Goal: Contribute content: Contribute content

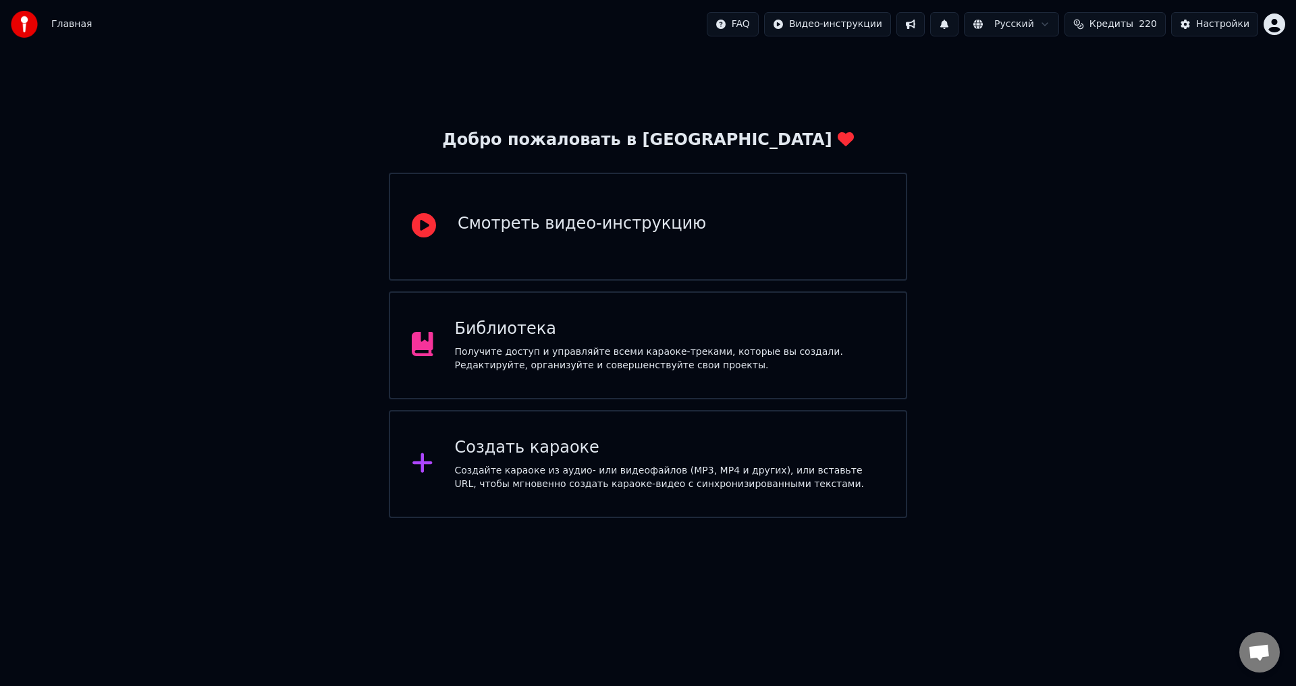
click at [725, 325] on div "Библиотека" at bounding box center [670, 329] width 430 height 22
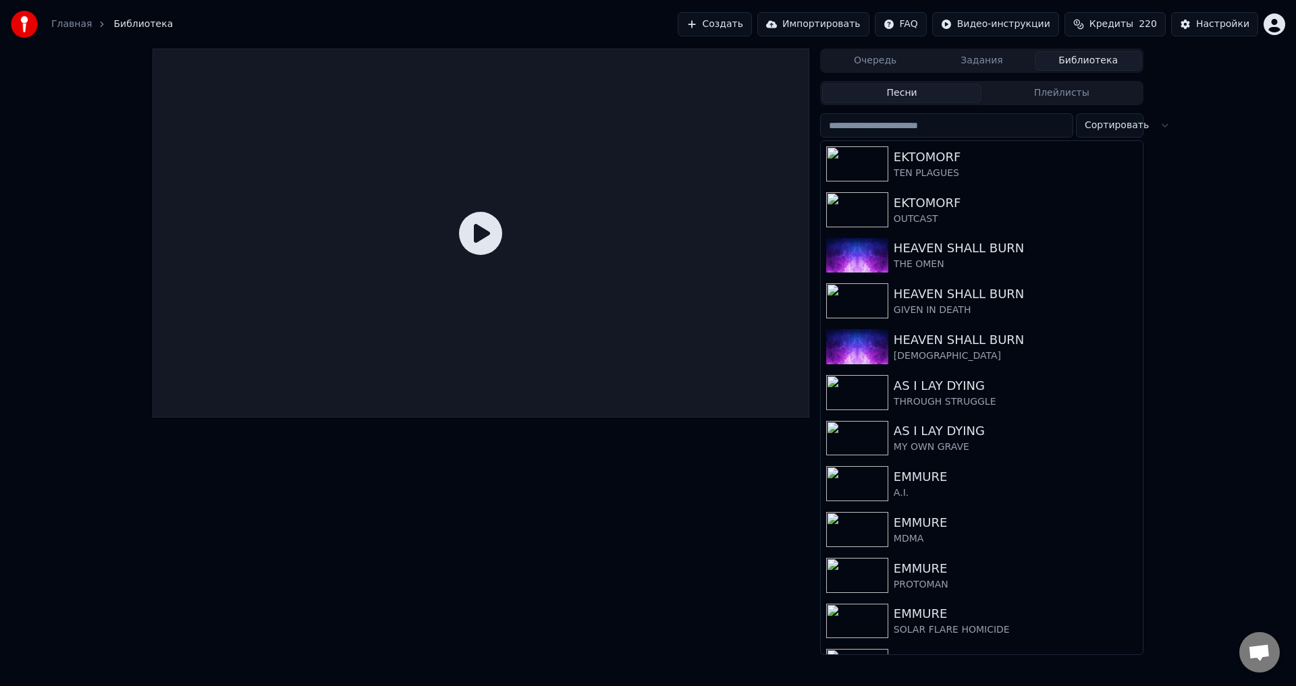
click at [733, 25] on button "Создать" at bounding box center [714, 24] width 74 height 24
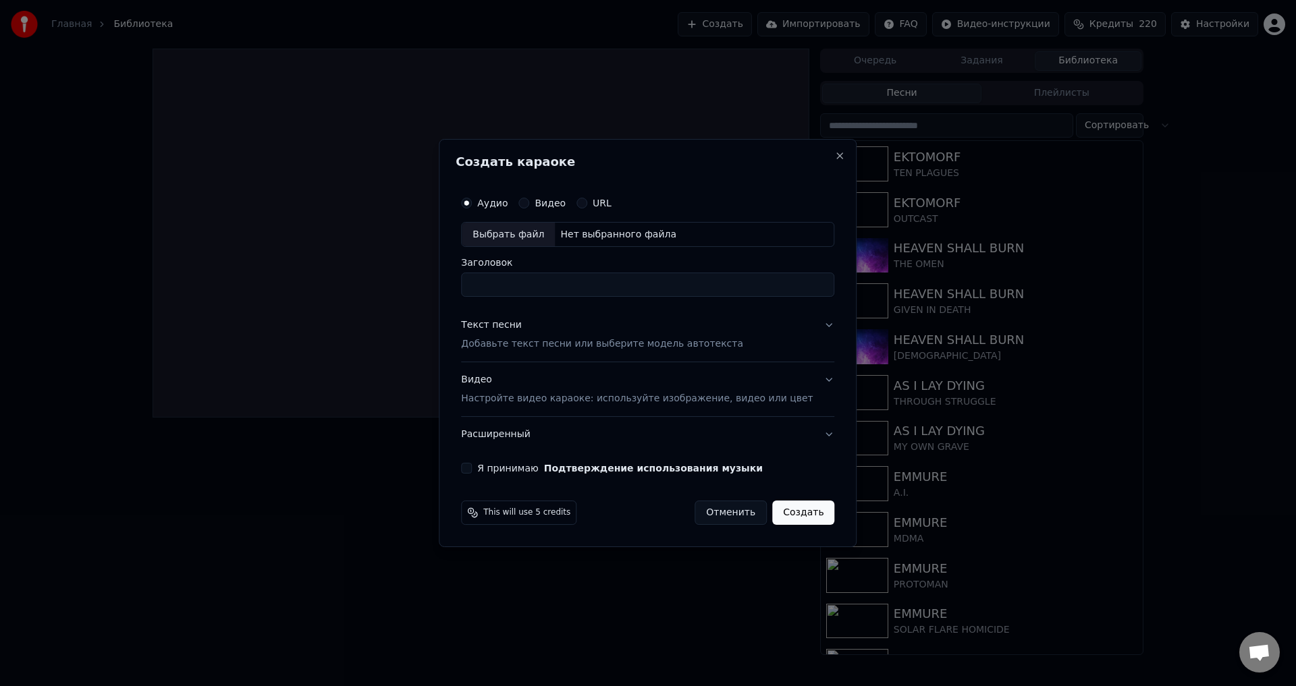
click at [507, 227] on div "Выбрать файл" at bounding box center [508, 235] width 93 height 24
click at [503, 281] on input "**********" at bounding box center [647, 285] width 373 height 24
type input "**********"
click at [472, 468] on button "Я принимаю Подтверждение использования музыки" at bounding box center [466, 468] width 11 height 11
click at [526, 339] on p "Добавьте текст песни или выберите модель автотекста" at bounding box center [602, 344] width 282 height 13
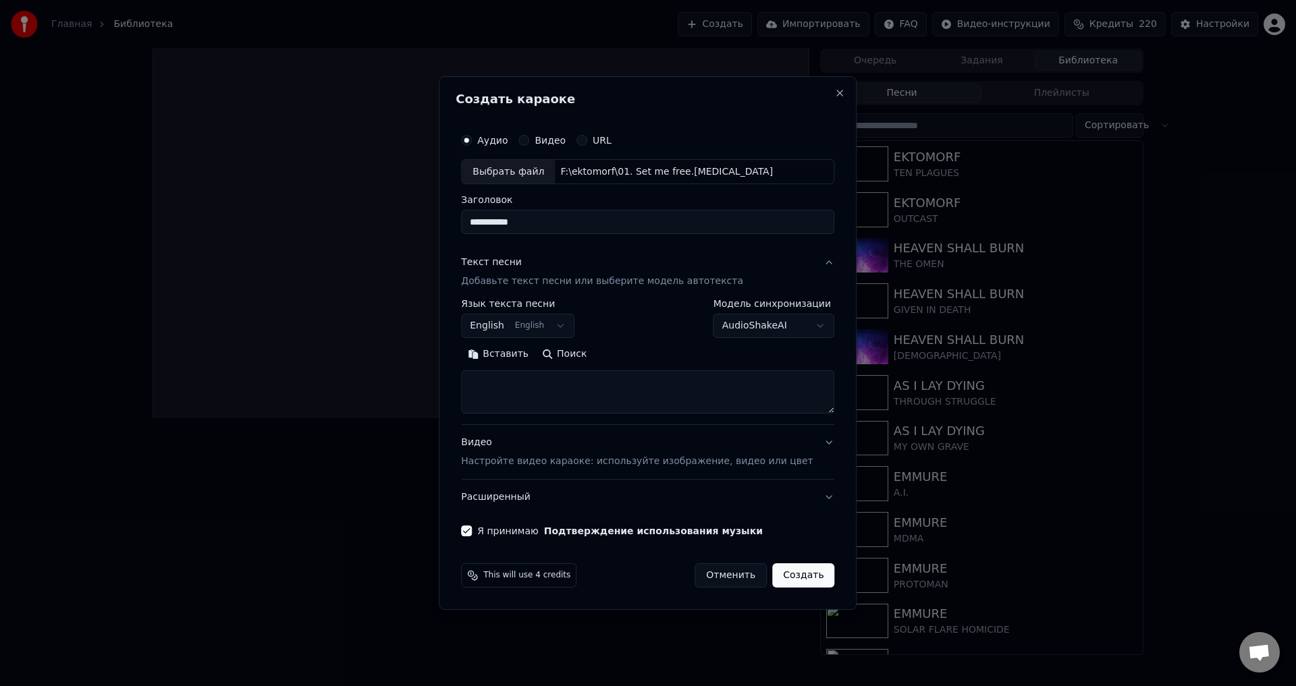
click at [540, 395] on textarea at bounding box center [647, 392] width 373 height 43
paste textarea "**********"
type textarea "**********"
click at [544, 284] on p "Добавьте текст песни или выберите модель автотекста" at bounding box center [602, 281] width 282 height 13
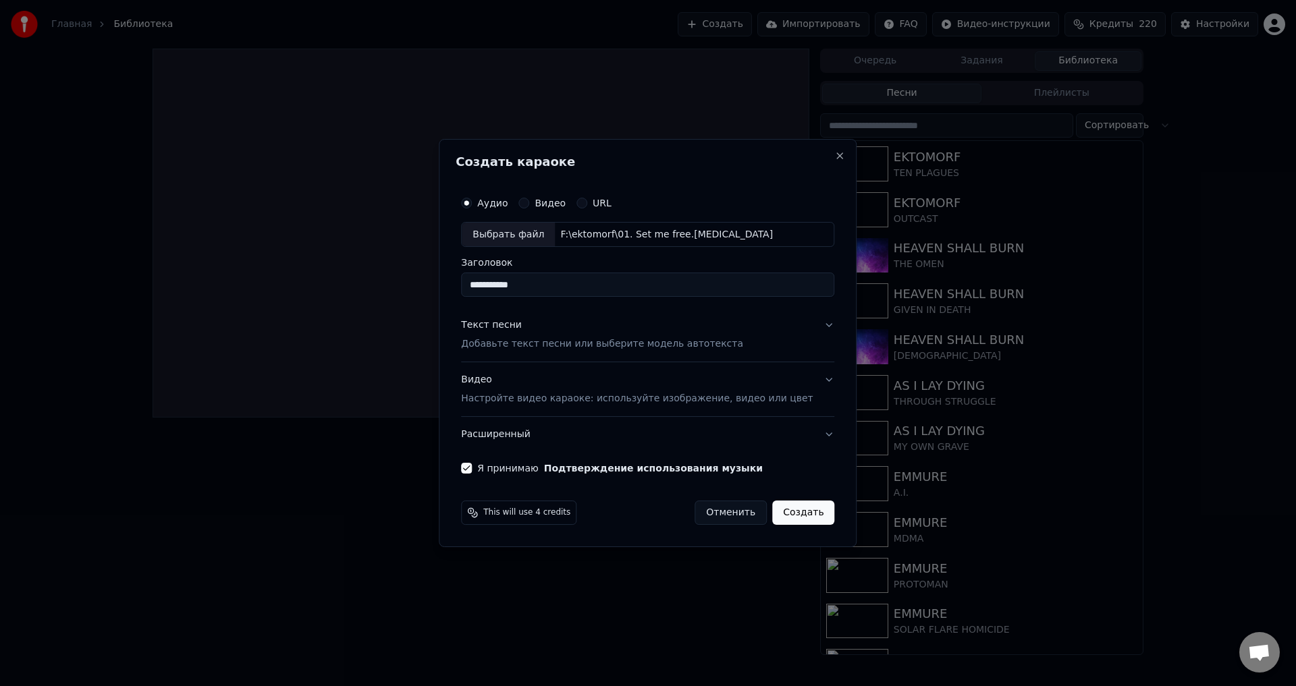
click at [532, 397] on p "Настройте видео караоке: используйте изображение, видео или цвет" at bounding box center [637, 398] width 352 height 13
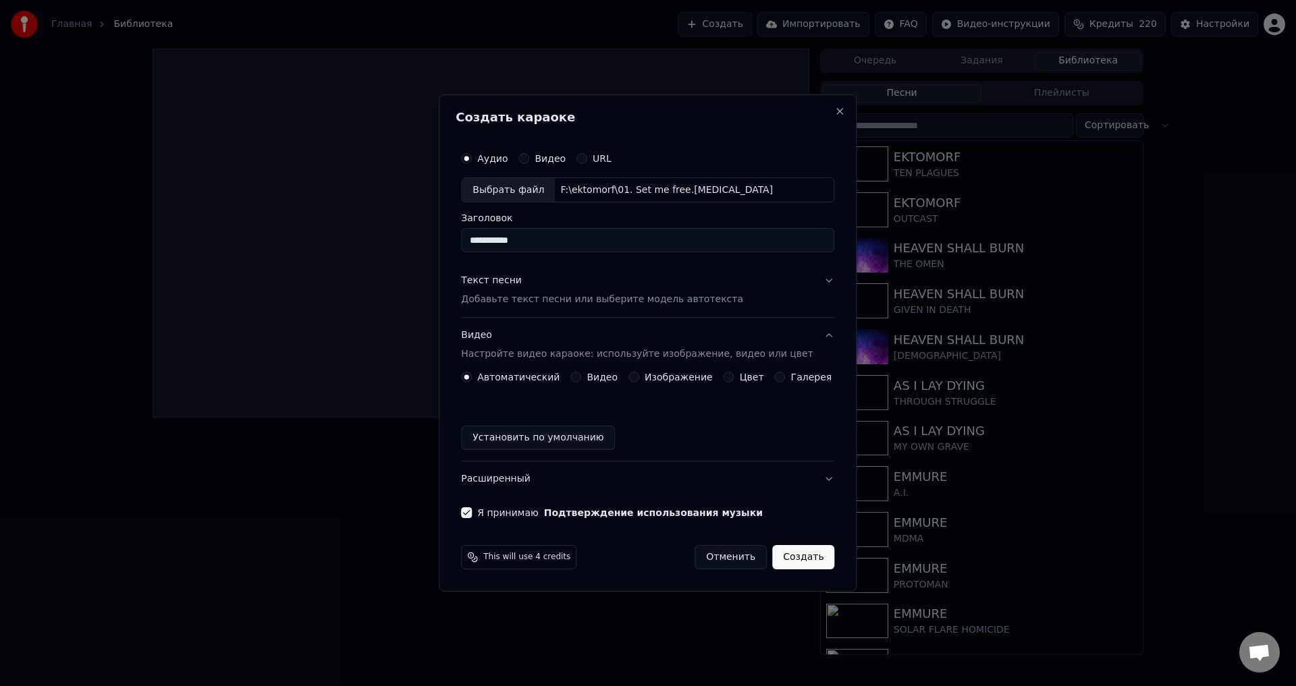
click at [634, 376] on button "Изображение" at bounding box center [633, 377] width 11 height 11
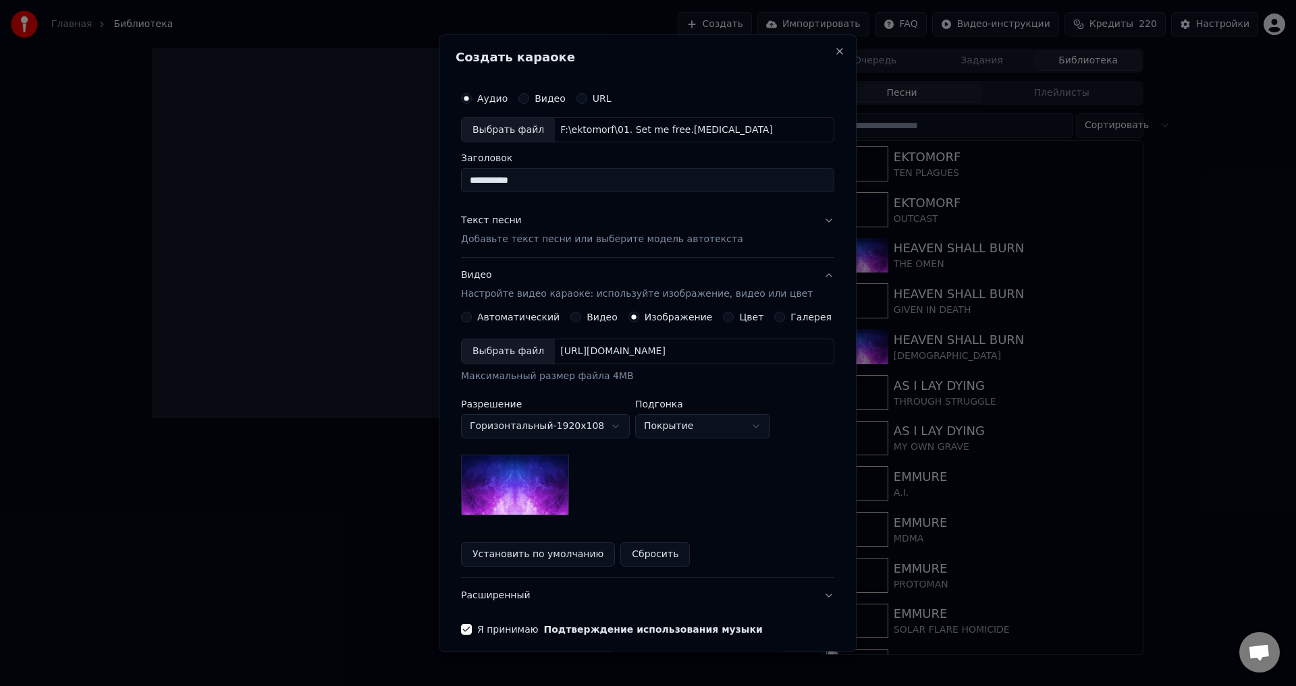
click at [525, 352] on div "Выбрать файл" at bounding box center [508, 352] width 93 height 24
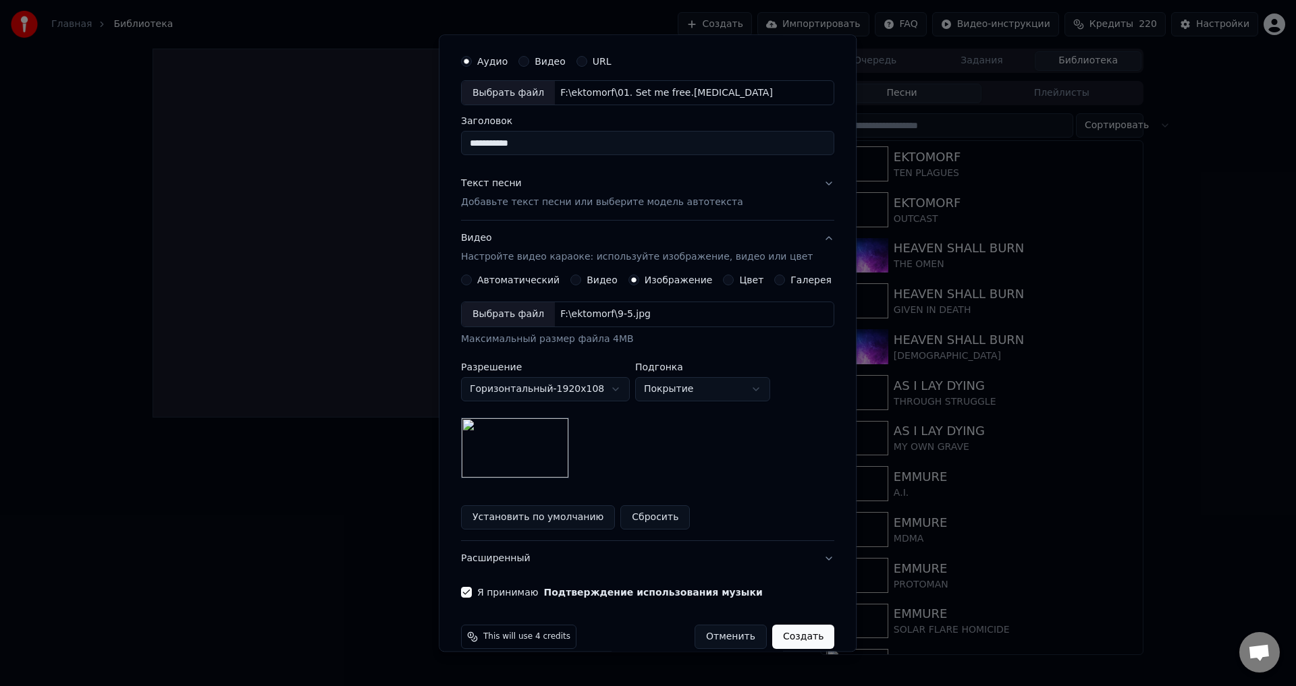
scroll to position [57, 0]
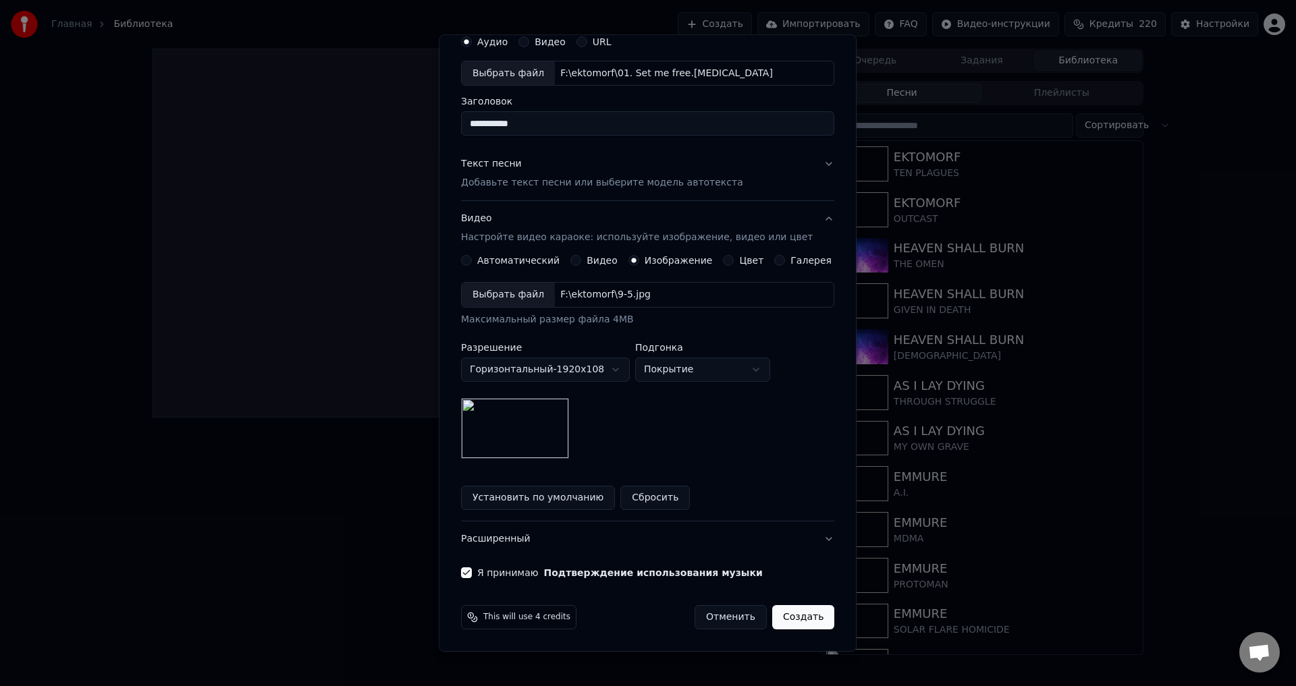
click at [794, 623] on button "Создать" at bounding box center [803, 618] width 62 height 24
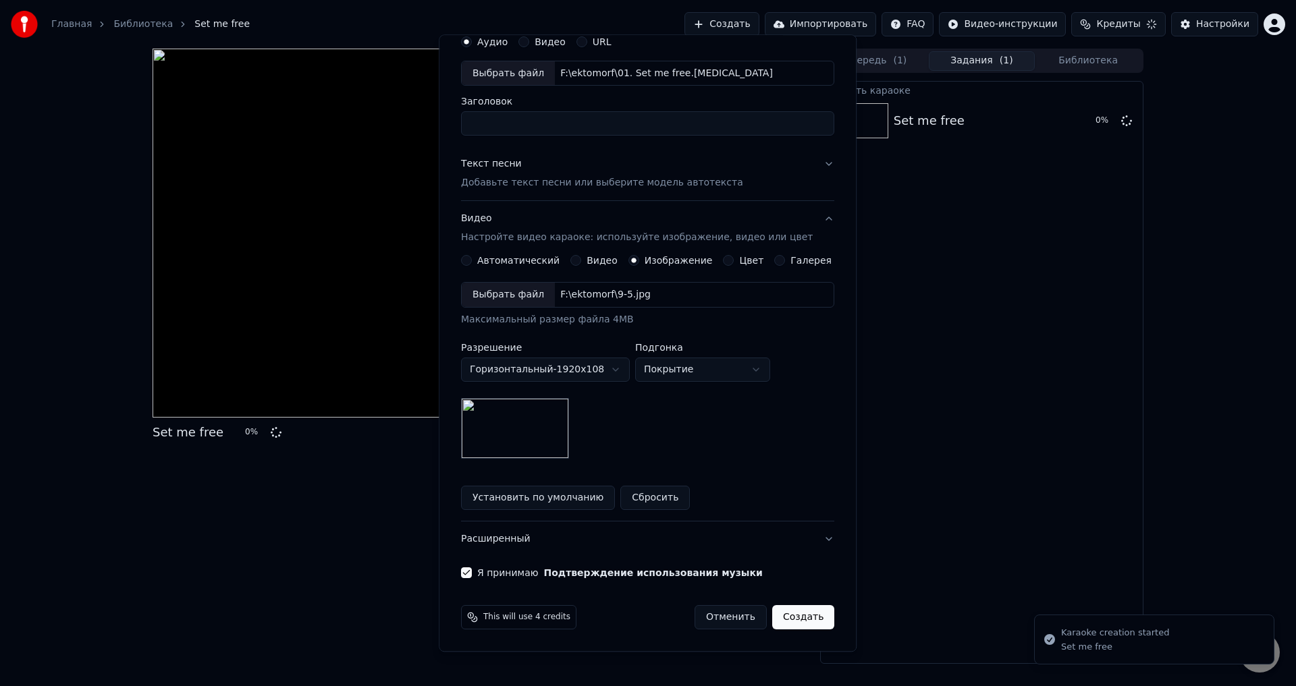
scroll to position [0, 0]
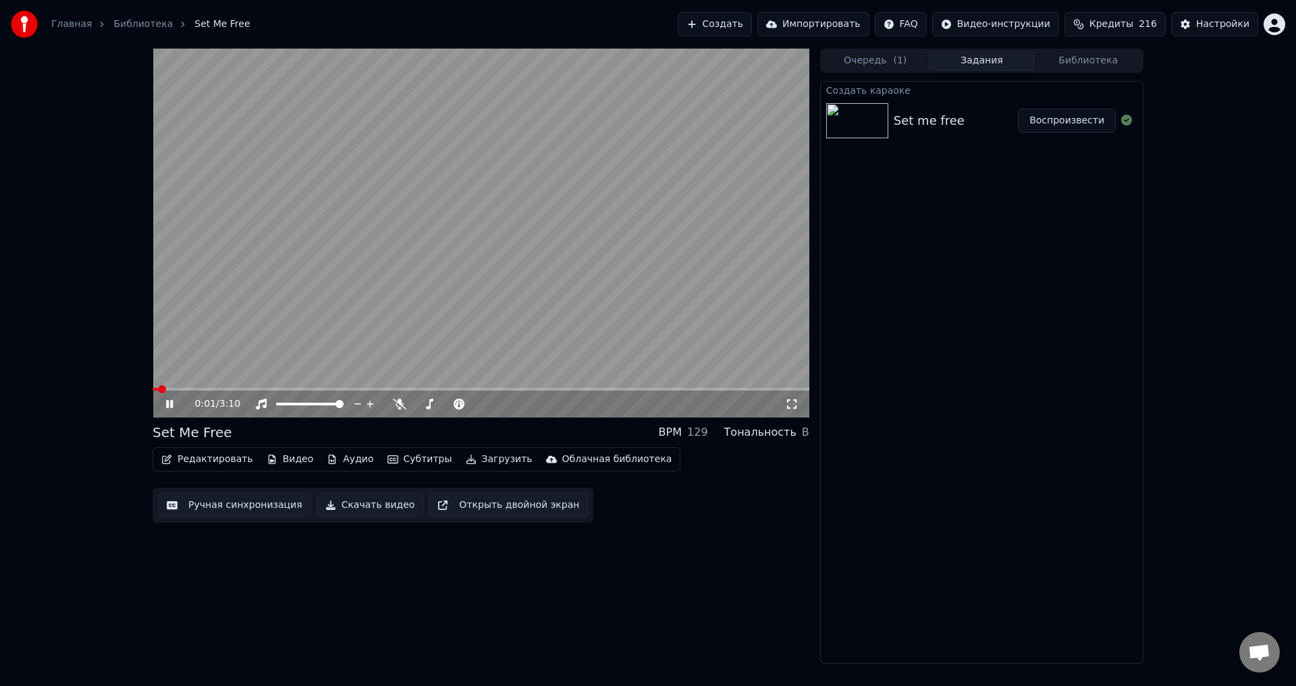
drag, startPoint x: 443, startPoint y: 264, endPoint x: 271, endPoint y: 339, distance: 187.0
click at [441, 266] on video at bounding box center [480, 233] width 657 height 369
click at [796, 403] on icon at bounding box center [791, 404] width 13 height 11
click at [117, 420] on div "0:01 / 3:10 Set Me Free BPM 129 Тональность B Редактировать Видео Аудио Субтитр…" at bounding box center [648, 356] width 1296 height 615
click at [229, 460] on button "Редактировать" at bounding box center [207, 459] width 103 height 19
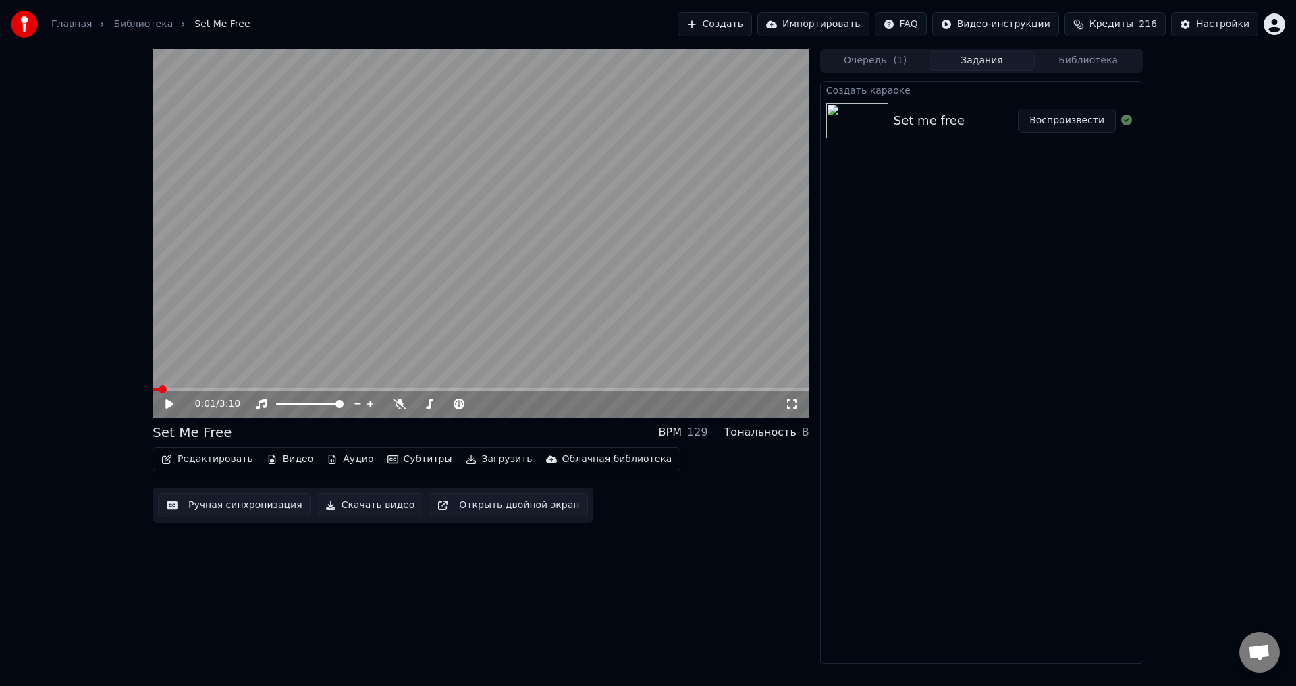
click at [101, 445] on div "0:01 / 3:10 Set Me Free BPM 129 Тональность B Редактировать Видео Аудио Субтитр…" at bounding box center [648, 356] width 1296 height 615
click at [237, 454] on button "Редактировать" at bounding box center [207, 459] width 103 height 19
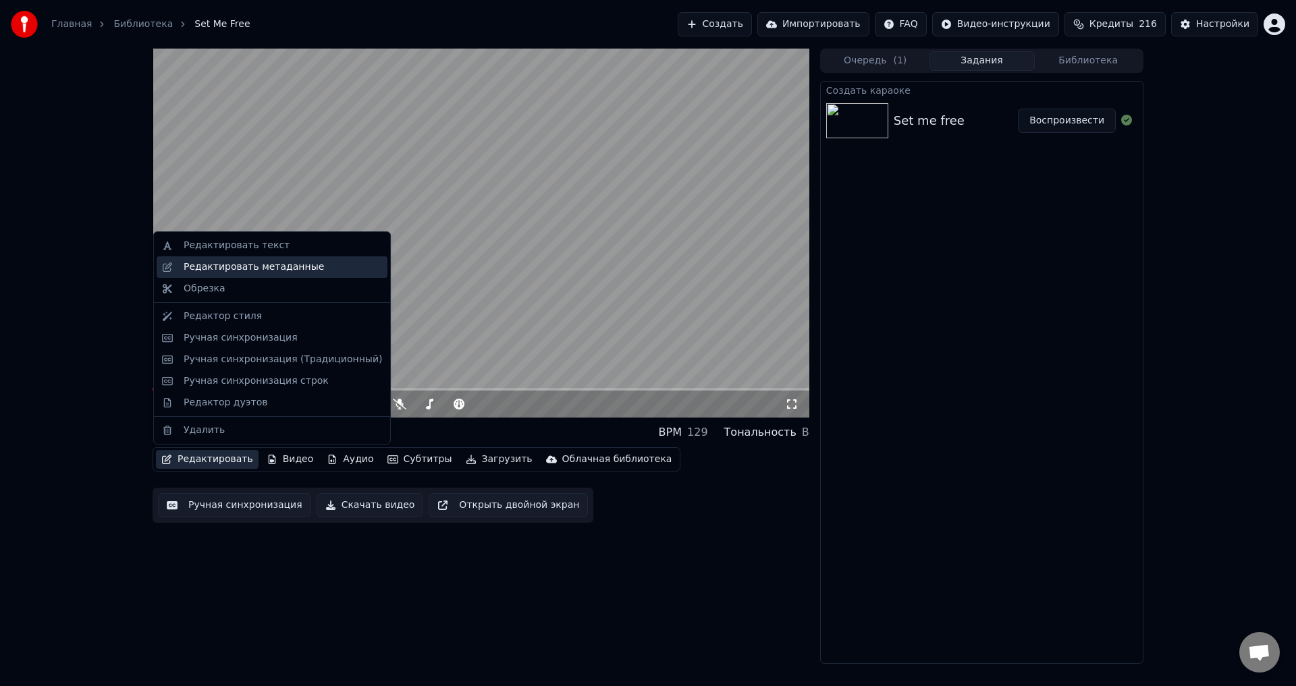
click at [265, 275] on div "Редактировать метаданные" at bounding box center [272, 267] width 231 height 22
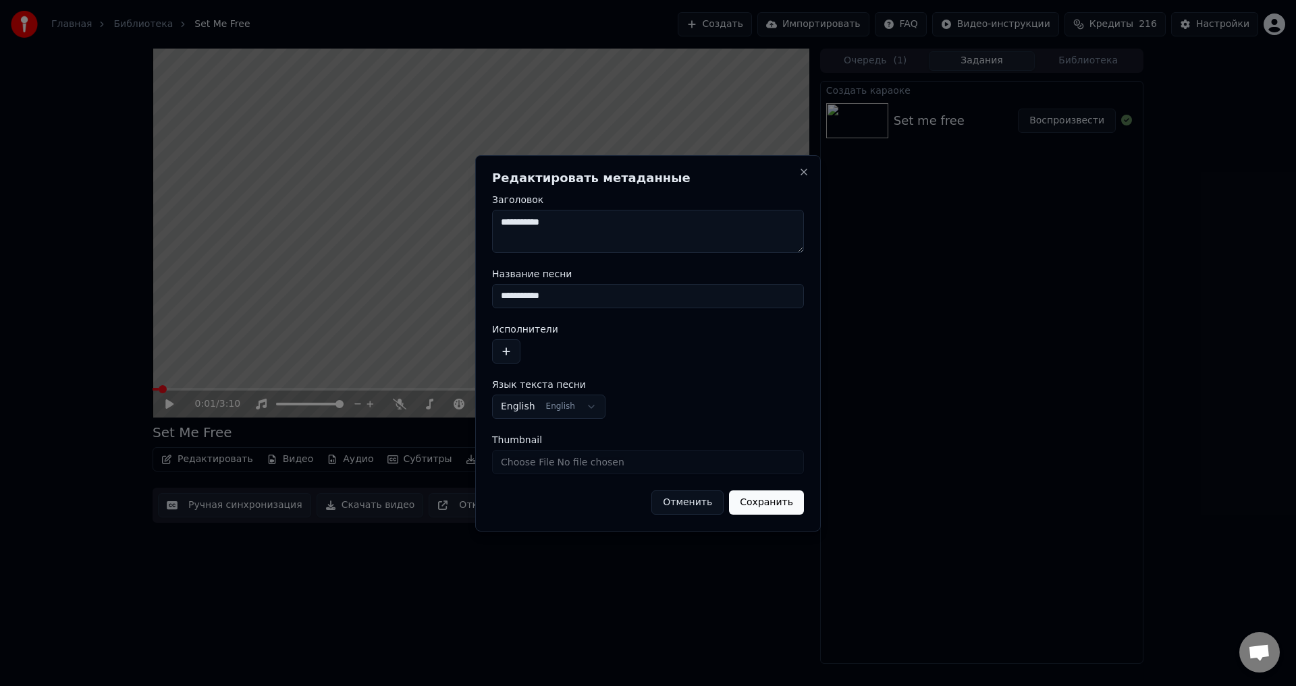
drag, startPoint x: 575, startPoint y: 289, endPoint x: 466, endPoint y: 294, distance: 109.4
click at [466, 294] on body "Главная Библиотека Set Me Free Создать Импортировать FAQ Видео-инструкции Креди…" at bounding box center [648, 343] width 1296 height 686
type input "********"
click at [510, 354] on button "button" at bounding box center [506, 351] width 28 height 24
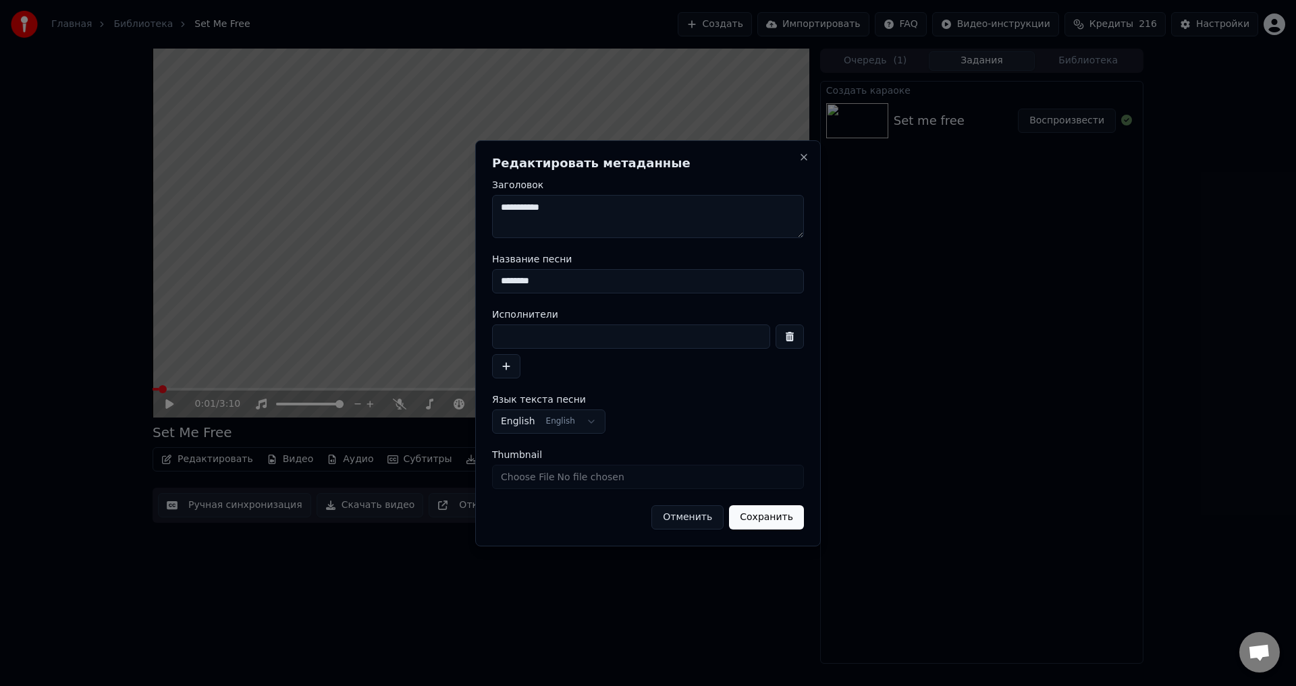
click at [582, 336] on input at bounding box center [631, 337] width 278 height 24
type input "**********"
click at [768, 521] on button "Сохранить" at bounding box center [766, 517] width 75 height 24
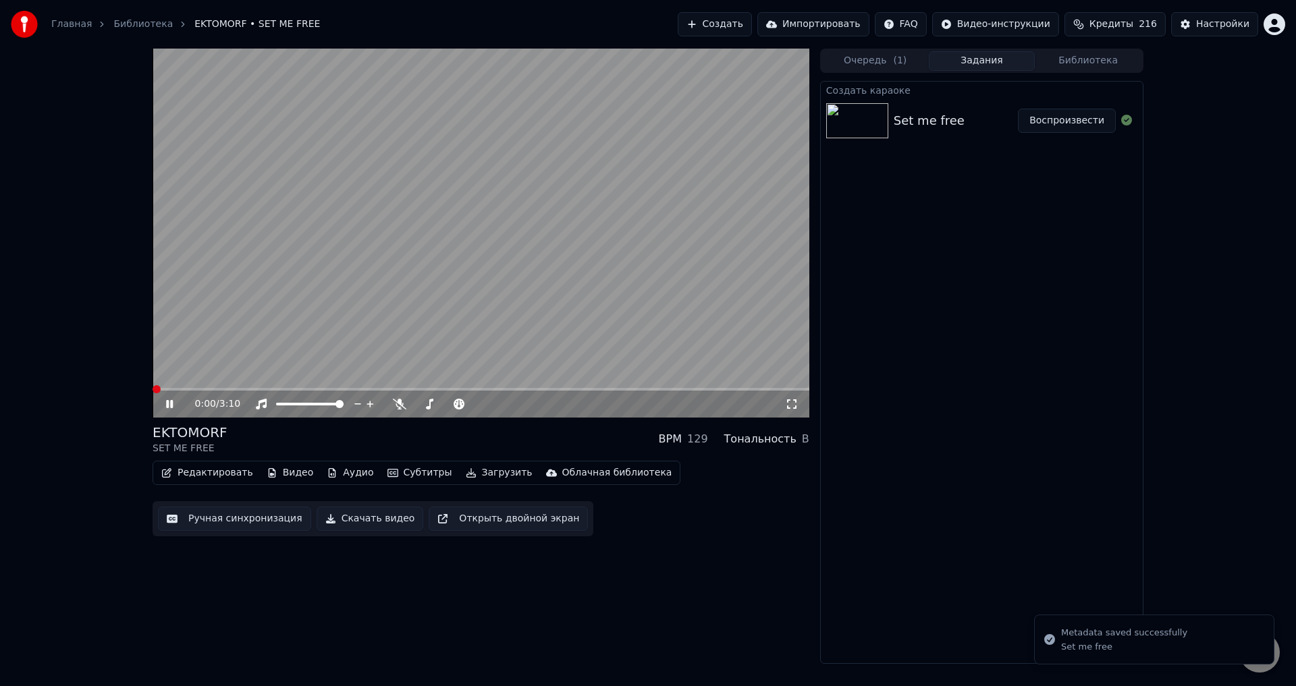
click at [152, 393] on span at bounding box center [156, 389] width 8 height 8
click at [792, 406] on icon at bounding box center [791, 404] width 13 height 11
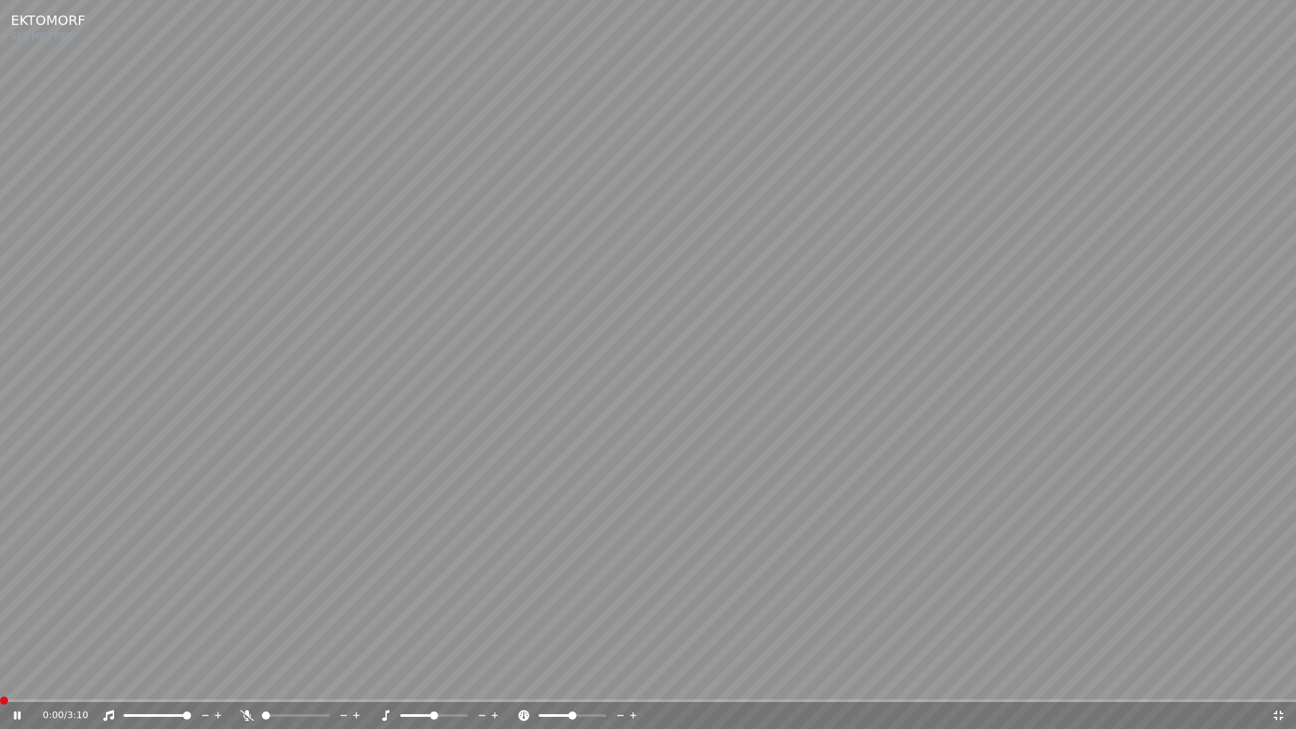
click at [0, 686] on span at bounding box center [0, 700] width 0 height 3
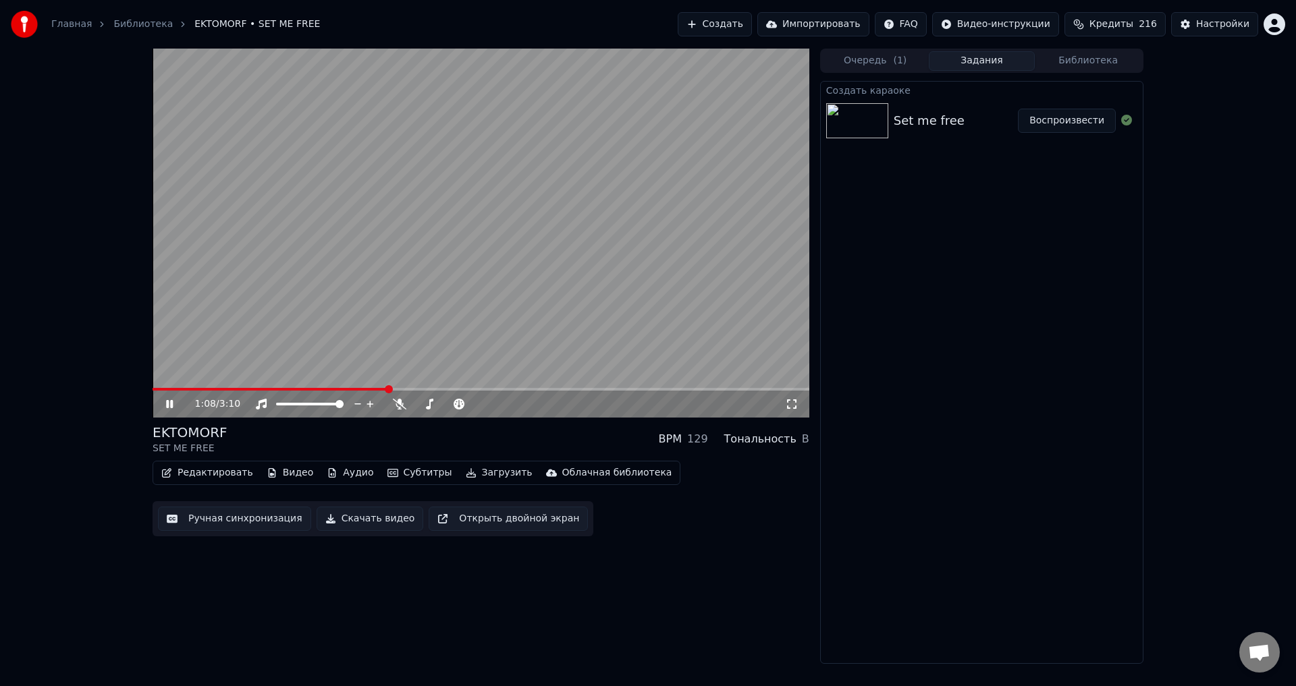
click at [473, 435] on div "EKTOMORF SET ME FREE BPM 129 Тональность B" at bounding box center [480, 439] width 657 height 32
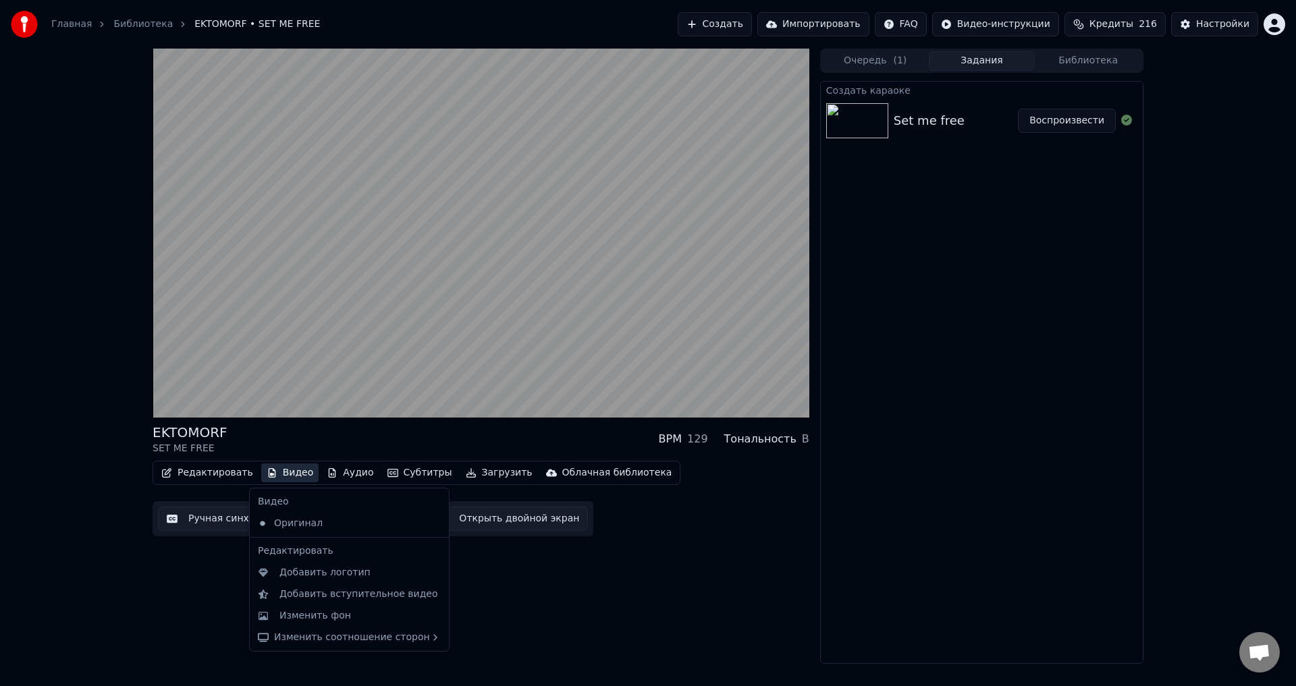
click at [293, 473] on button "Видео" at bounding box center [290, 473] width 58 height 19
click at [330, 611] on div "Изменить фон" at bounding box center [315, 615] width 72 height 13
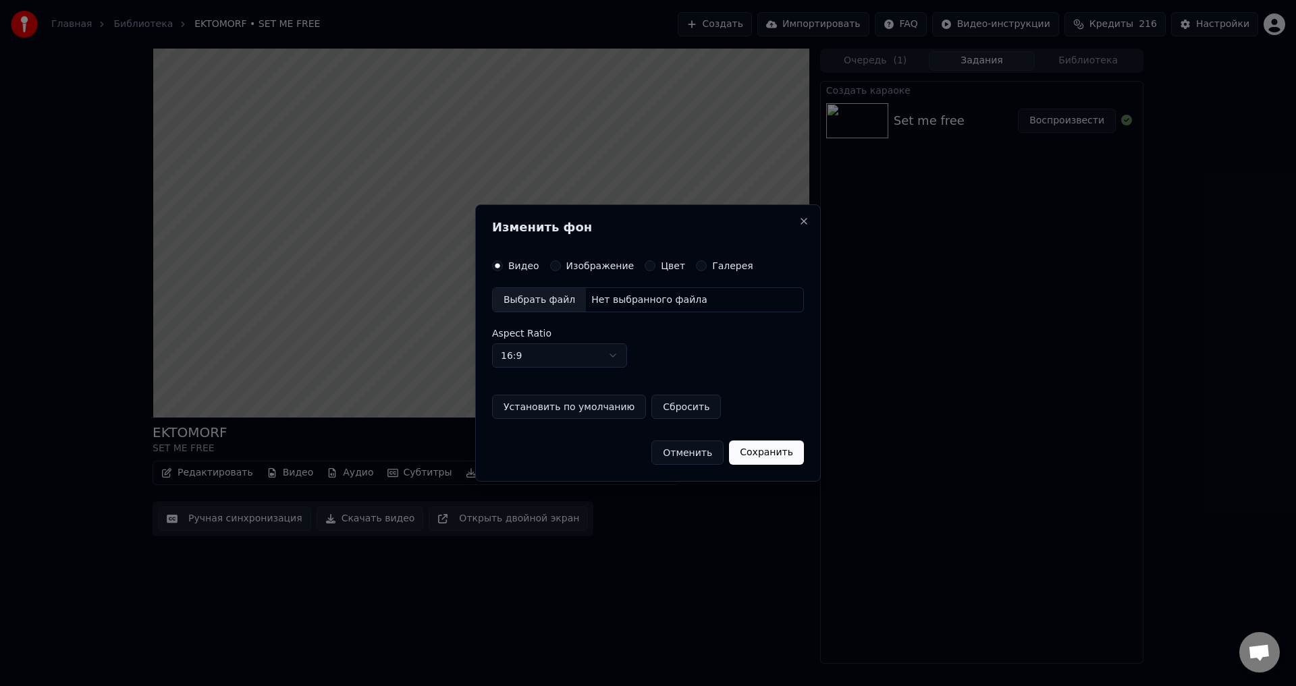
click at [550, 262] on button "Изображение" at bounding box center [555, 265] width 11 height 11
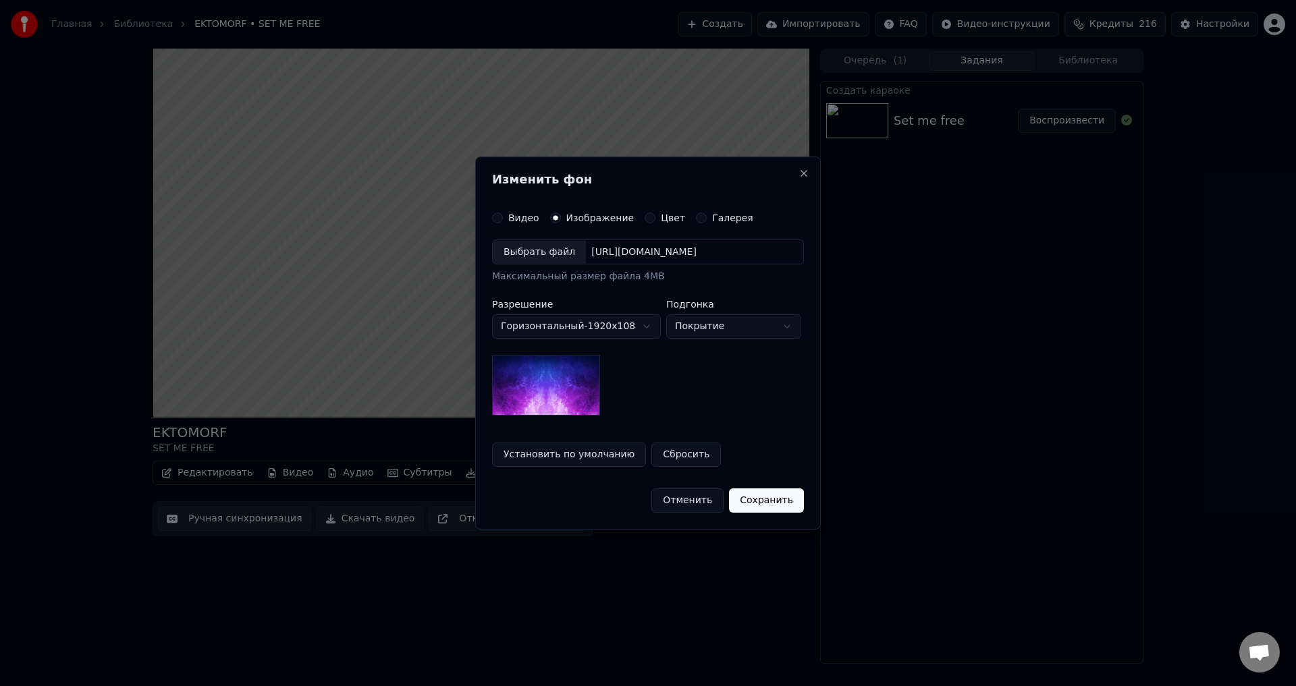
click at [536, 253] on div "Выбрать файл" at bounding box center [539, 252] width 93 height 24
click at [756, 499] on button "Сохранить" at bounding box center [766, 501] width 75 height 24
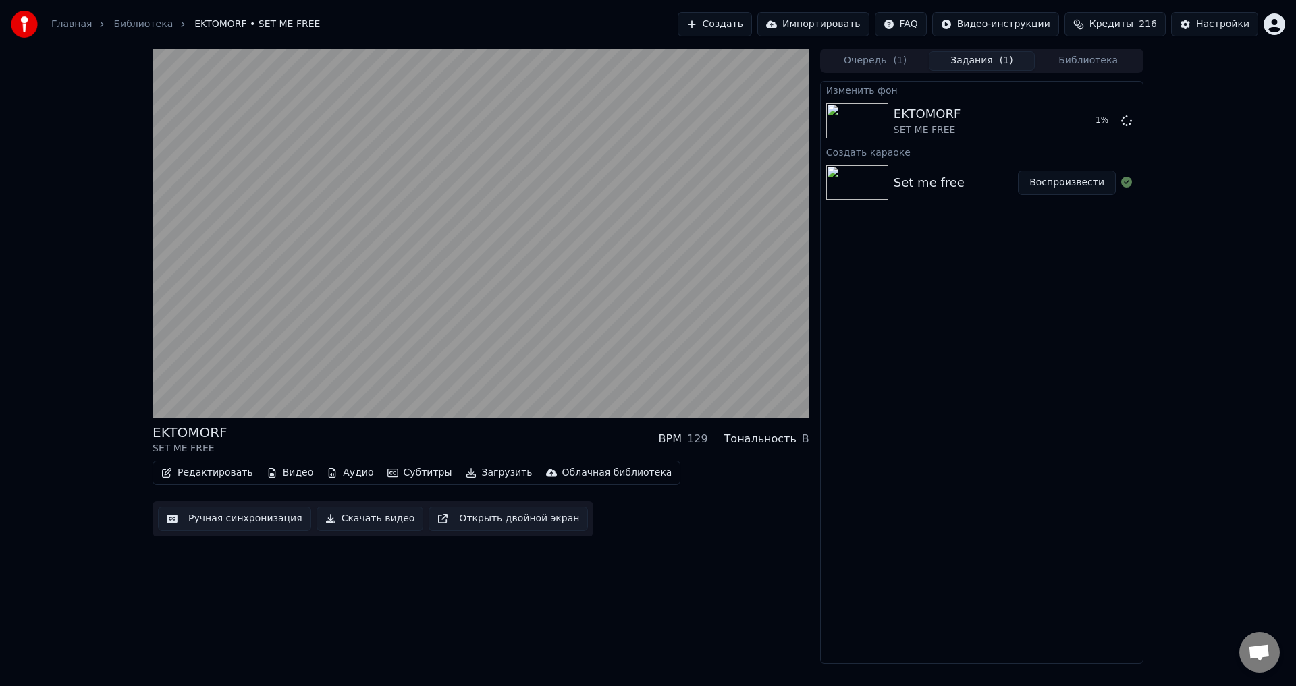
click at [495, 440] on div "EKTOMORF SET ME FREE BPM 129 Тональность B" at bounding box center [480, 439] width 657 height 32
click at [481, 441] on div "EKTOMORF SET ME FREE BPM 129 Тональность B" at bounding box center [480, 439] width 657 height 32
click at [455, 431] on div "EKTOMORF SET ME FREE BPM 129 Тональность B" at bounding box center [480, 439] width 657 height 32
click at [486, 568] on div "EKTOMORF SET ME FREE BPM 129 Тональность B Редактировать Видео Аудио Субтитры З…" at bounding box center [480, 356] width 657 height 615
click at [462, 426] on div "EKTOMORF SET ME FREE BPM 129 Тональность B" at bounding box center [480, 439] width 657 height 32
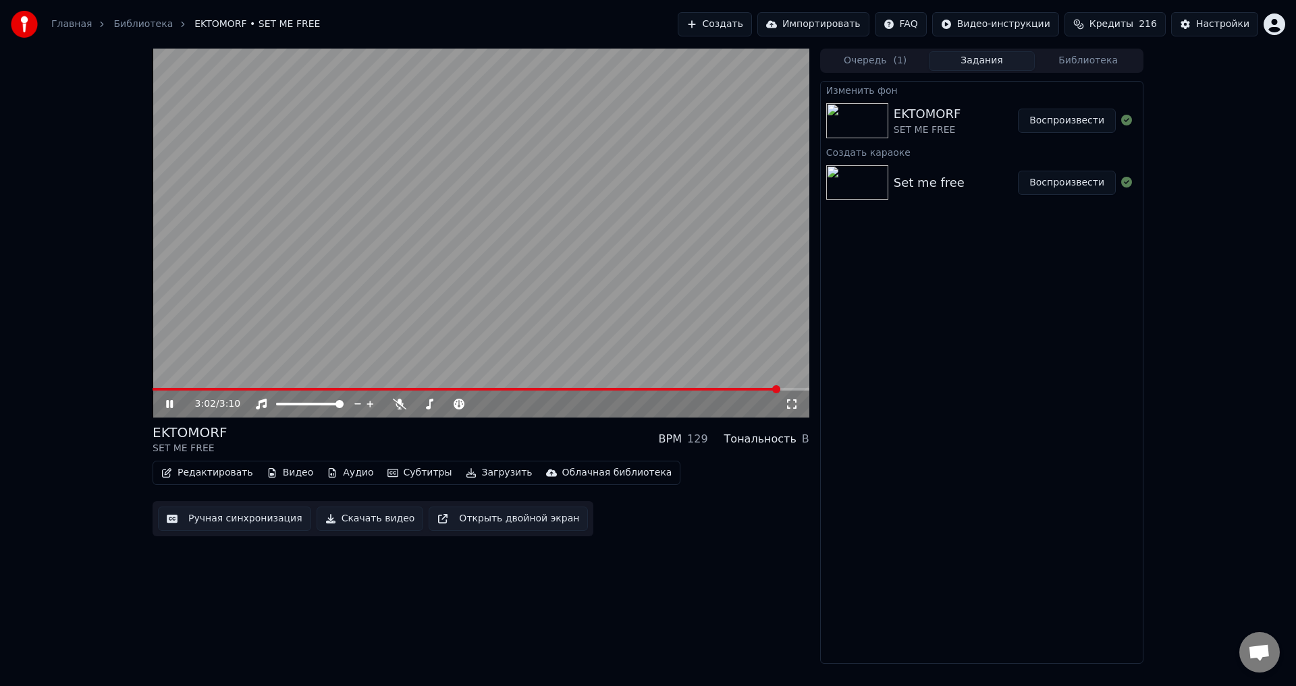
click at [1079, 112] on button "Воспроизвести" at bounding box center [1067, 121] width 98 height 24
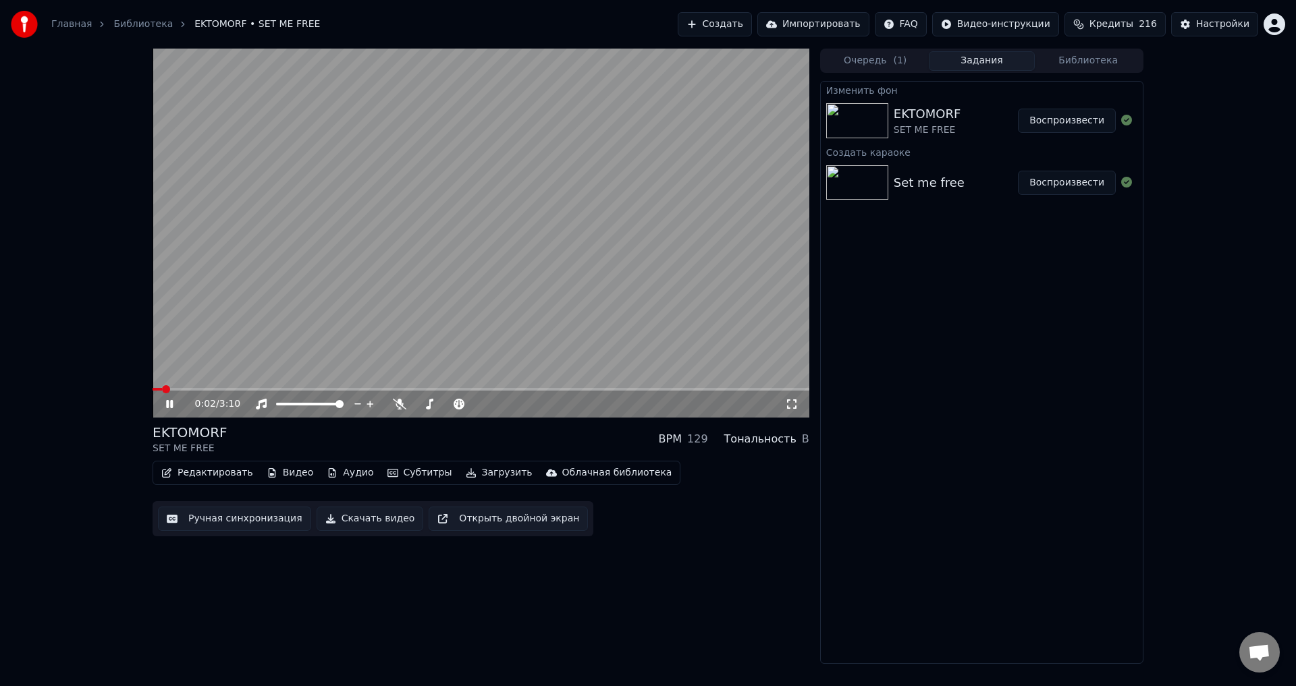
click at [794, 406] on icon at bounding box center [791, 404] width 13 height 11
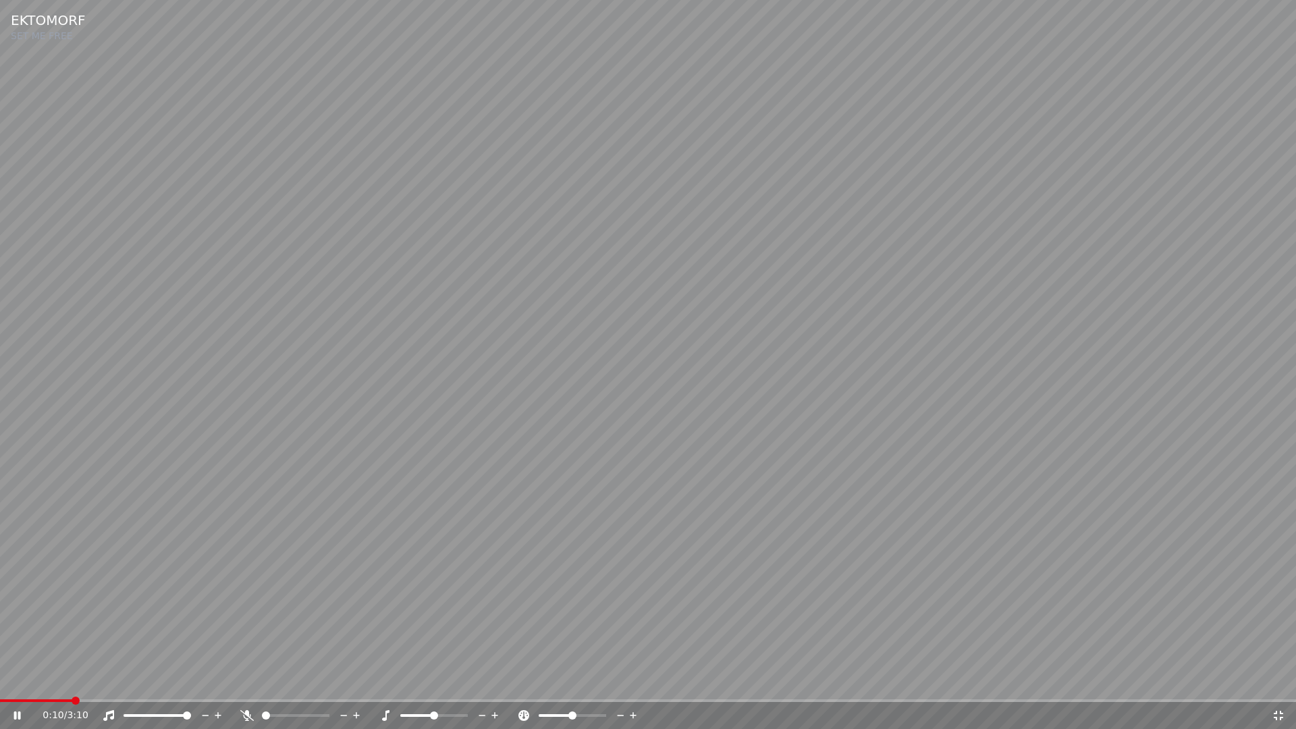
click at [165, 686] on video at bounding box center [648, 364] width 1296 height 729
click at [165, 686] on span at bounding box center [648, 700] width 1296 height 3
click at [335, 474] on video at bounding box center [648, 364] width 1296 height 729
click at [233, 686] on span at bounding box center [648, 700] width 1296 height 3
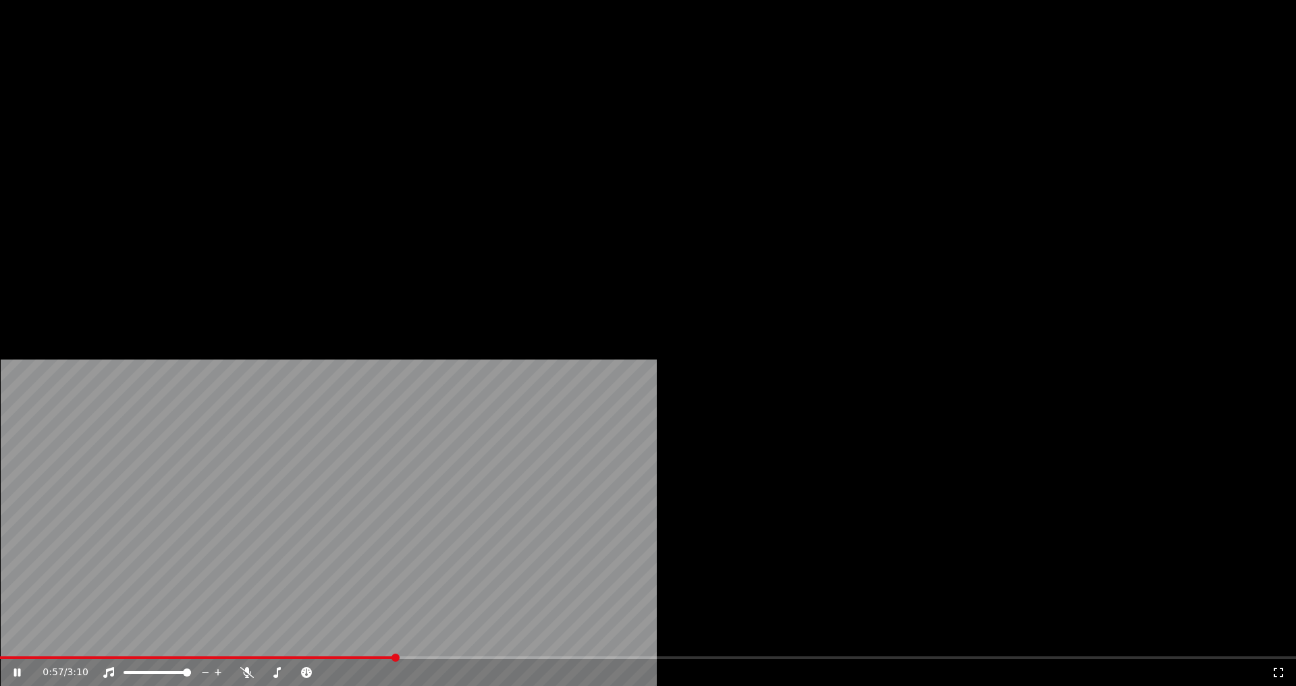
click at [271, 113] on button "Видео" at bounding box center [290, 103] width 58 height 19
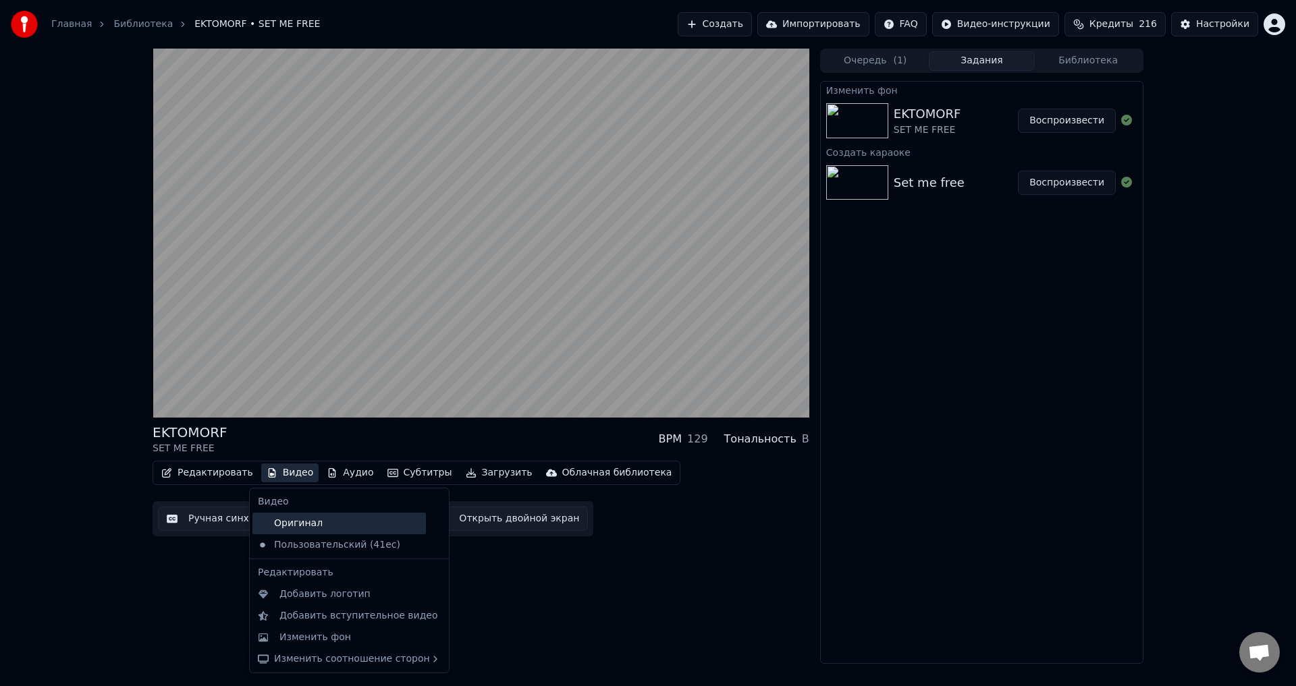
click at [327, 526] on div "Оригинал" at bounding box center [338, 524] width 173 height 22
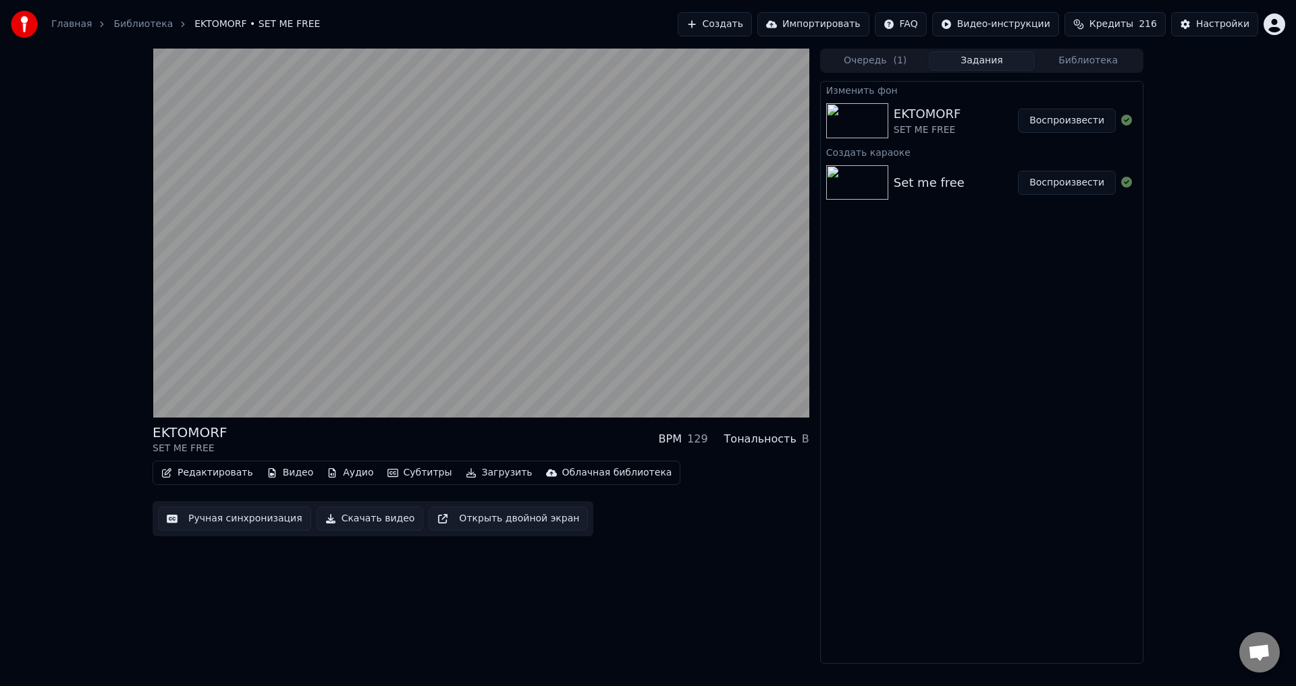
click at [286, 472] on button "Видео" at bounding box center [290, 473] width 58 height 19
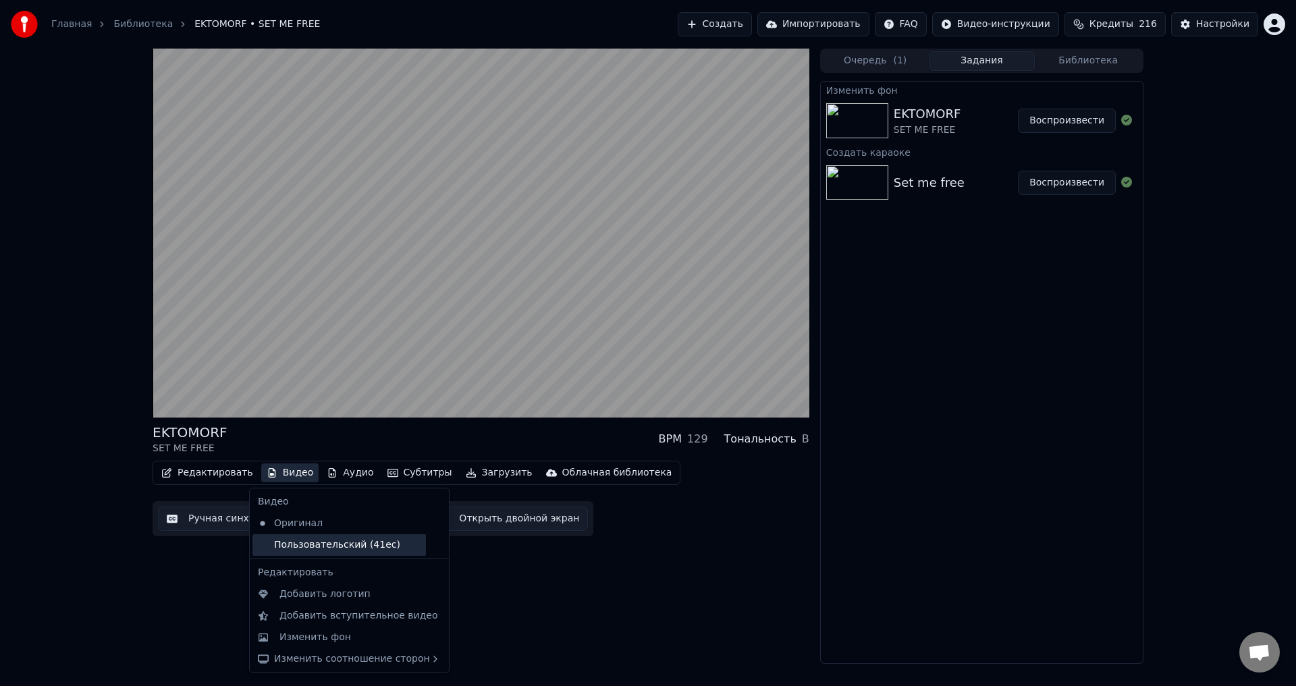
click at [321, 549] on div "Пользовательский (41ec)" at bounding box center [338, 545] width 173 height 22
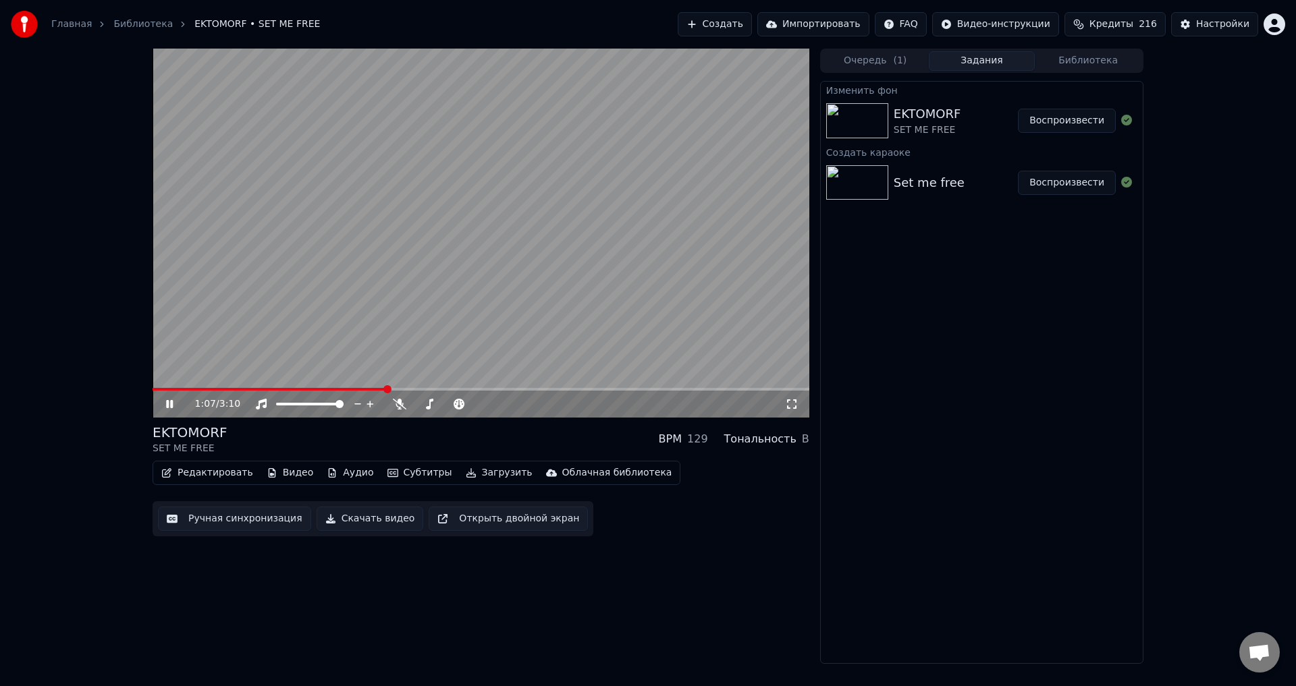
click at [401, 302] on video at bounding box center [480, 233] width 657 height 369
click at [239, 511] on button "Ручная синхронизация" at bounding box center [234, 519] width 153 height 24
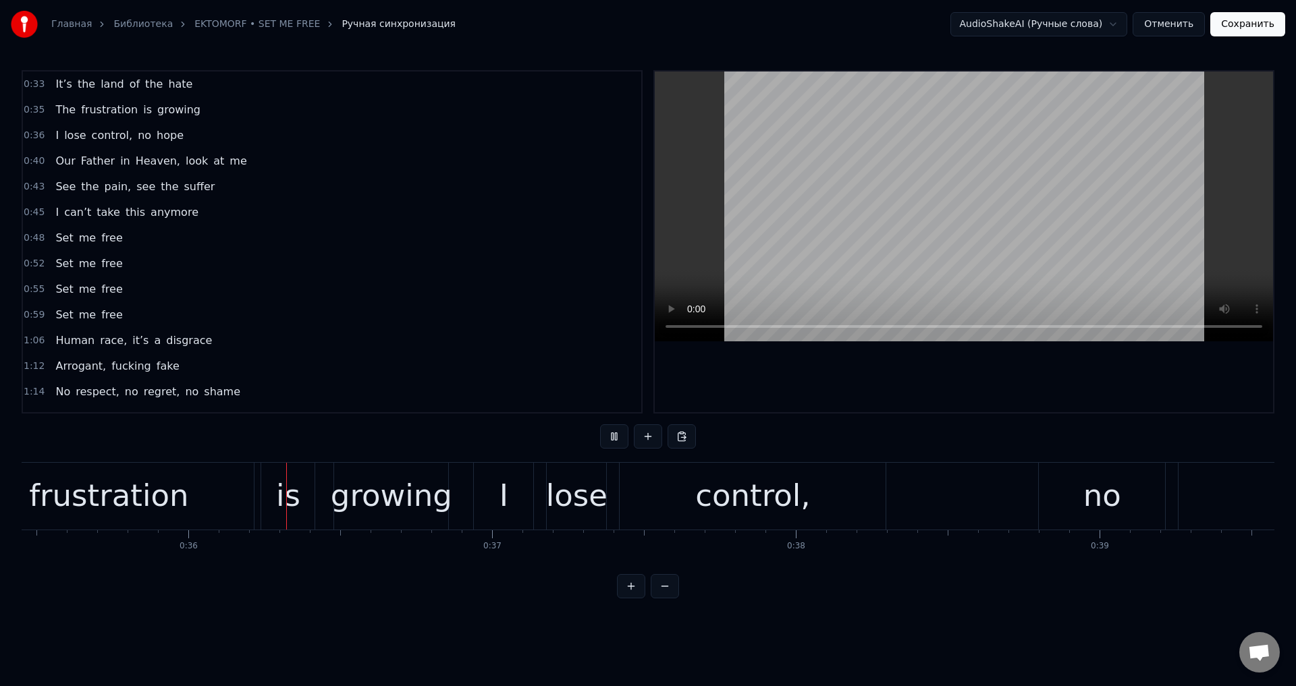
scroll to position [0, 10765]
click at [383, 497] on div "growing" at bounding box center [390, 496] width 121 height 46
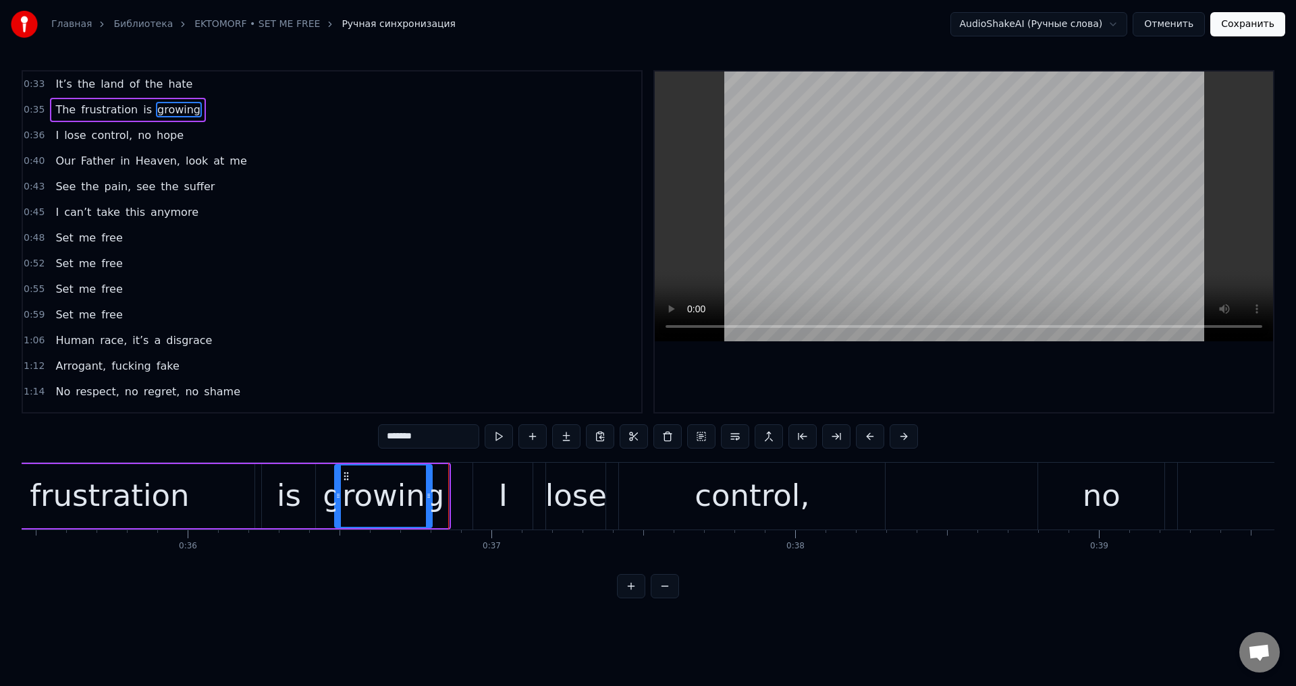
drag, startPoint x: 446, startPoint y: 494, endPoint x: 435, endPoint y: 496, distance: 11.6
click at [431, 499] on icon at bounding box center [428, 496] width 5 height 11
click at [486, 486] on div "I" at bounding box center [502, 496] width 59 height 67
type input "*"
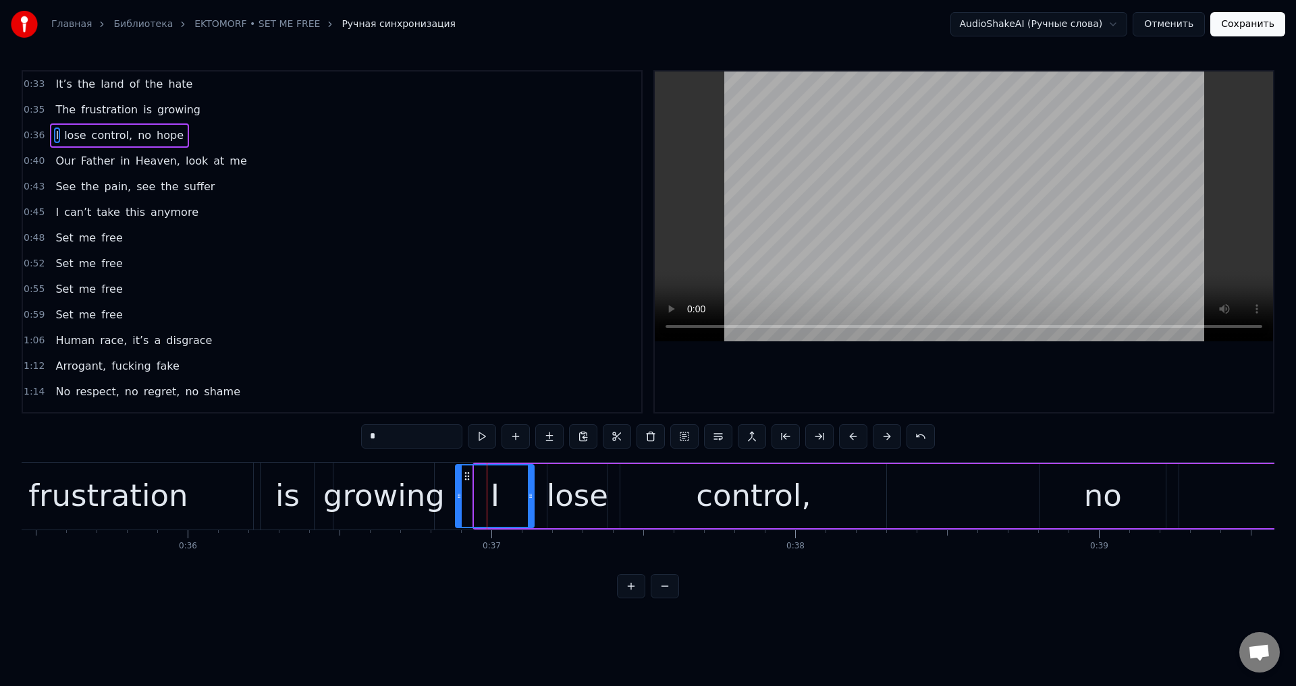
drag, startPoint x: 476, startPoint y: 489, endPoint x: 458, endPoint y: 494, distance: 18.8
click at [458, 494] on div at bounding box center [458, 496] width 5 height 61
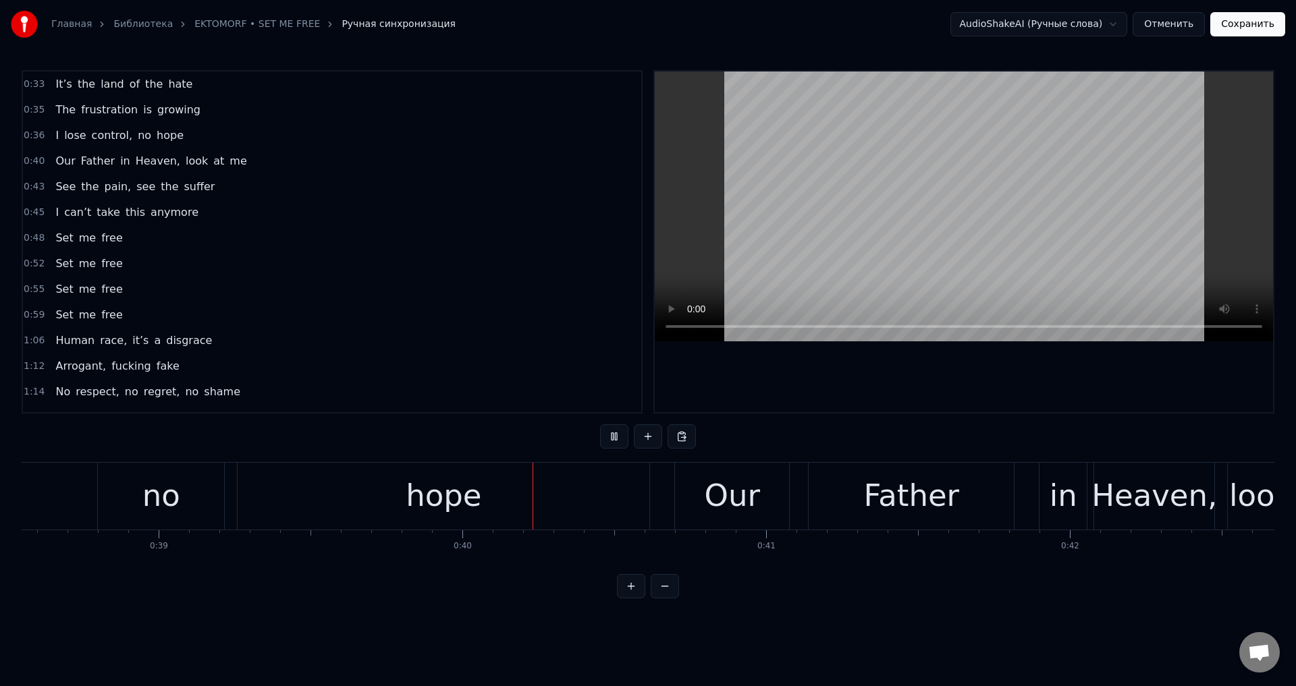
scroll to position [0, 11976]
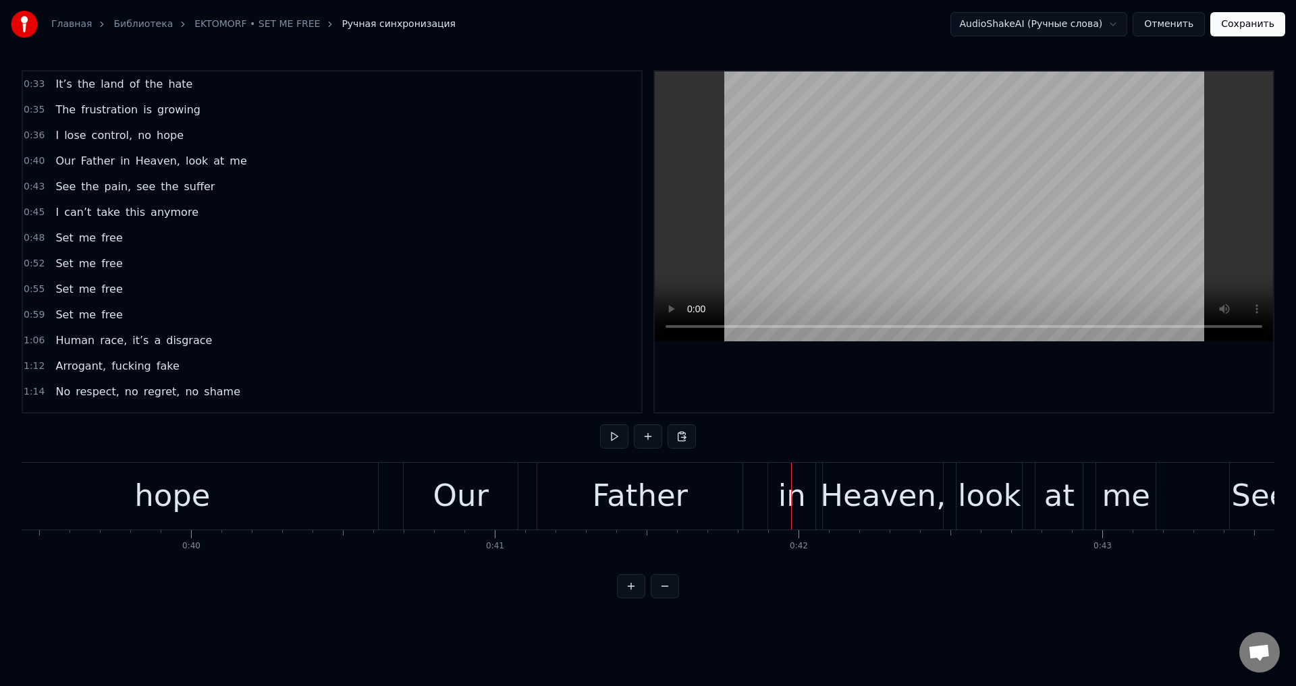
click at [296, 563] on div "It’s the land of the hate The frustration is growing I lose control, no hope Ou…" at bounding box center [648, 512] width 1252 height 101
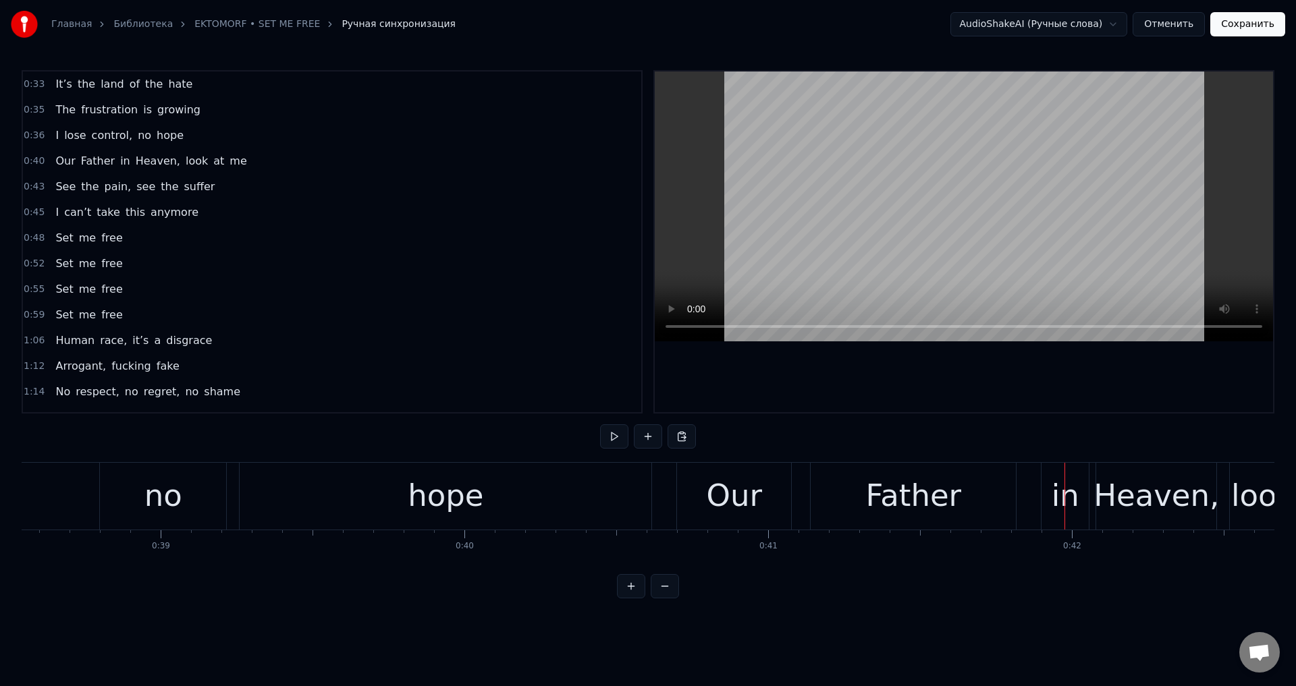
scroll to position [0, 11607]
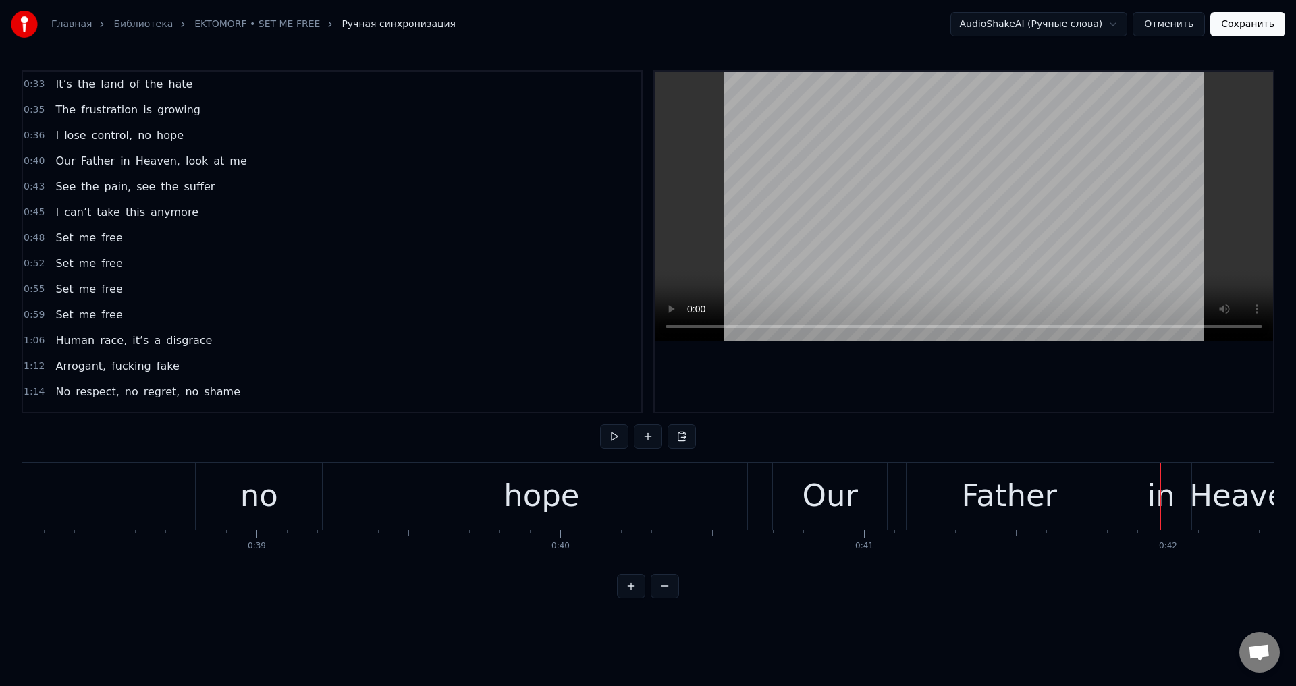
click at [377, 498] on div "hope" at bounding box center [541, 496] width 412 height 67
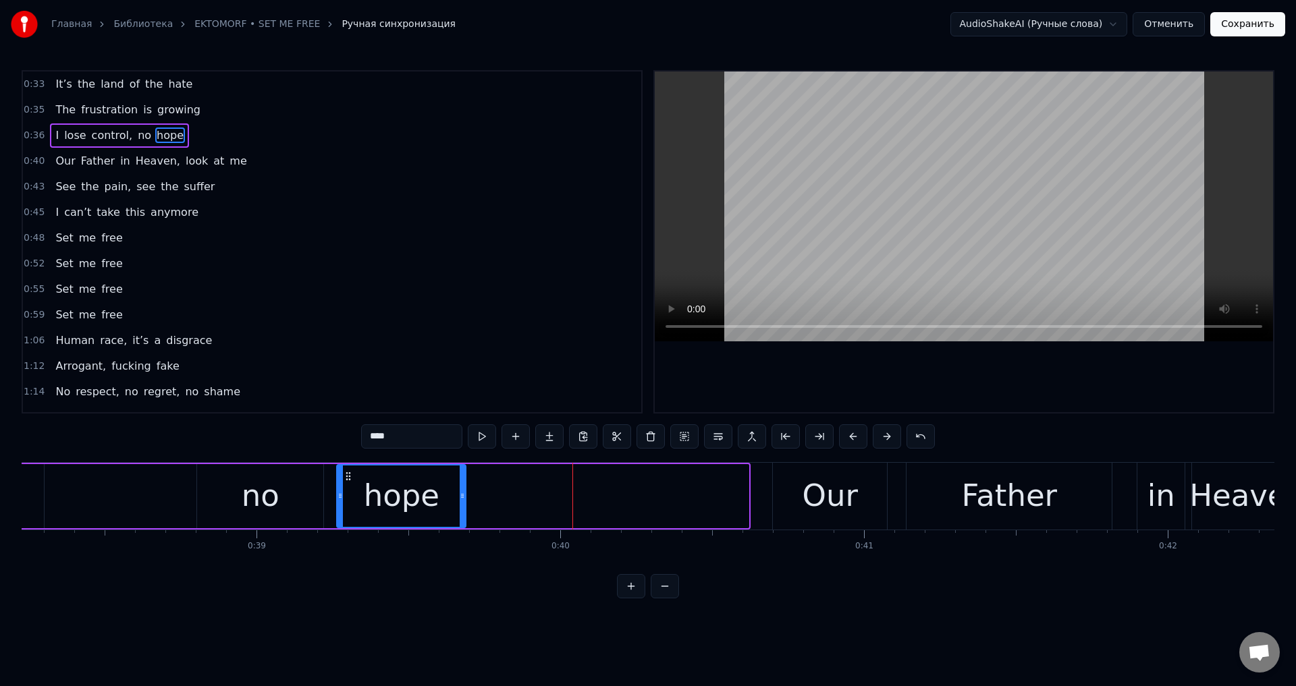
drag, startPoint x: 742, startPoint y: 499, endPoint x: 460, endPoint y: 507, distance: 282.8
click at [460, 507] on div at bounding box center [462, 496] width 5 height 61
click at [226, 499] on div "no" at bounding box center [260, 496] width 126 height 64
type input "**"
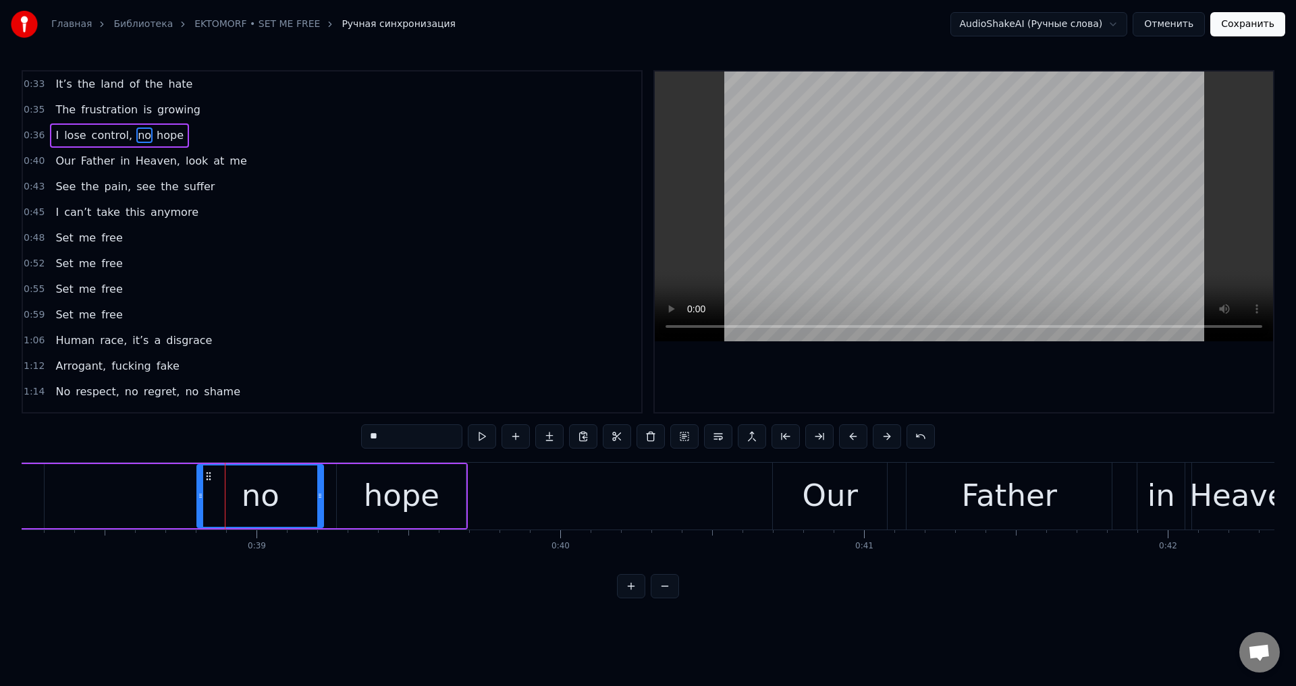
click at [158, 498] on div "I lose control, no hope" at bounding box center [39, 496] width 856 height 67
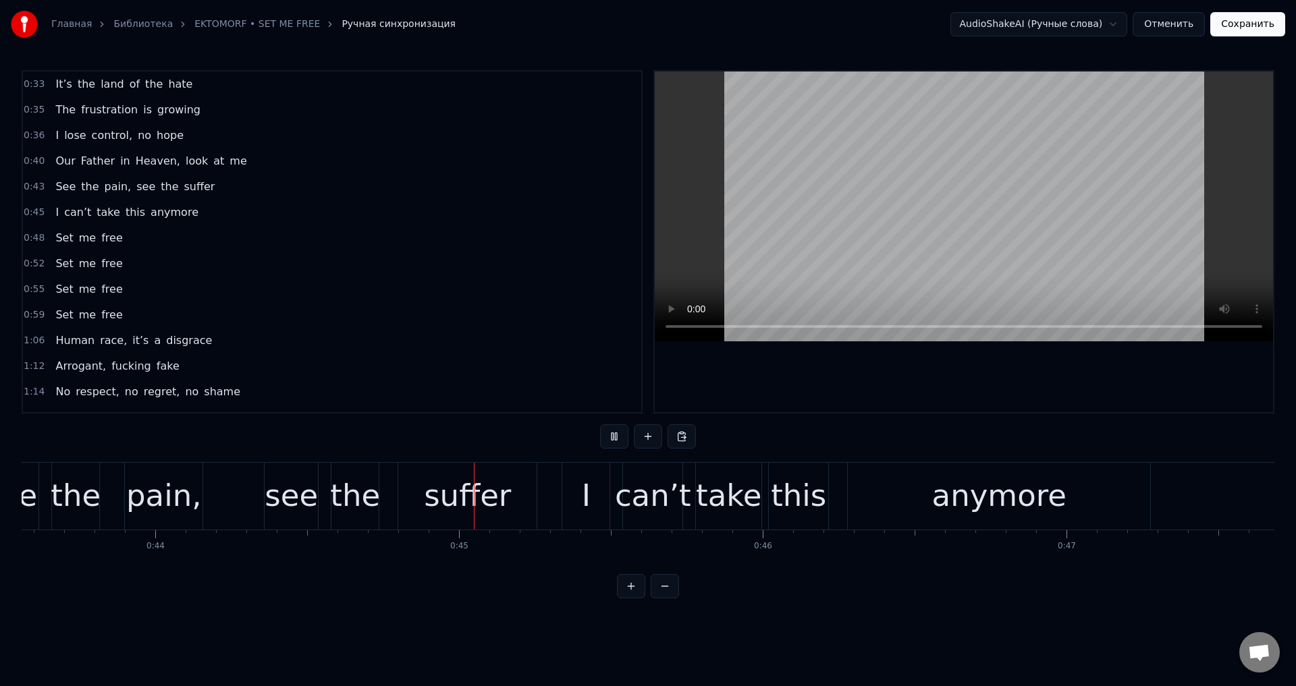
scroll to position [0, 13461]
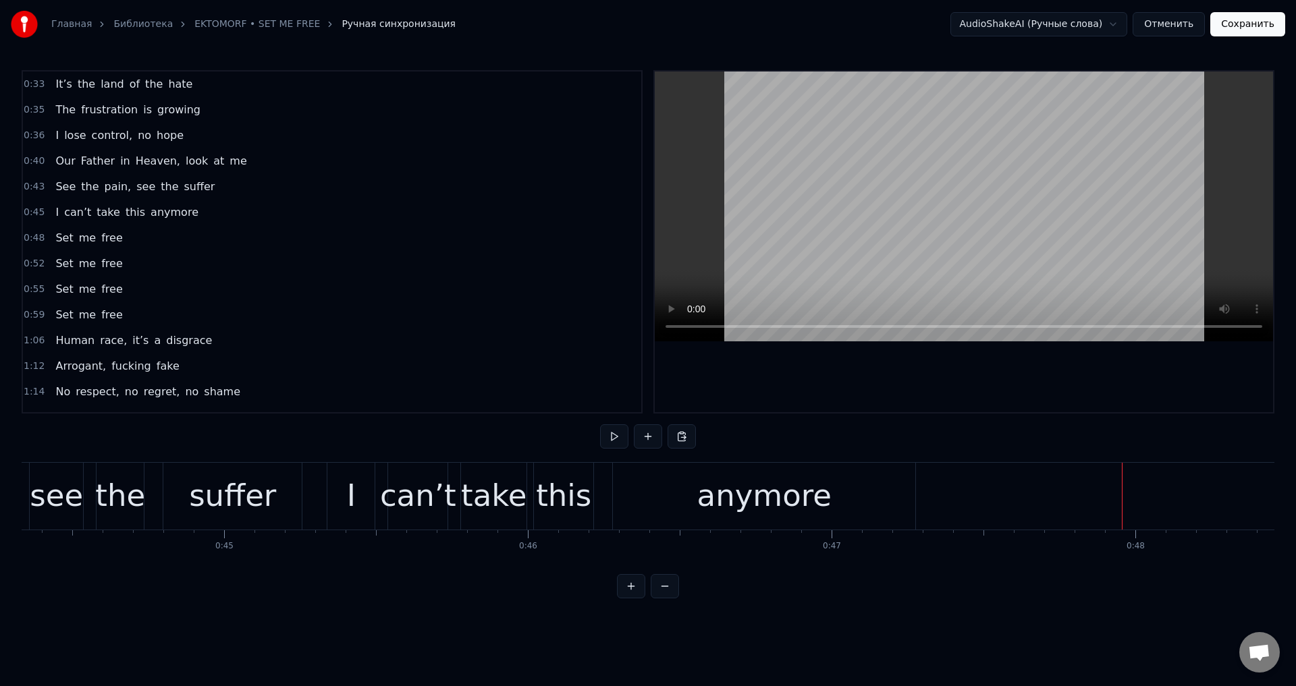
click at [601, 488] on div "I can’t take this anymore" at bounding box center [623, 496] width 592 height 67
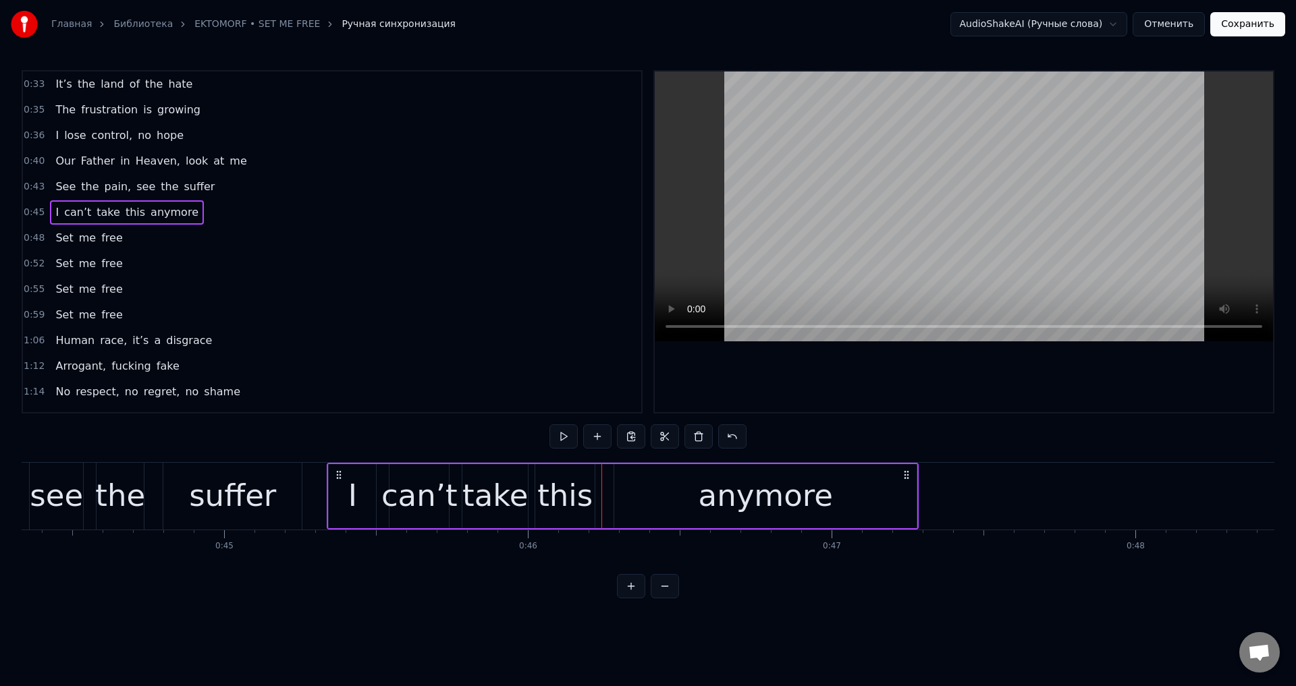
click at [581, 488] on div "this" at bounding box center [564, 496] width 55 height 46
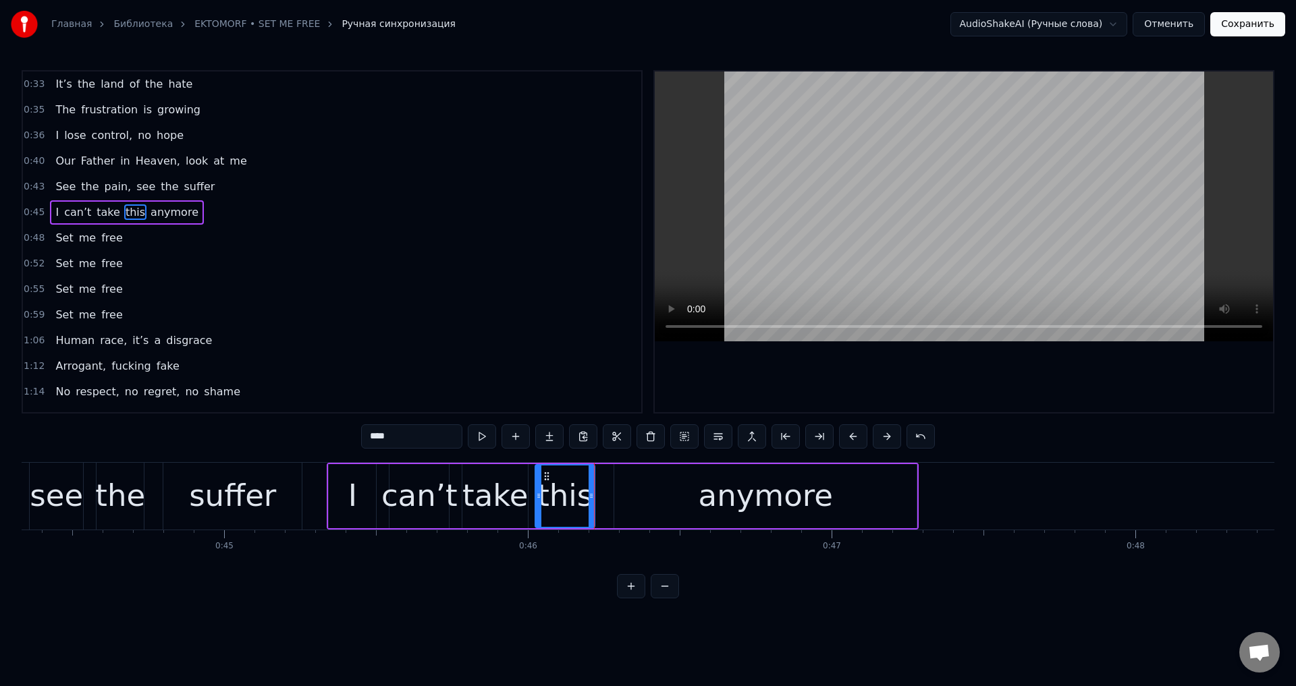
click at [677, 489] on div "anymore" at bounding box center [765, 496] width 302 height 64
type input "*******"
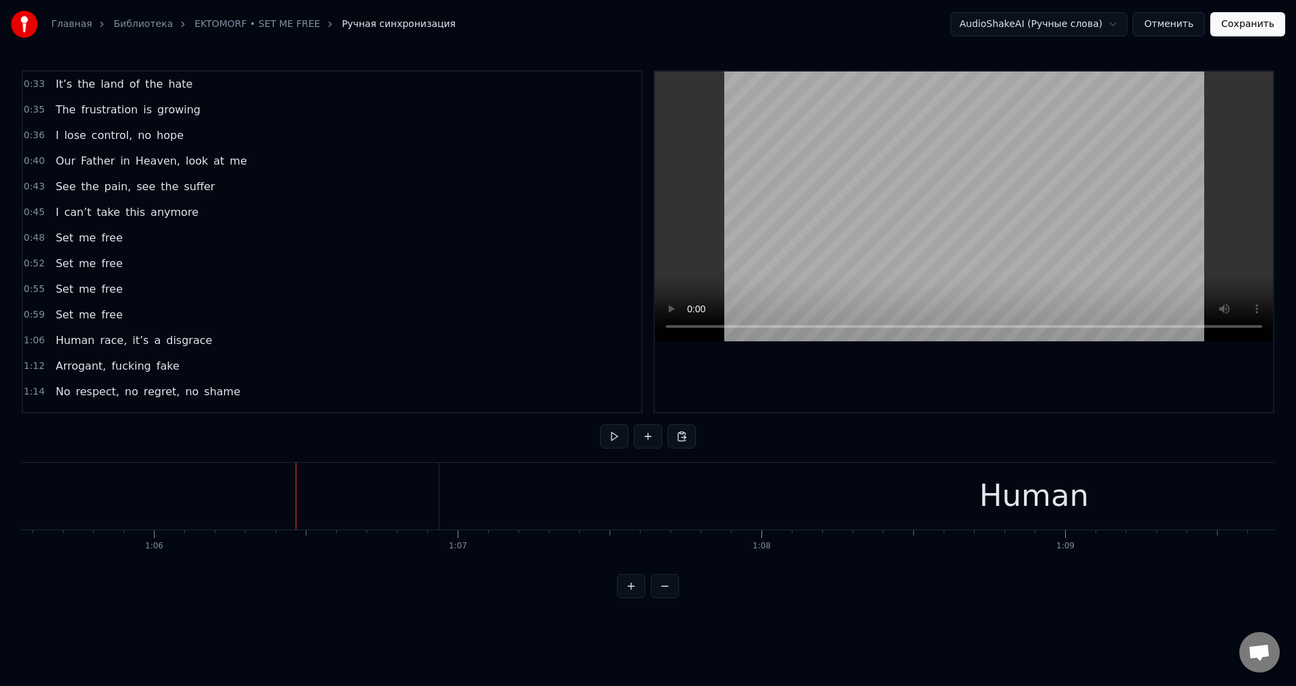
scroll to position [0, 19748]
click at [632, 486] on div "Human" at bounding box center [1192, 496] width 1189 height 67
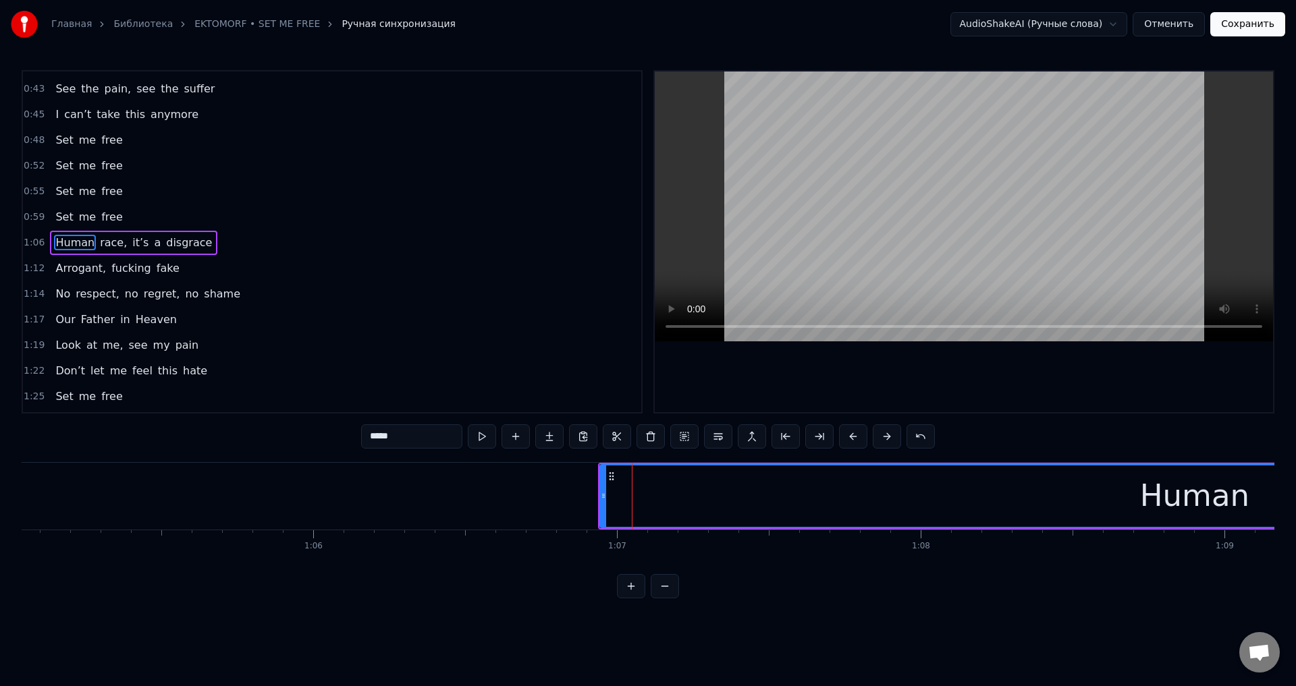
scroll to position [99, 0]
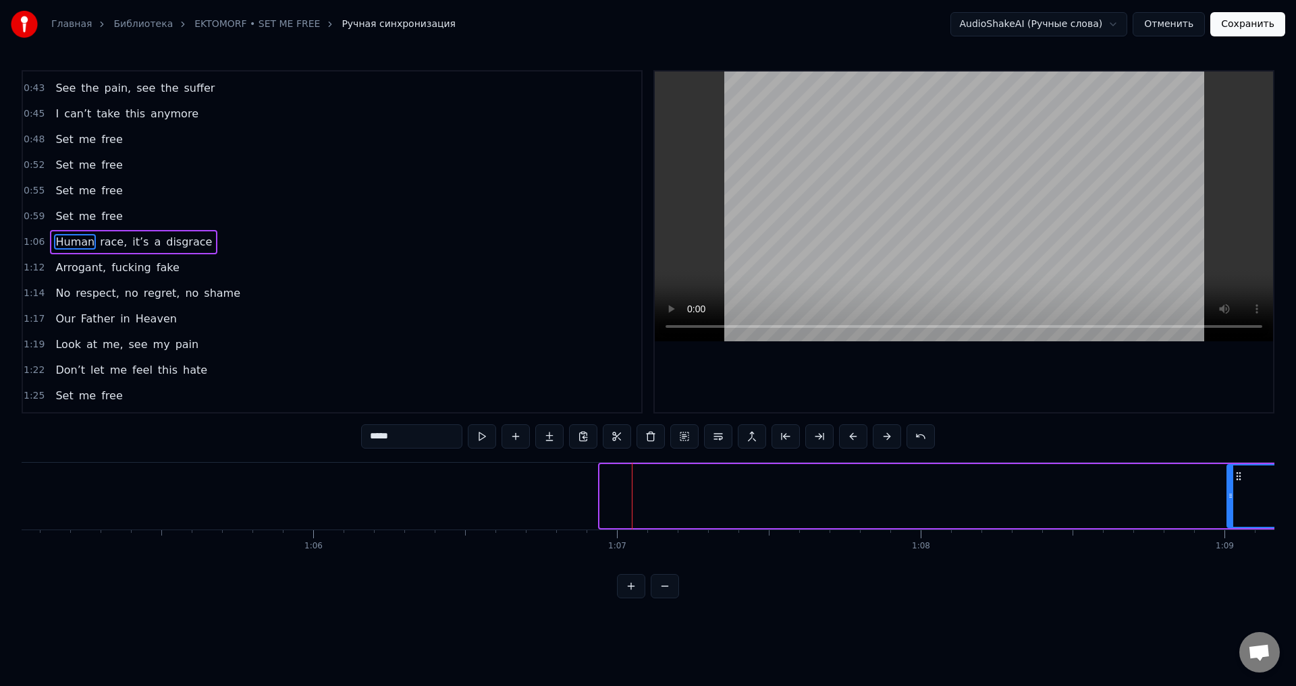
drag, startPoint x: 601, startPoint y: 499, endPoint x: 1228, endPoint y: 481, distance: 627.1
click at [1228, 481] on div at bounding box center [1229, 496] width 5 height 61
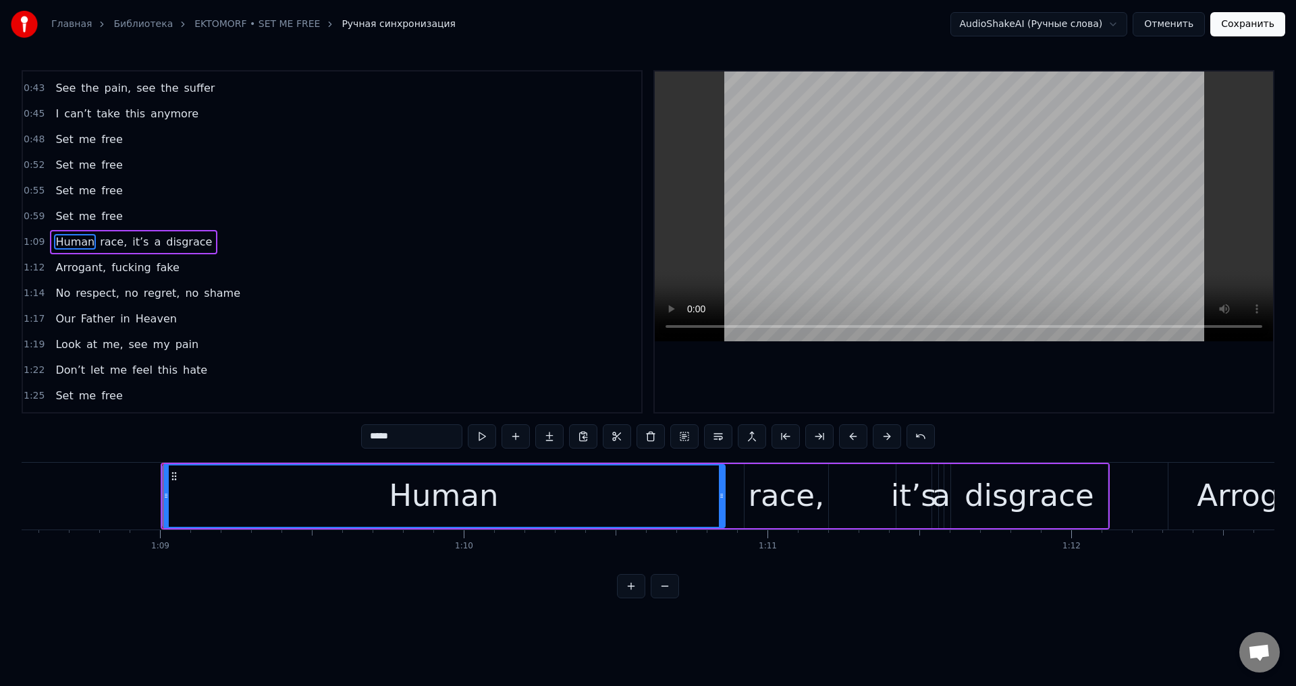
scroll to position [0, 20804]
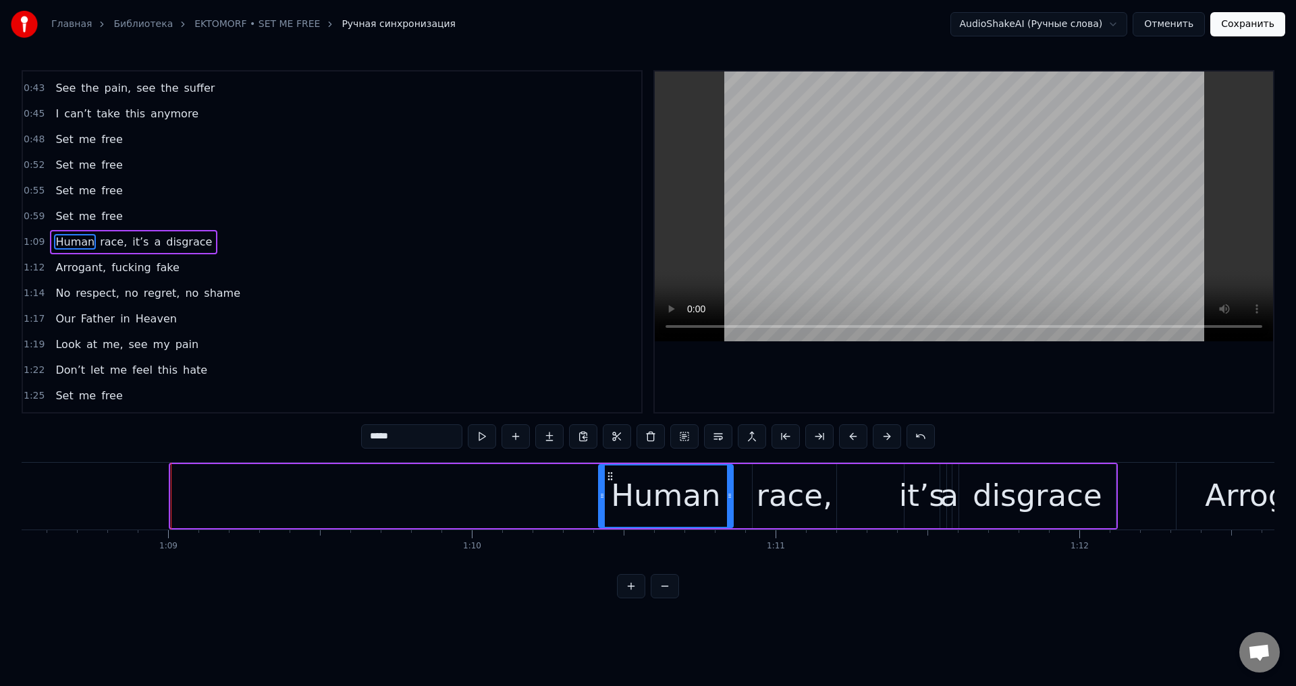
drag, startPoint x: 173, startPoint y: 500, endPoint x: 602, endPoint y: 503, distance: 428.5
click at [602, 503] on div at bounding box center [601, 496] width 5 height 61
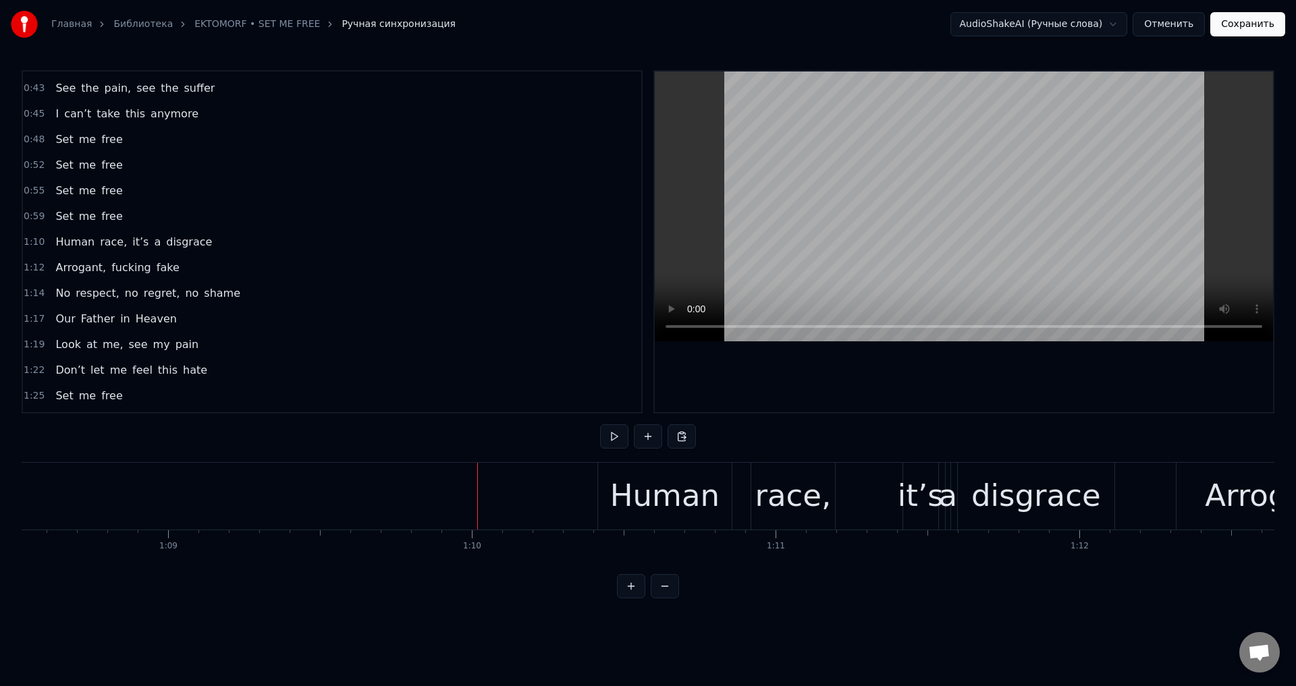
click at [640, 487] on div "Human" at bounding box center [664, 496] width 109 height 46
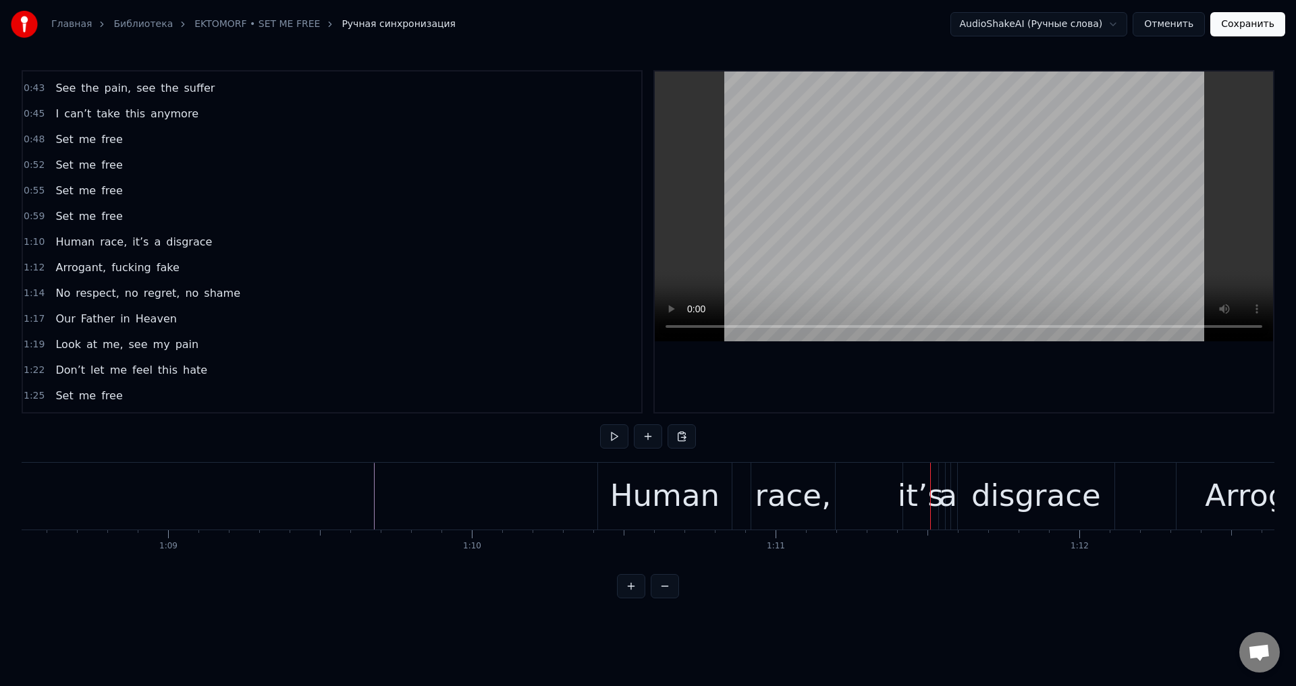
click at [661, 497] on div "Human" at bounding box center [664, 496] width 109 height 46
click at [679, 481] on div "Human" at bounding box center [664, 496] width 109 height 46
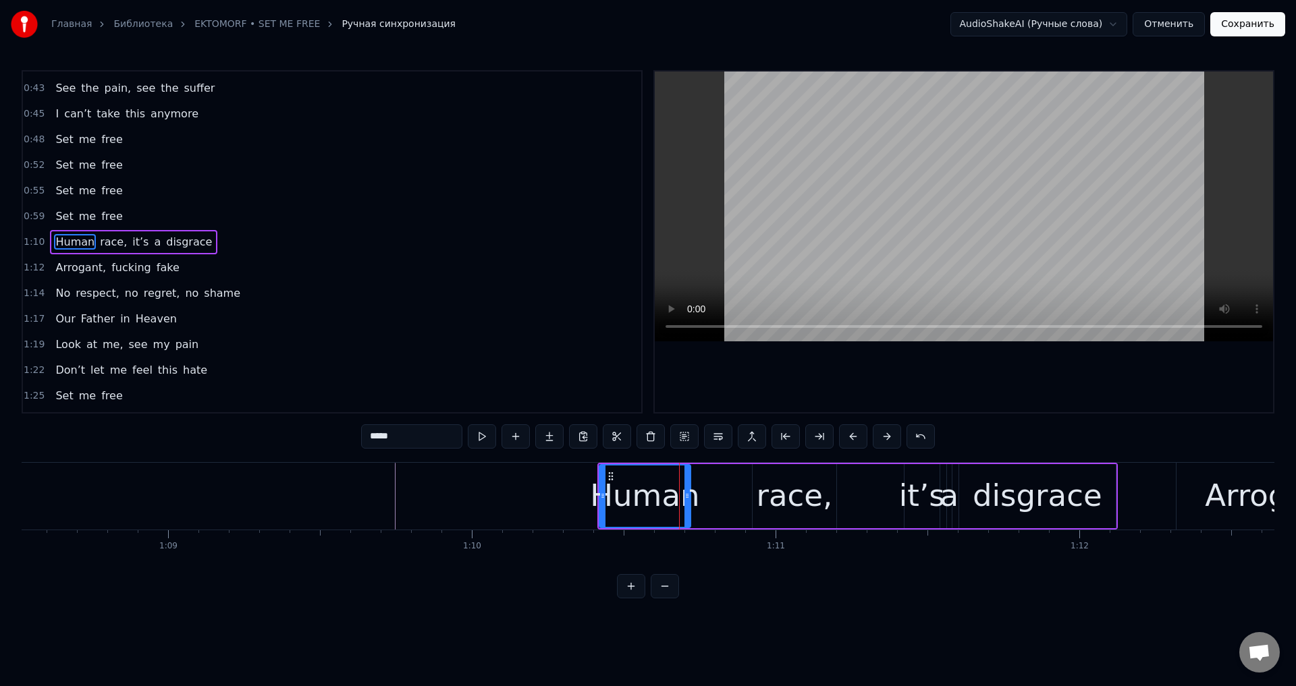
drag, startPoint x: 727, startPoint y: 492, endPoint x: 683, endPoint y: 501, distance: 44.7
click at [684, 501] on icon at bounding box center [686, 496] width 5 height 11
click at [772, 483] on div "race," at bounding box center [794, 496] width 76 height 46
type input "*****"
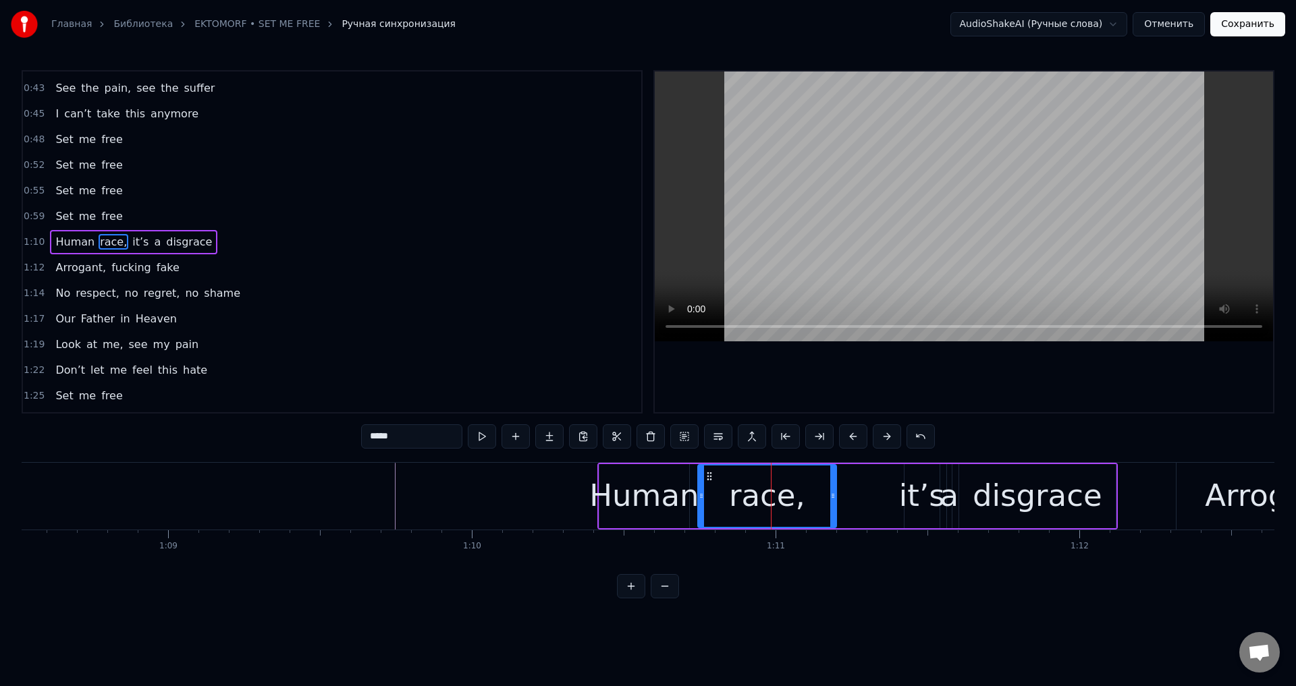
drag, startPoint x: 756, startPoint y: 491, endPoint x: 701, endPoint y: 504, distance: 56.1
click at [701, 504] on div at bounding box center [700, 496] width 5 height 61
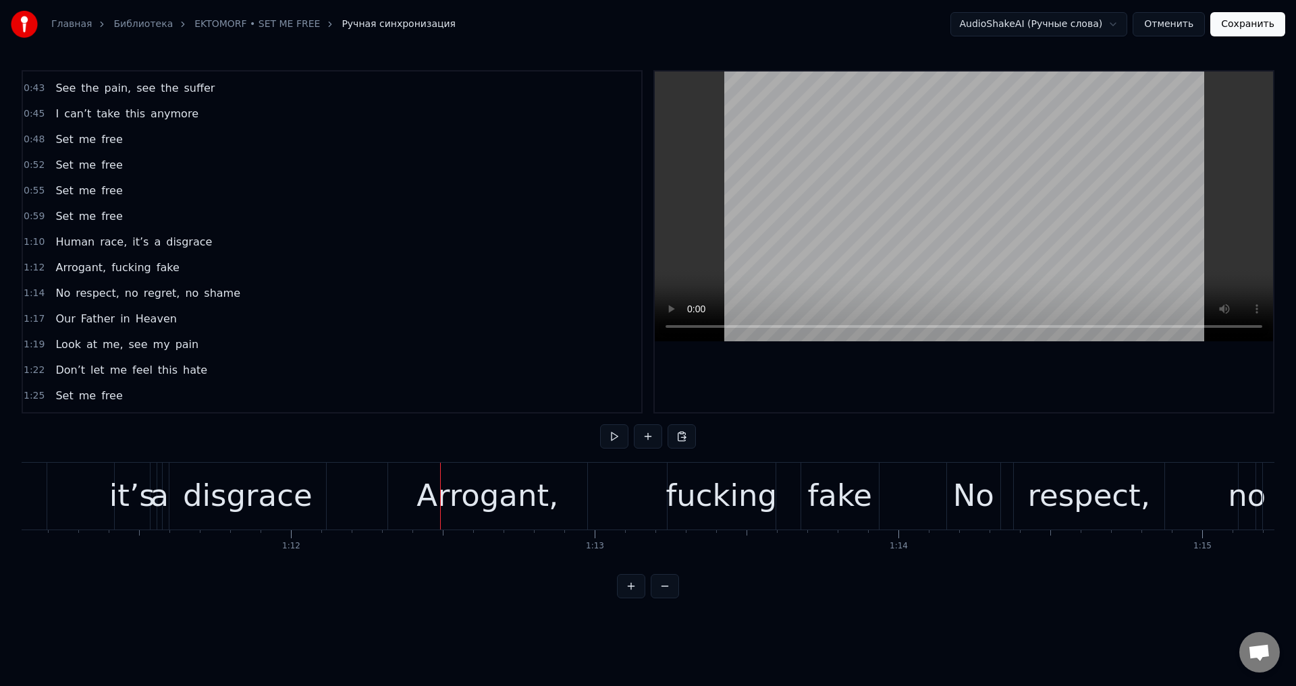
scroll to position [0, 21530]
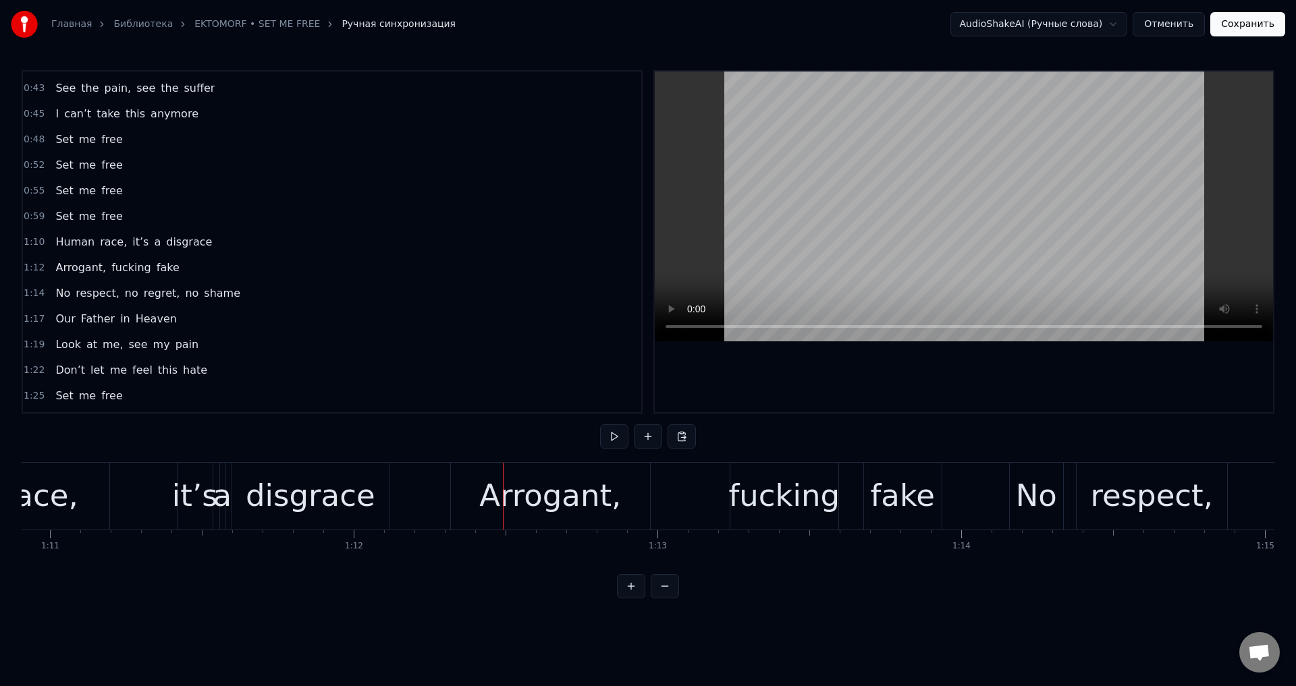
click at [484, 494] on div "Arrogant," at bounding box center [550, 496] width 199 height 67
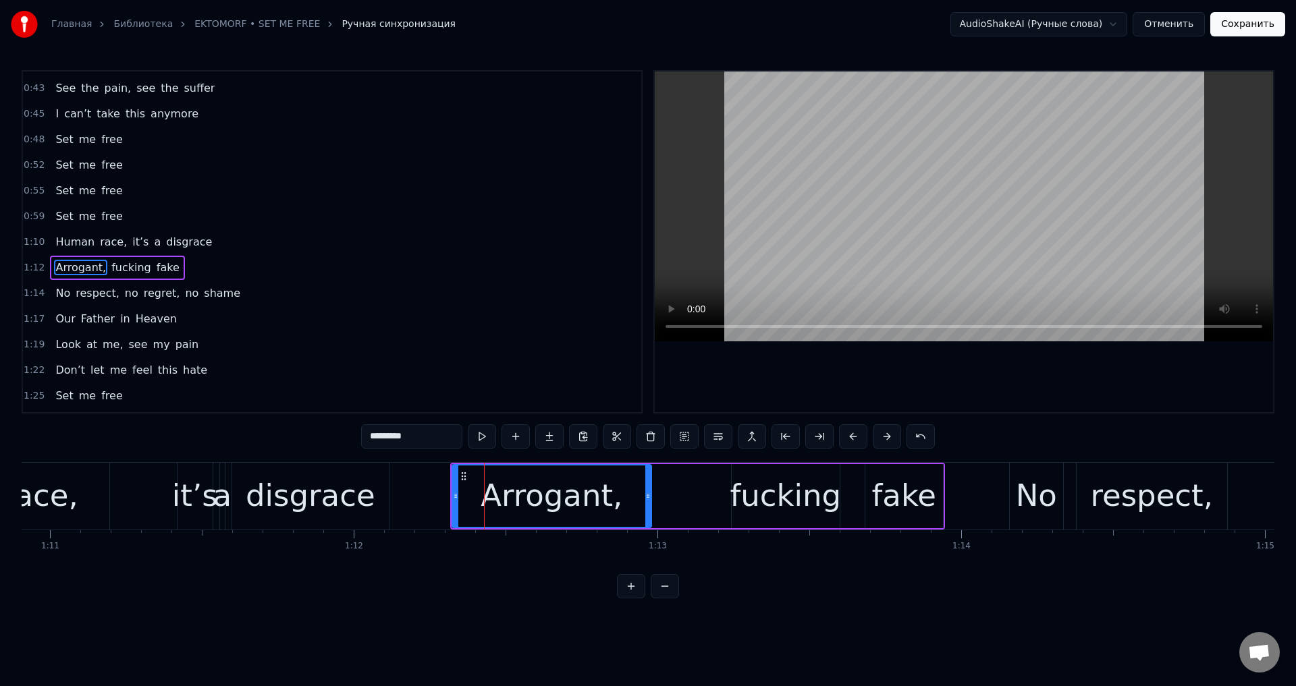
scroll to position [124, 0]
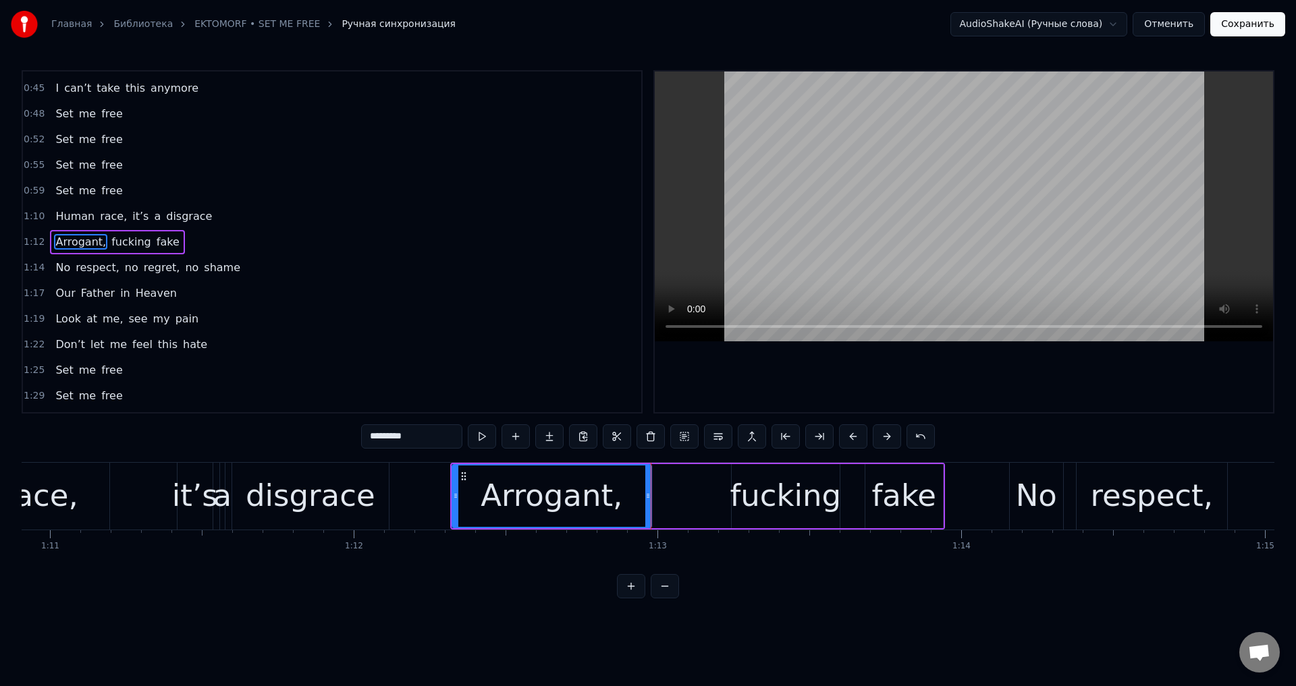
click at [745, 487] on div "fucking" at bounding box center [784, 496] width 111 height 46
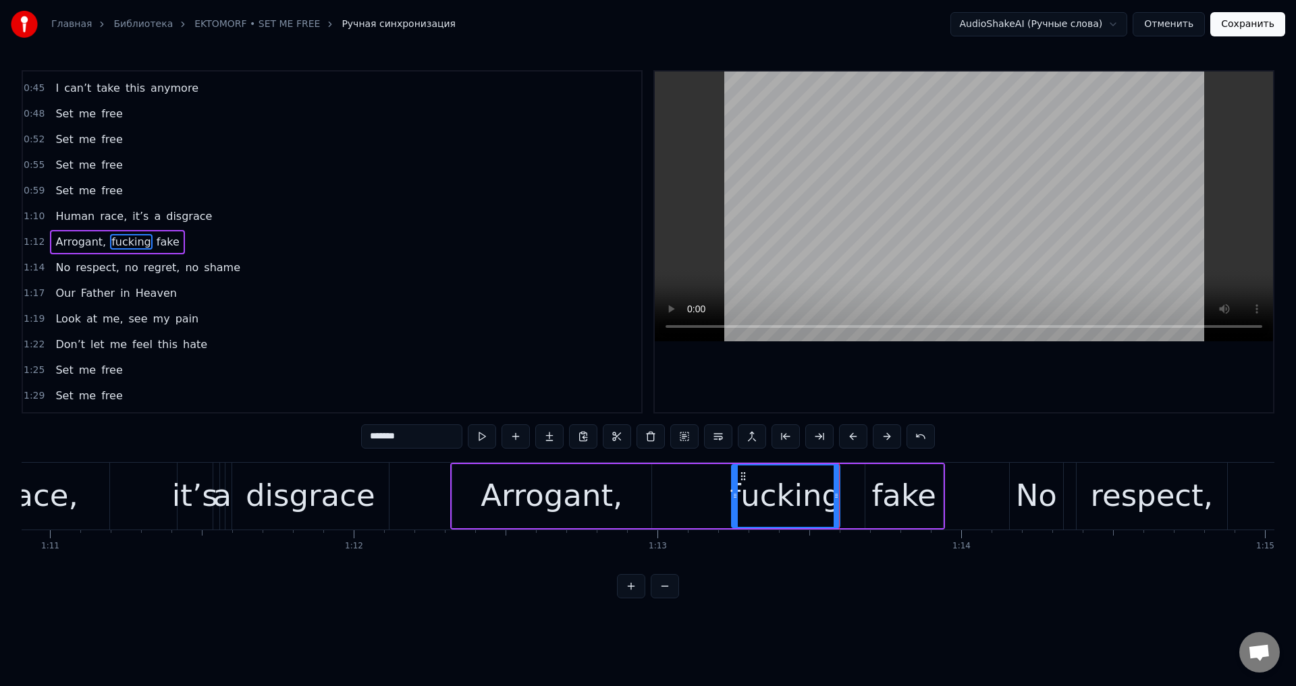
click at [906, 491] on div "fake" at bounding box center [903, 496] width 65 height 46
type input "****"
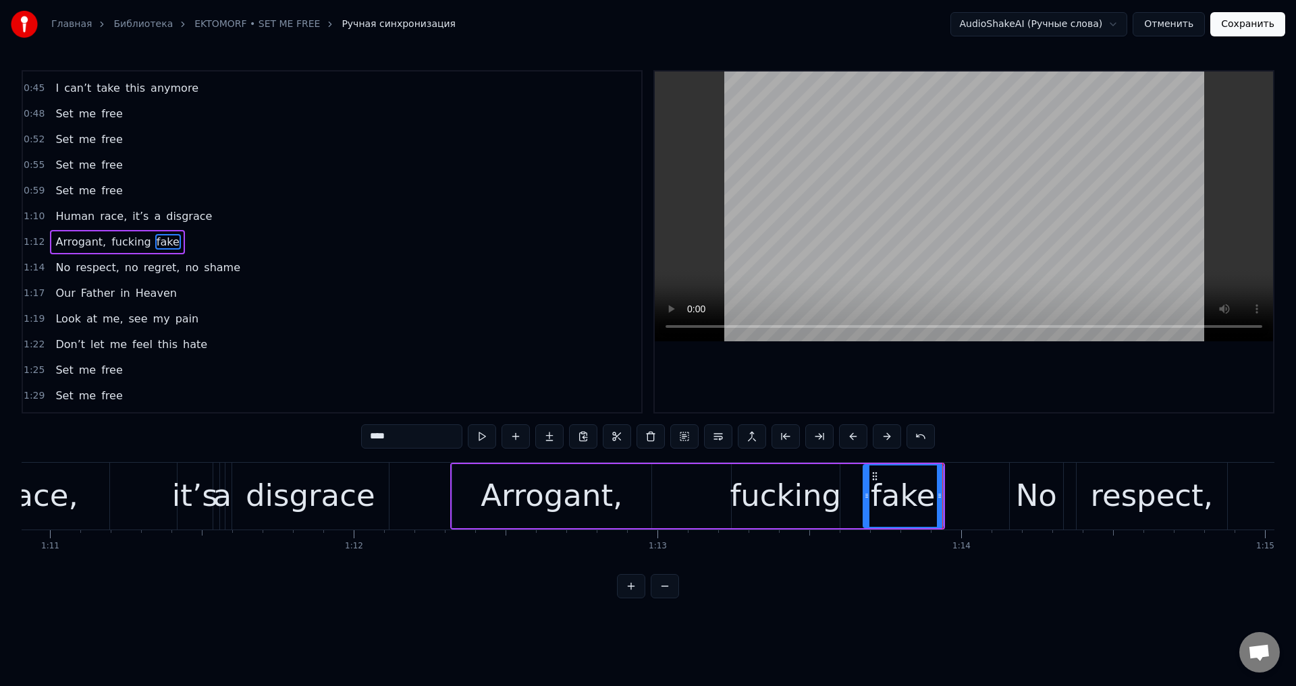
click at [865, 493] on icon at bounding box center [866, 496] width 5 height 11
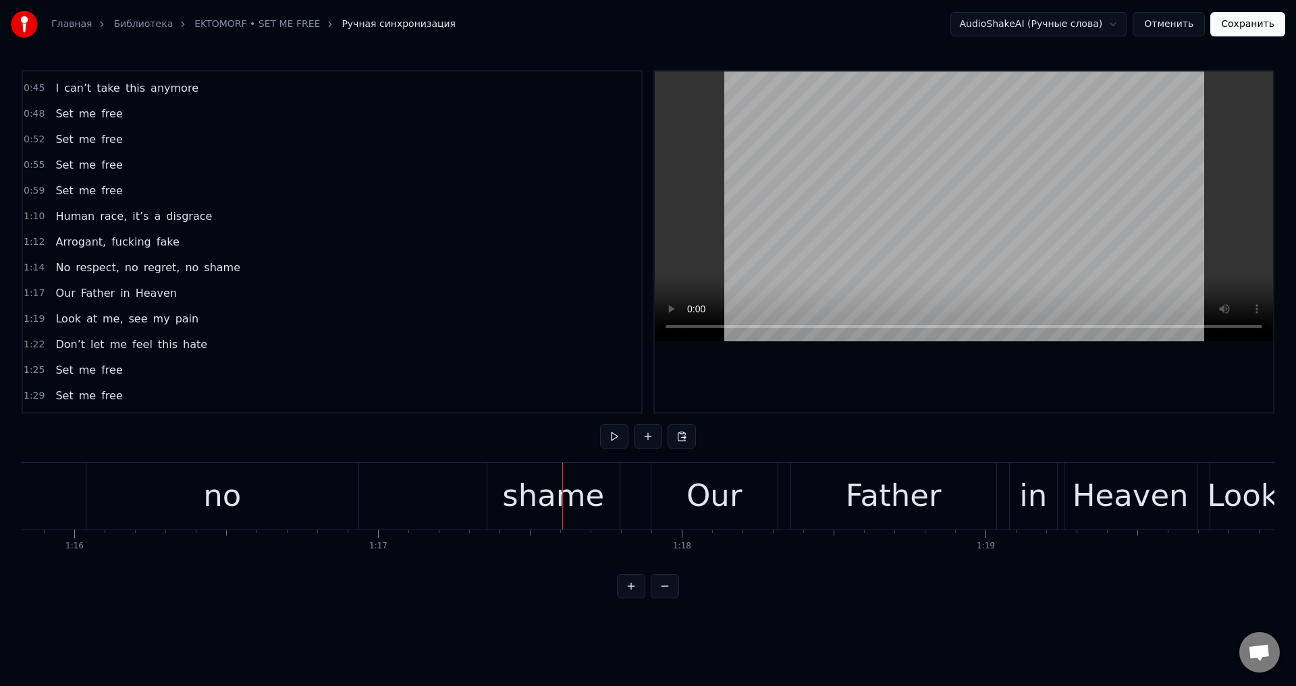
scroll to position [0, 22928]
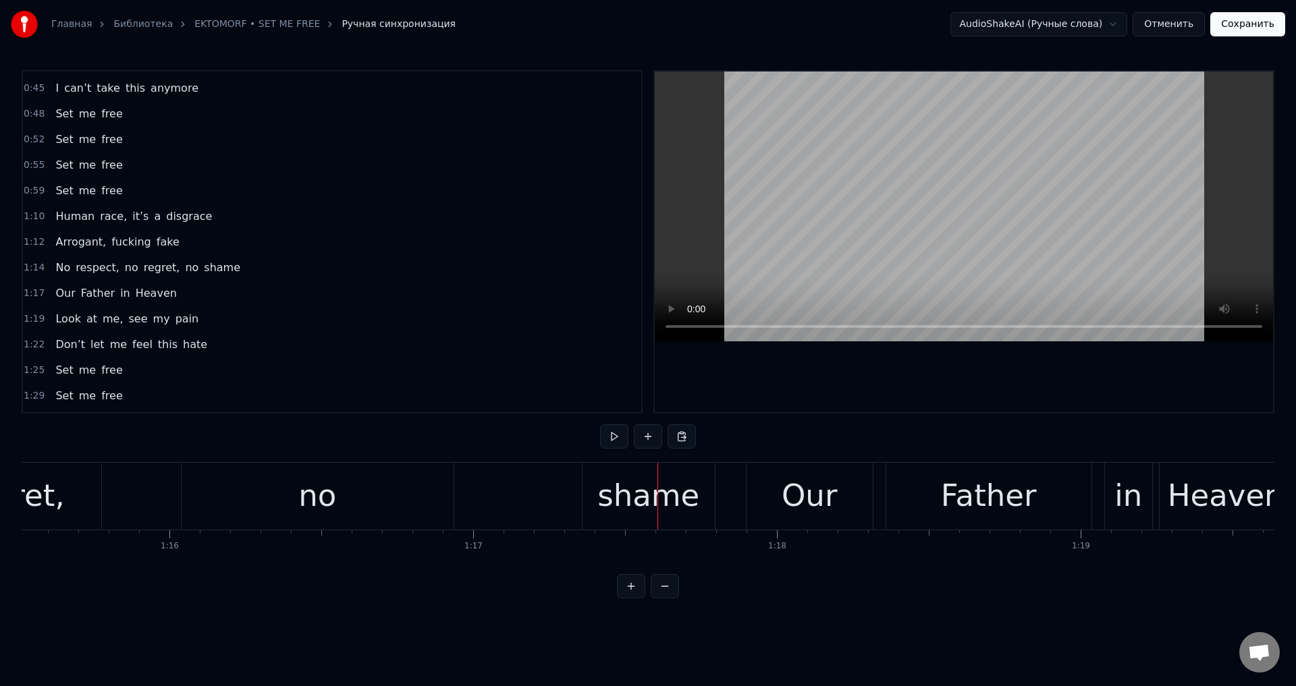
click at [329, 507] on div "no" at bounding box center [317, 496] width 38 height 46
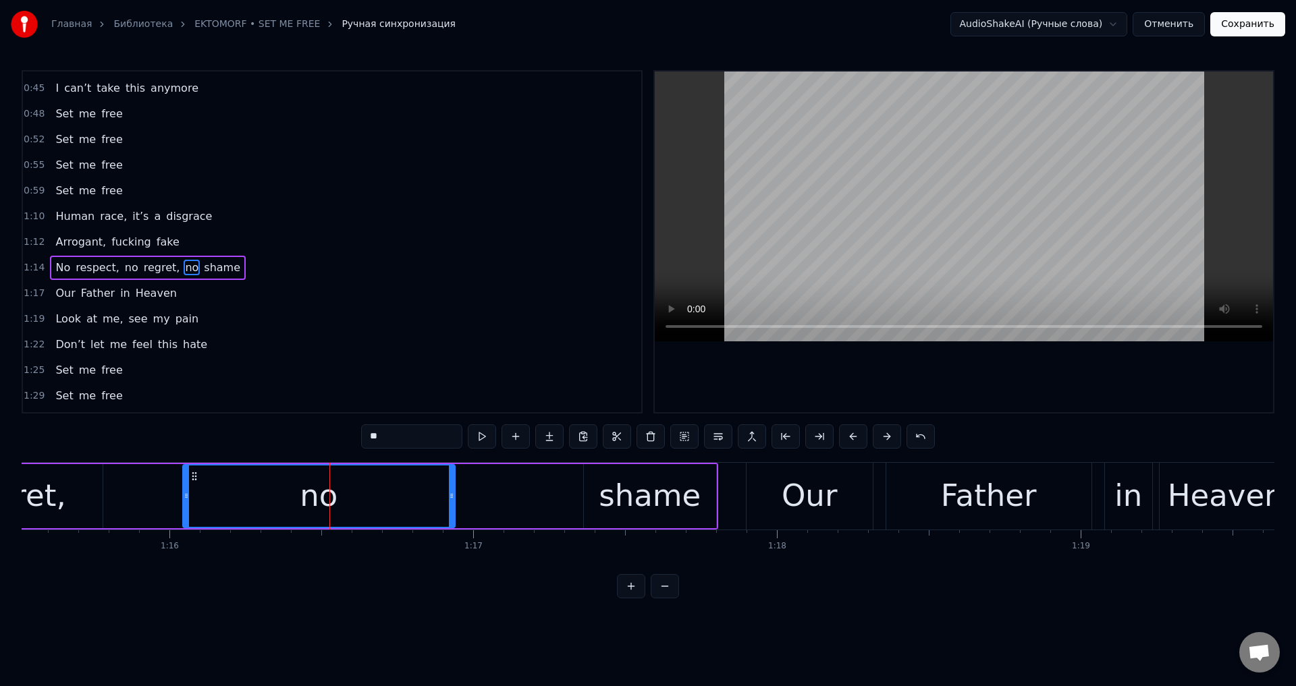
scroll to position [150, 0]
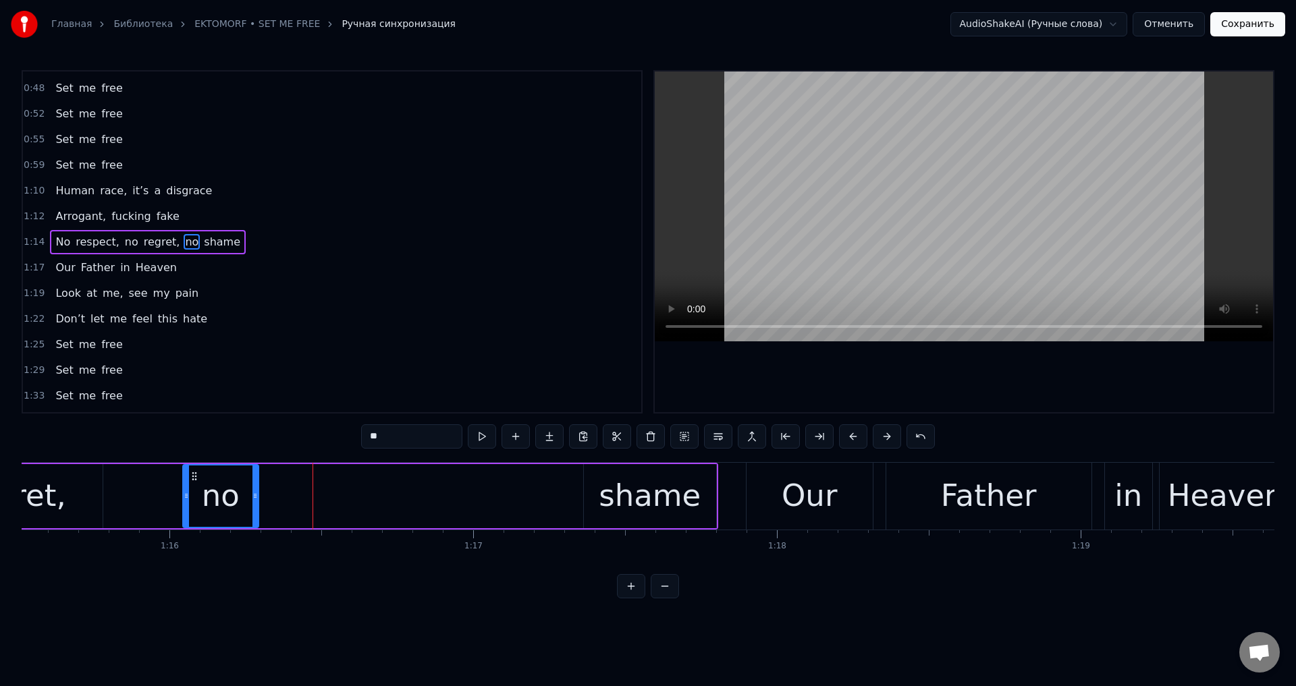
drag, startPoint x: 452, startPoint y: 484, endPoint x: 254, endPoint y: 513, distance: 199.8
click at [254, 513] on div at bounding box center [254, 496] width 5 height 61
click at [611, 480] on div "shame" at bounding box center [649, 496] width 102 height 46
type input "*****"
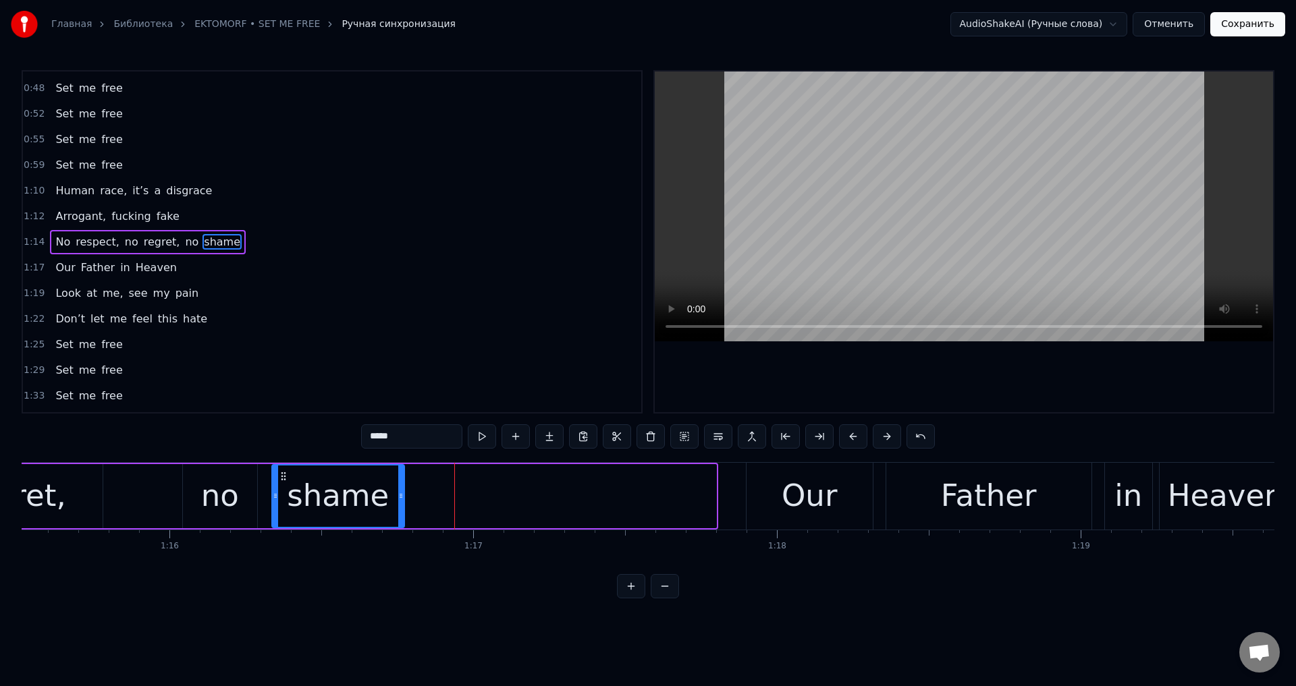
drag, startPoint x: 592, startPoint y: 476, endPoint x: 280, endPoint y: 518, distance: 315.2
click at [280, 518] on div "shame" at bounding box center [338, 496] width 131 height 61
drag, startPoint x: 400, startPoint y: 491, endPoint x: 412, endPoint y: 491, distance: 11.5
click at [409, 491] on icon at bounding box center [405, 496] width 5 height 11
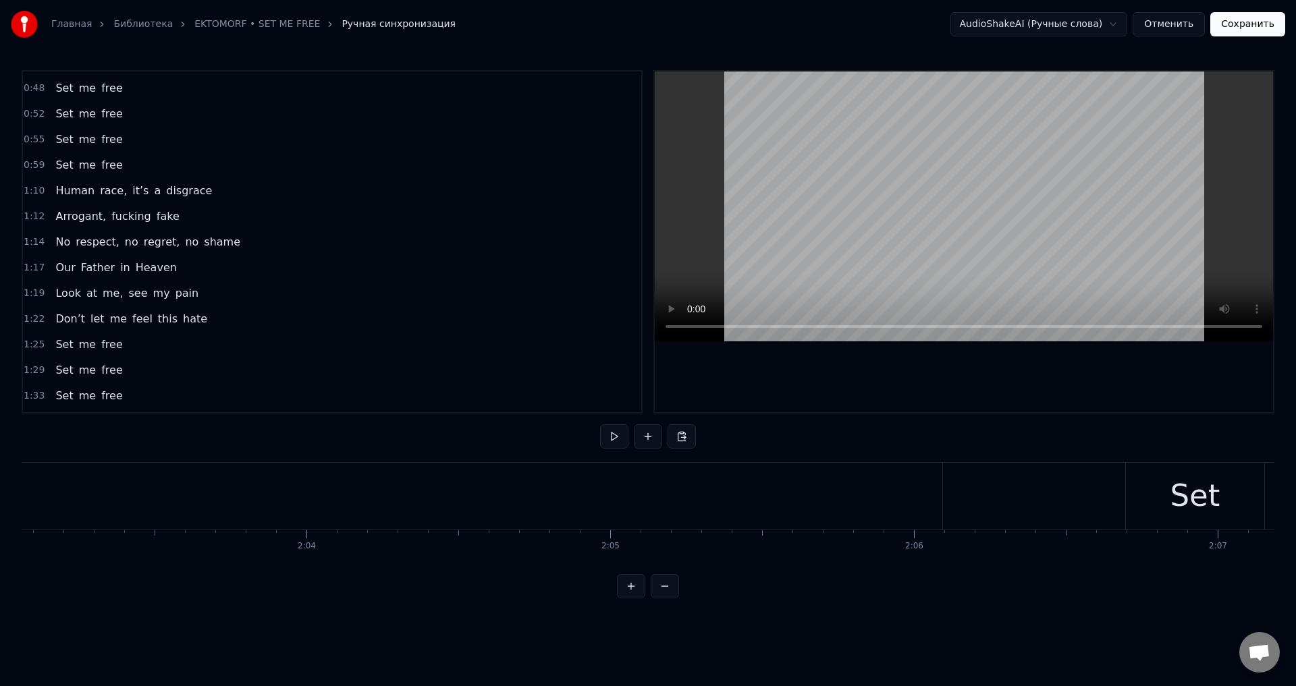
scroll to position [0, 37271]
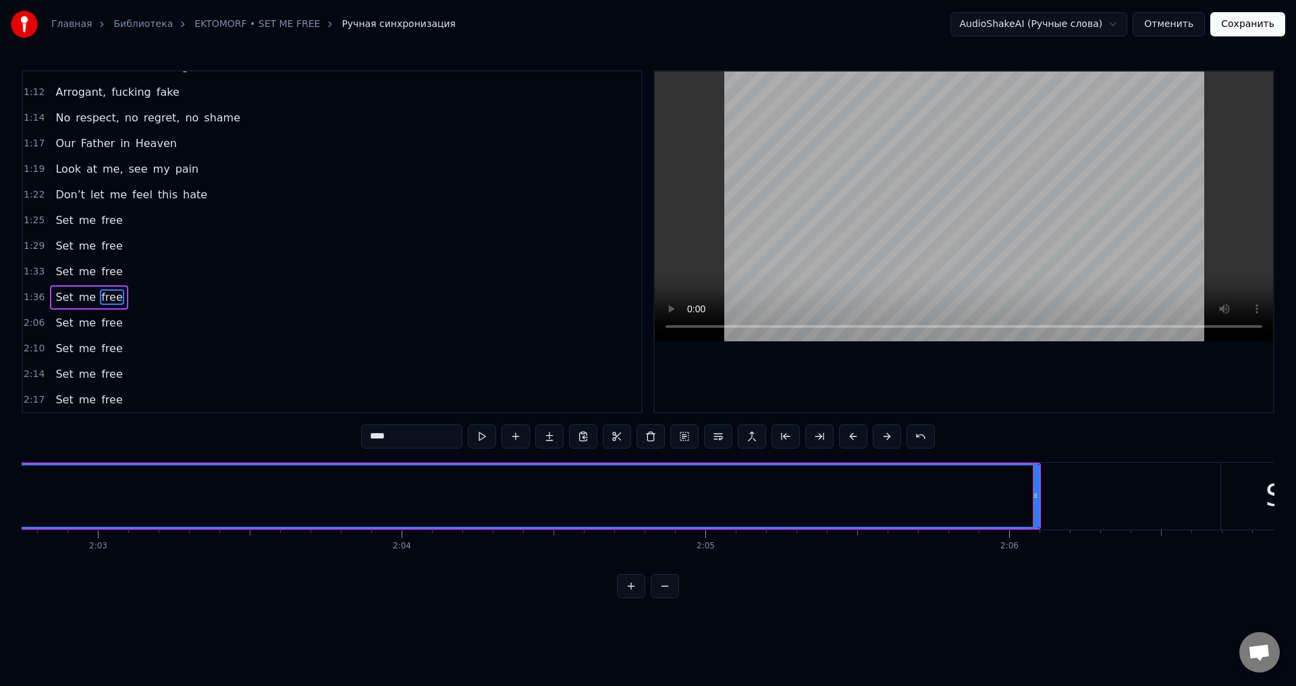
scroll to position [275, 0]
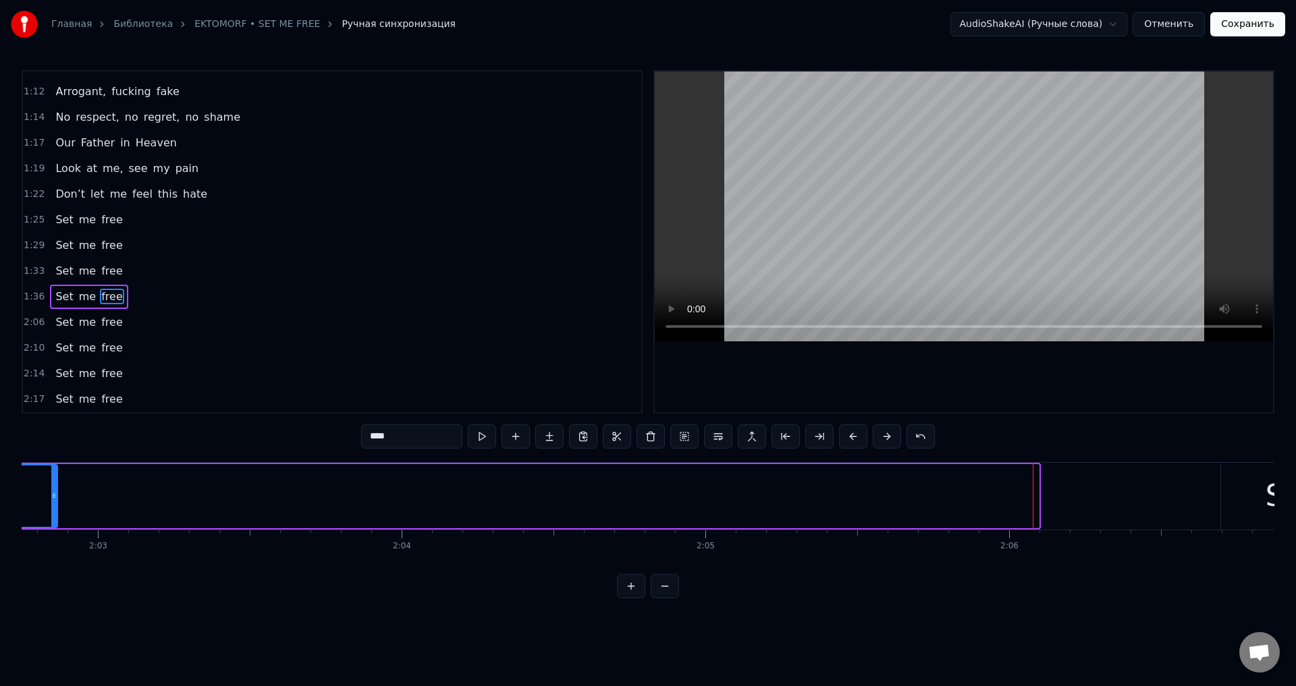
drag, startPoint x: 1036, startPoint y: 496, endPoint x: 49, endPoint y: 551, distance: 988.7
click at [53, 549] on div "It’s the land of the hate The frustration is growing I lose control, no hope Ou…" at bounding box center [648, 512] width 1252 height 101
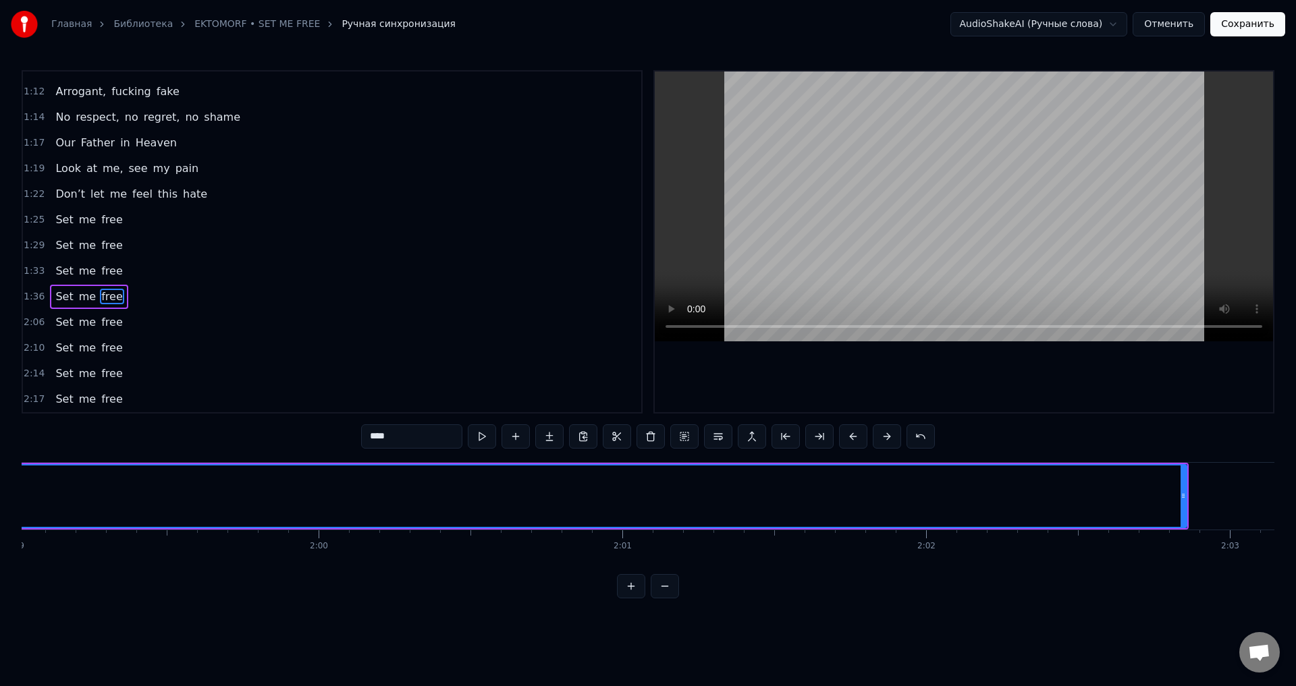
scroll to position [0, 36137]
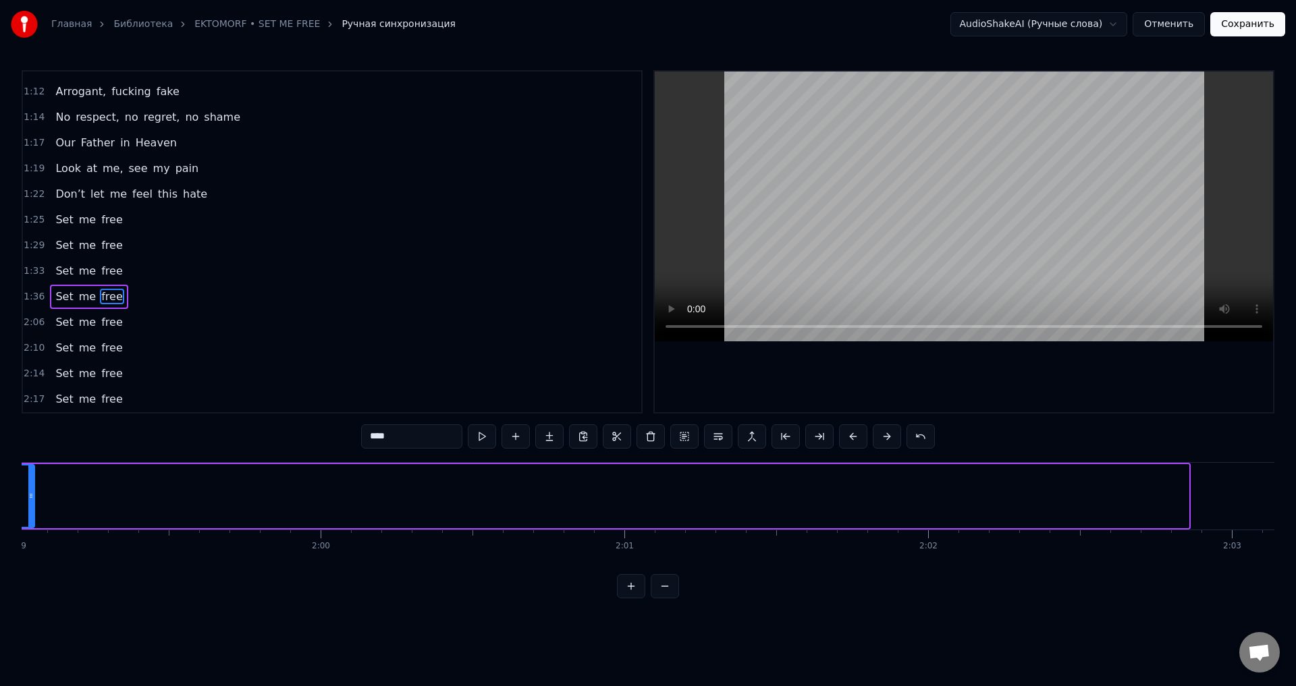
drag, startPoint x: 1185, startPoint y: 490, endPoint x: 31, endPoint y: 539, distance: 1154.9
click at [31, 539] on div "It’s the land of the hate The frustration is growing I lose control, no hope Ou…" at bounding box center [648, 512] width 1252 height 101
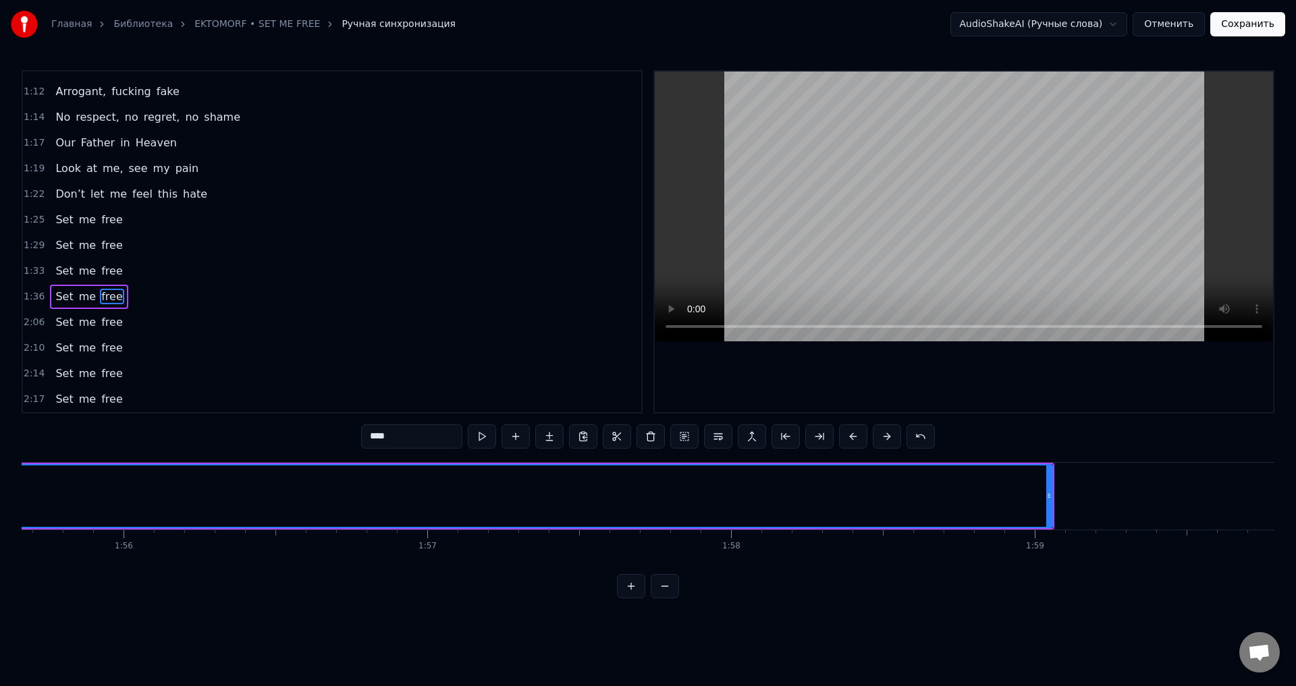
scroll to position [0, 35112]
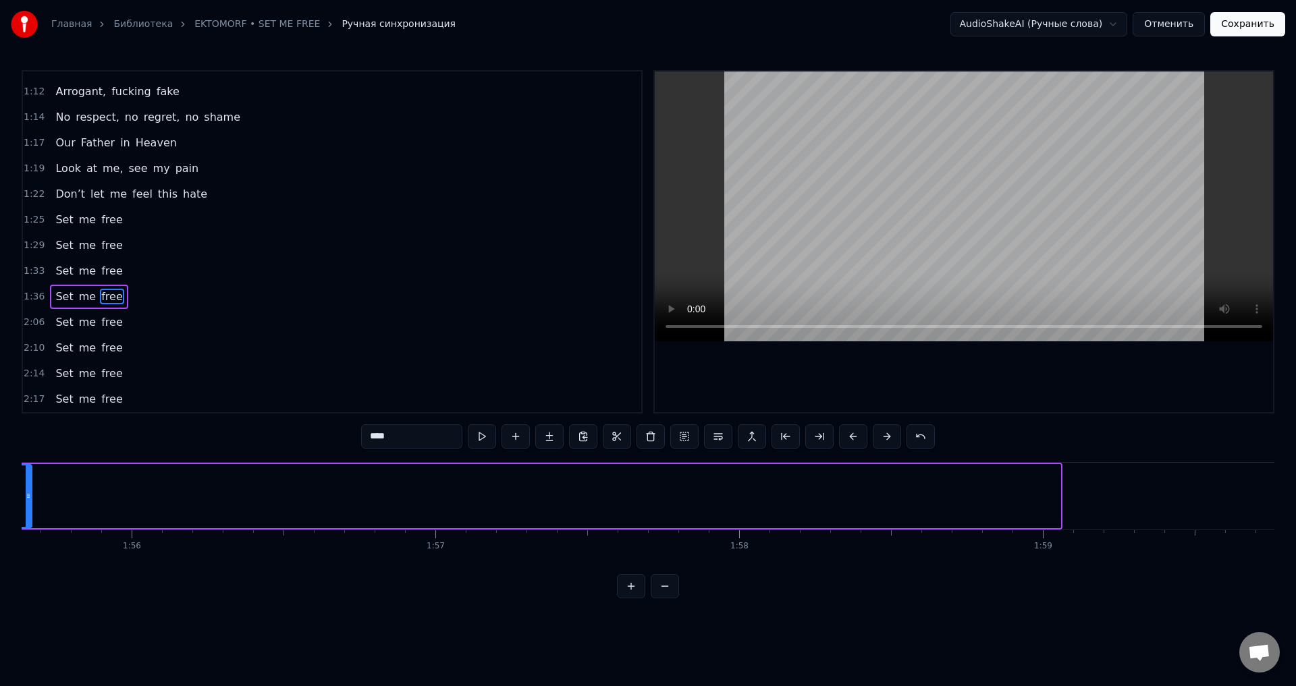
drag, startPoint x: 1057, startPoint y: 490, endPoint x: 29, endPoint y: 496, distance: 1028.3
click at [29, 496] on div at bounding box center [28, 496] width 5 height 61
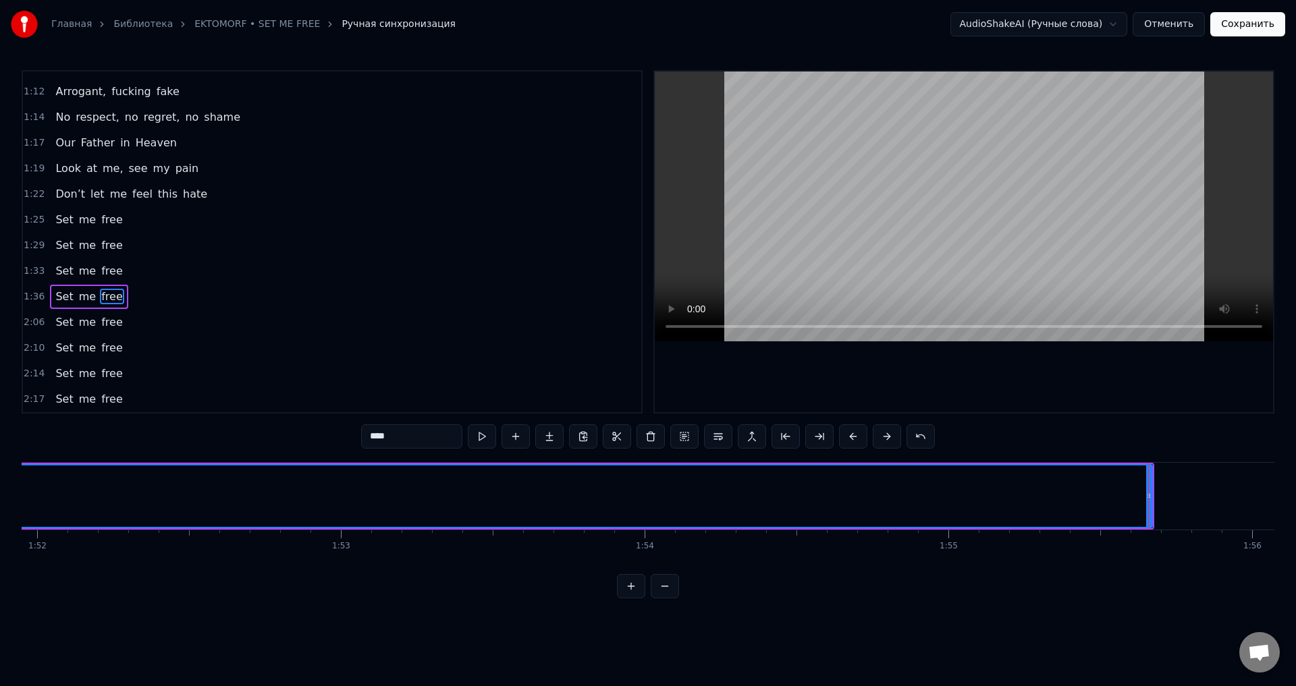
scroll to position [0, 33971]
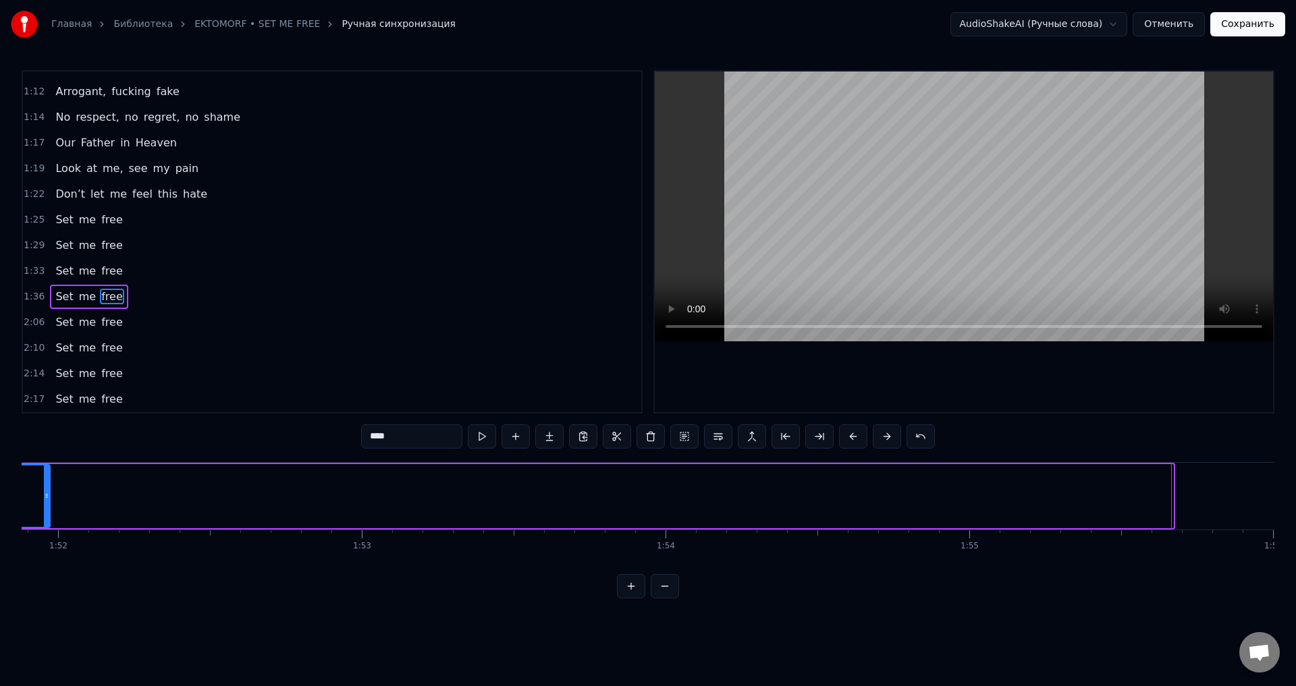
drag, startPoint x: 1169, startPoint y: 494, endPoint x: 38, endPoint y: 518, distance: 1131.1
click at [44, 518] on div at bounding box center [46, 496] width 5 height 61
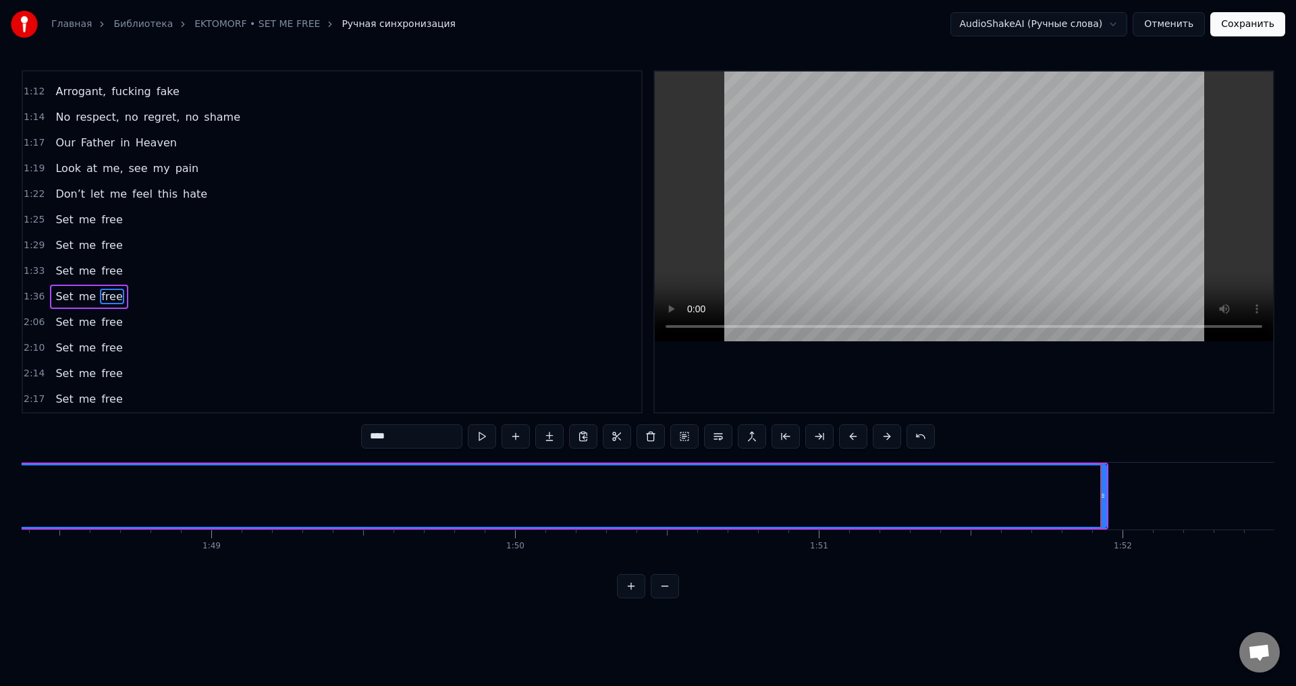
scroll to position [0, 32905]
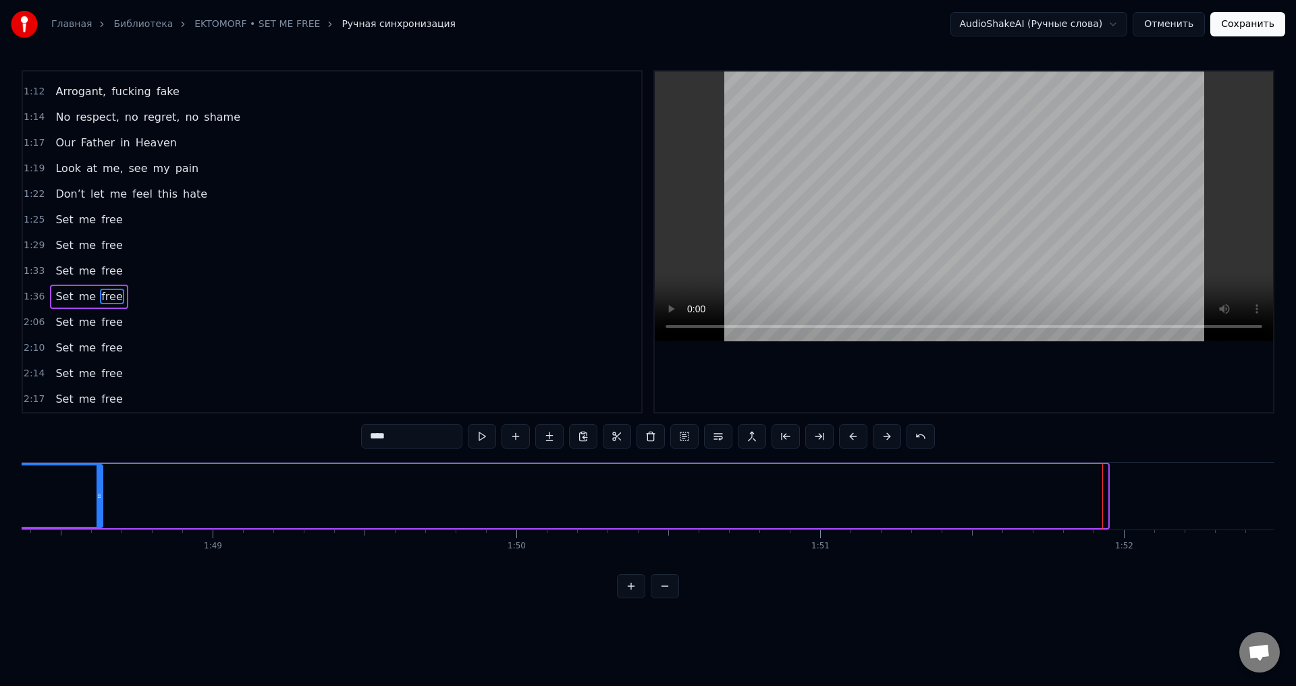
drag, startPoint x: 1103, startPoint y: 496, endPoint x: 103, endPoint y: 508, distance: 1000.7
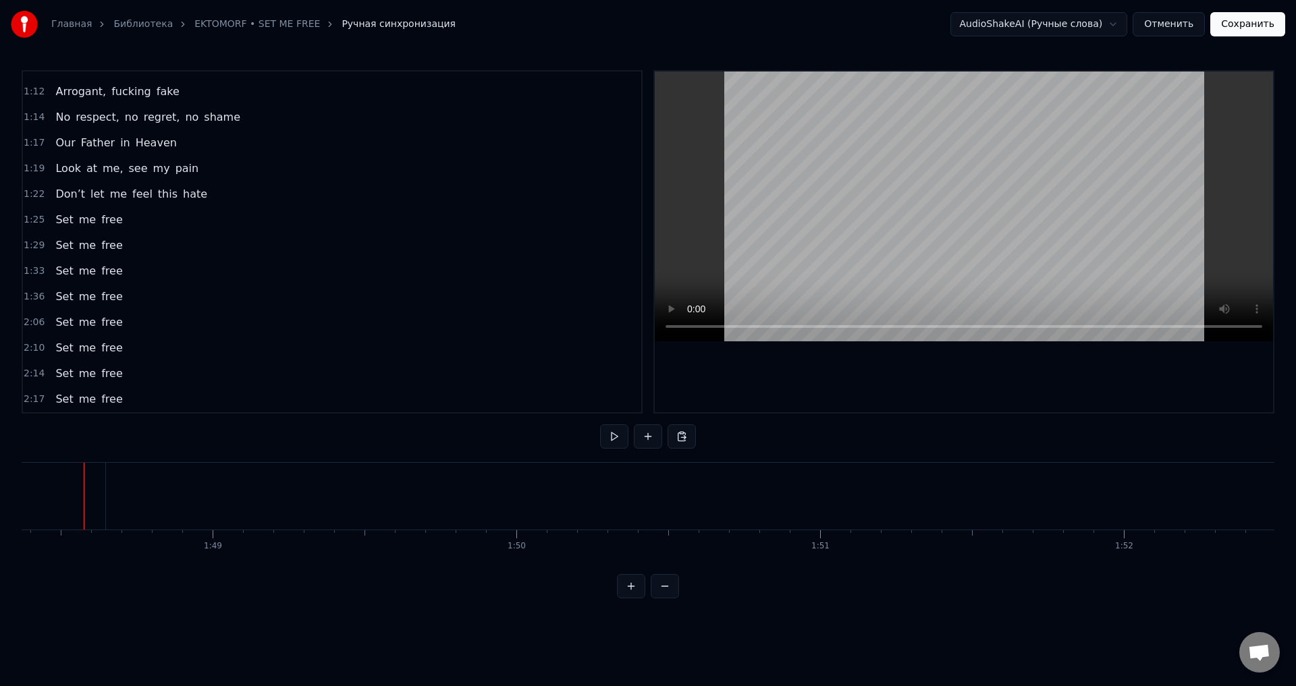
scroll to position [0, 32900]
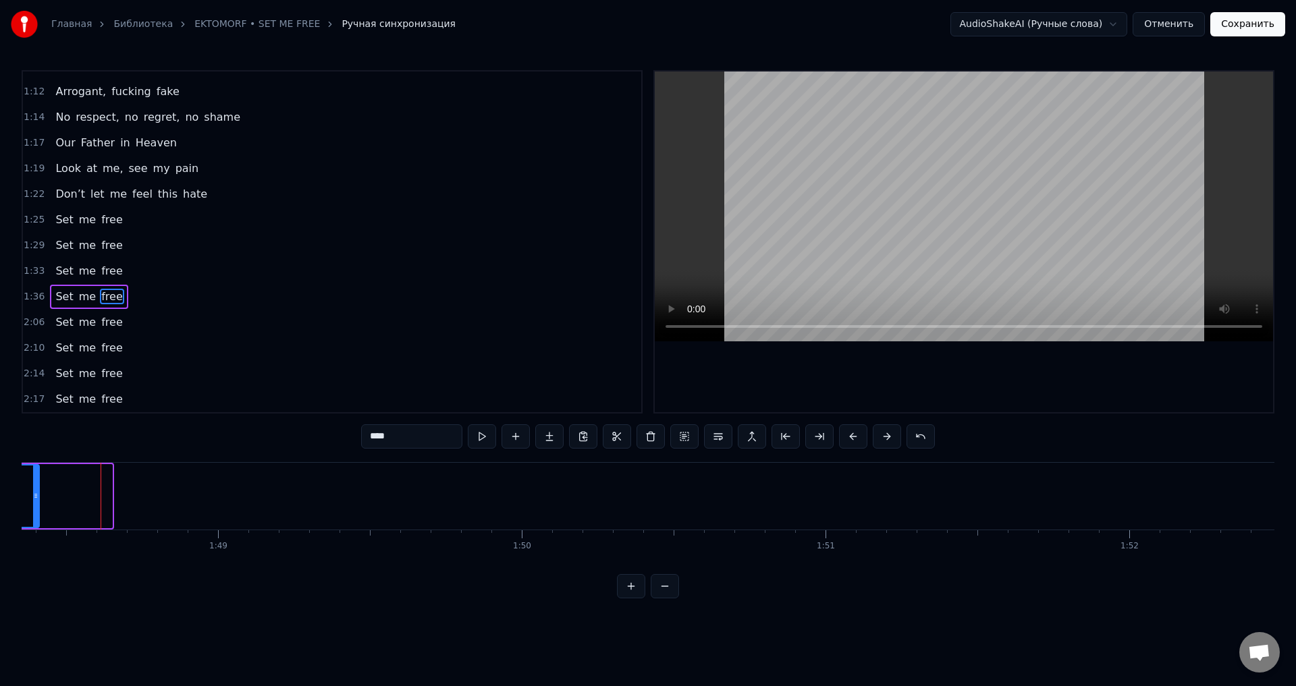
drag, startPoint x: 110, startPoint y: 495, endPoint x: 37, endPoint y: 508, distance: 74.1
click at [37, 508] on div at bounding box center [35, 496] width 5 height 61
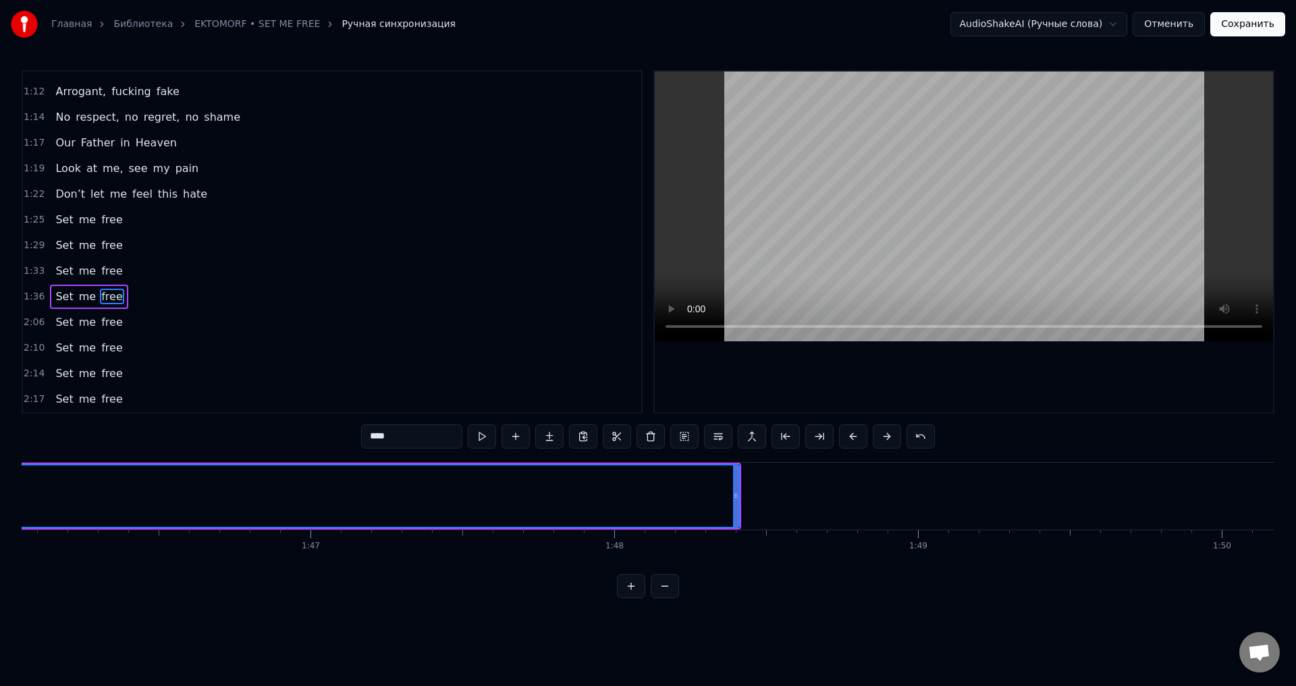
scroll to position [0, 32199]
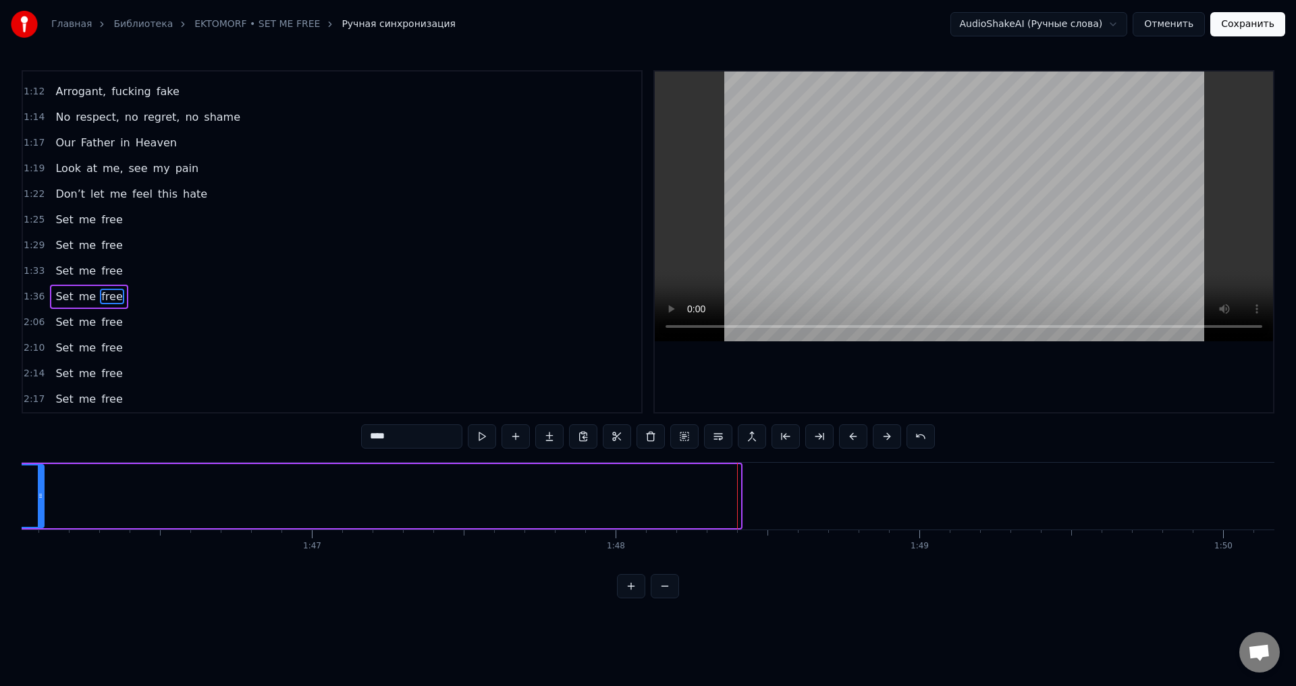
drag, startPoint x: 736, startPoint y: 491, endPoint x: 27, endPoint y: 505, distance: 709.3
click at [38, 505] on div at bounding box center [40, 496] width 5 height 61
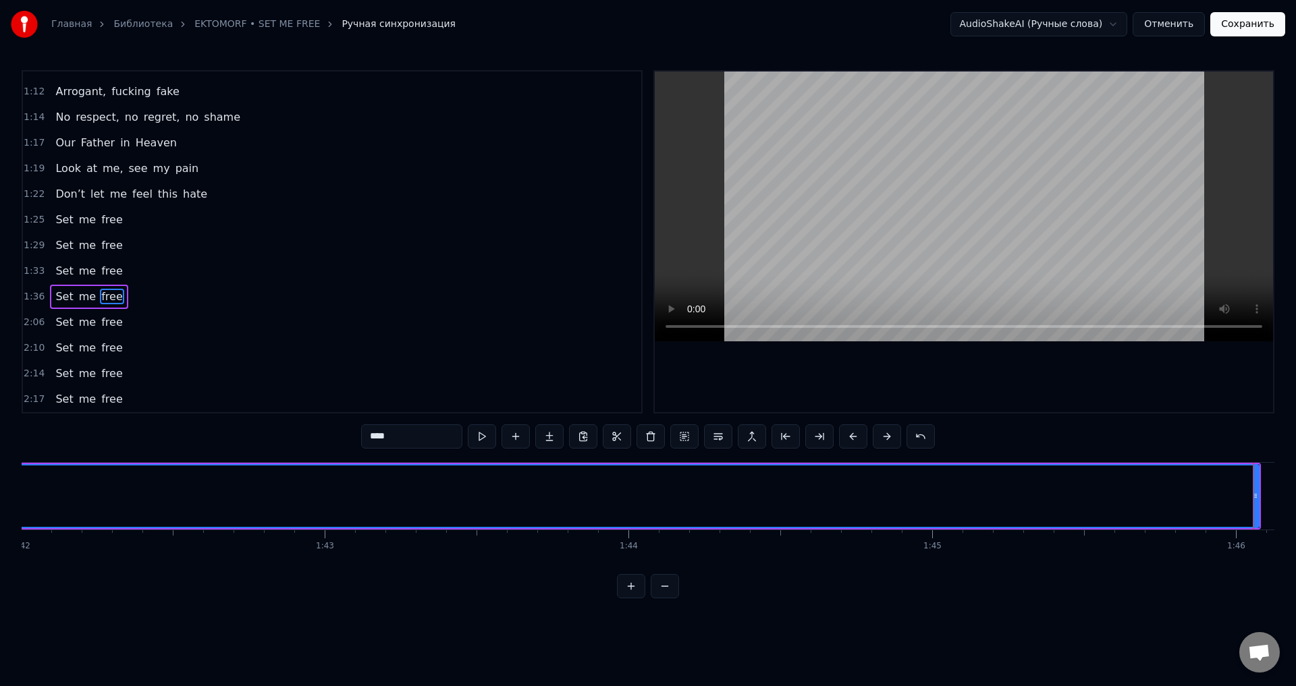
scroll to position [0, 30975]
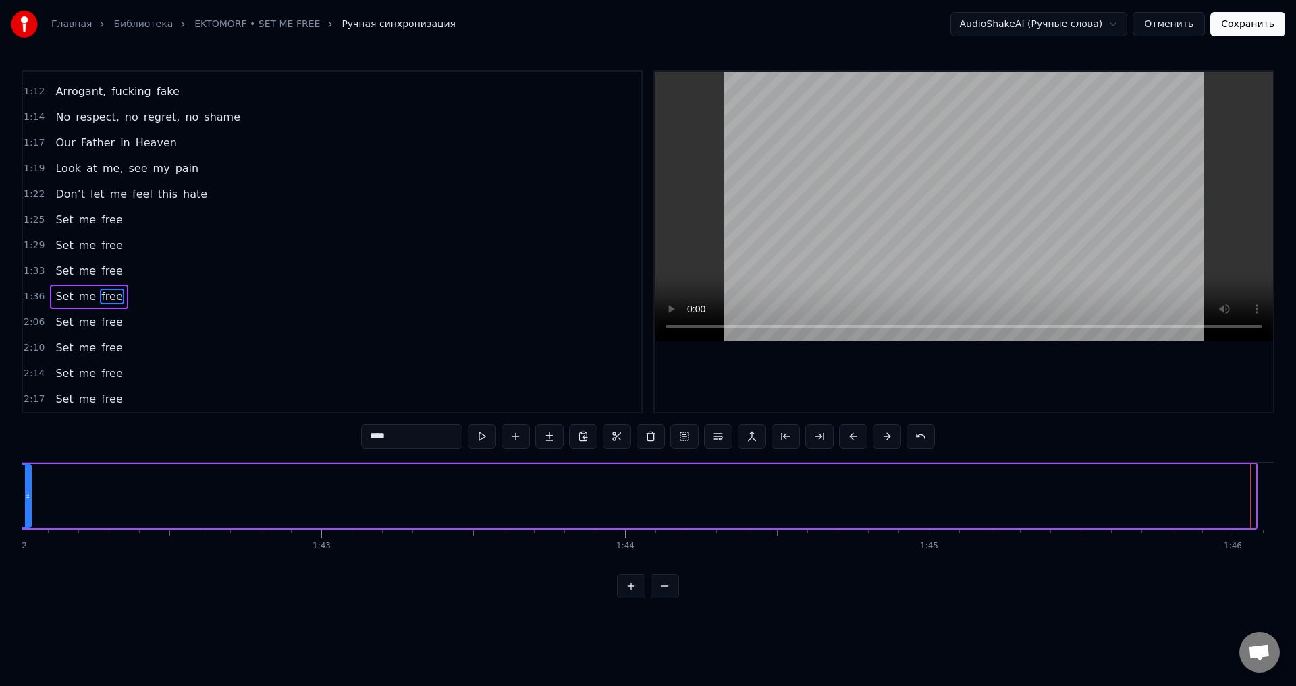
drag, startPoint x: 1250, startPoint y: 490, endPoint x: 26, endPoint y: 491, distance: 1224.0
click at [26, 491] on div at bounding box center [27, 496] width 5 height 61
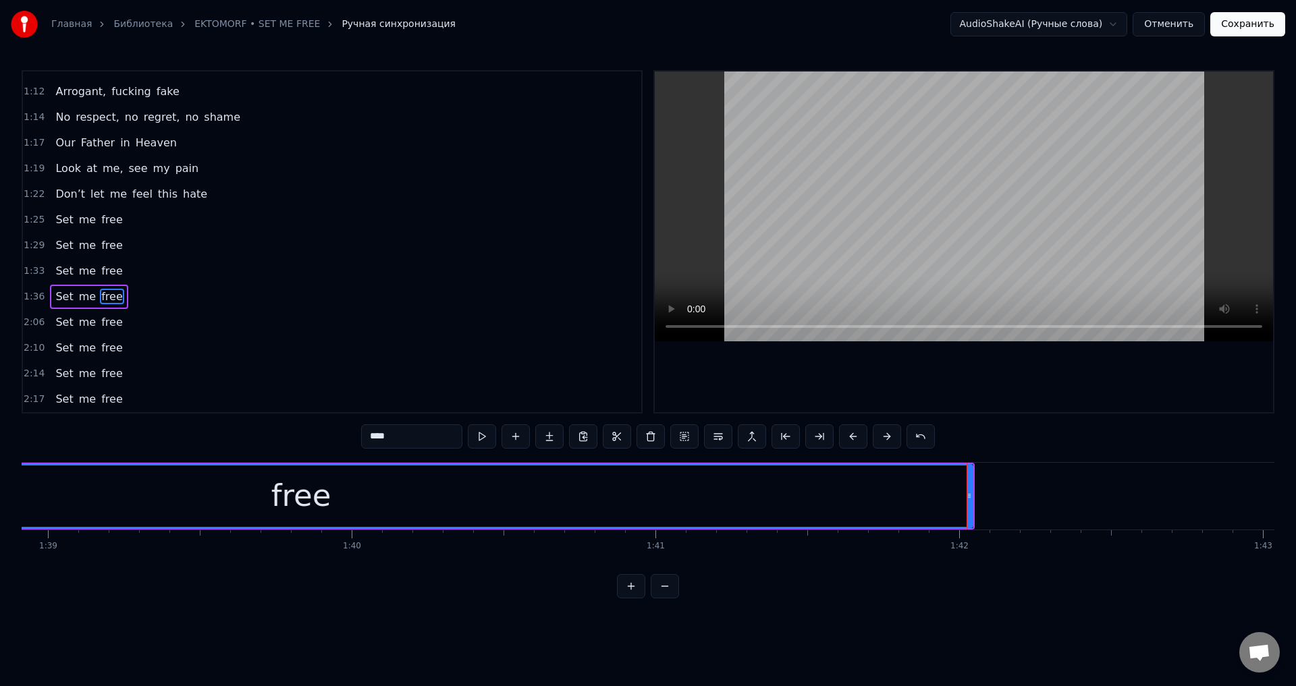
scroll to position [0, 30020]
drag, startPoint x: 984, startPoint y: 498, endPoint x: 1086, endPoint y: 498, distance: 101.2
click at [1085, 498] on icon at bounding box center [1082, 496] width 5 height 11
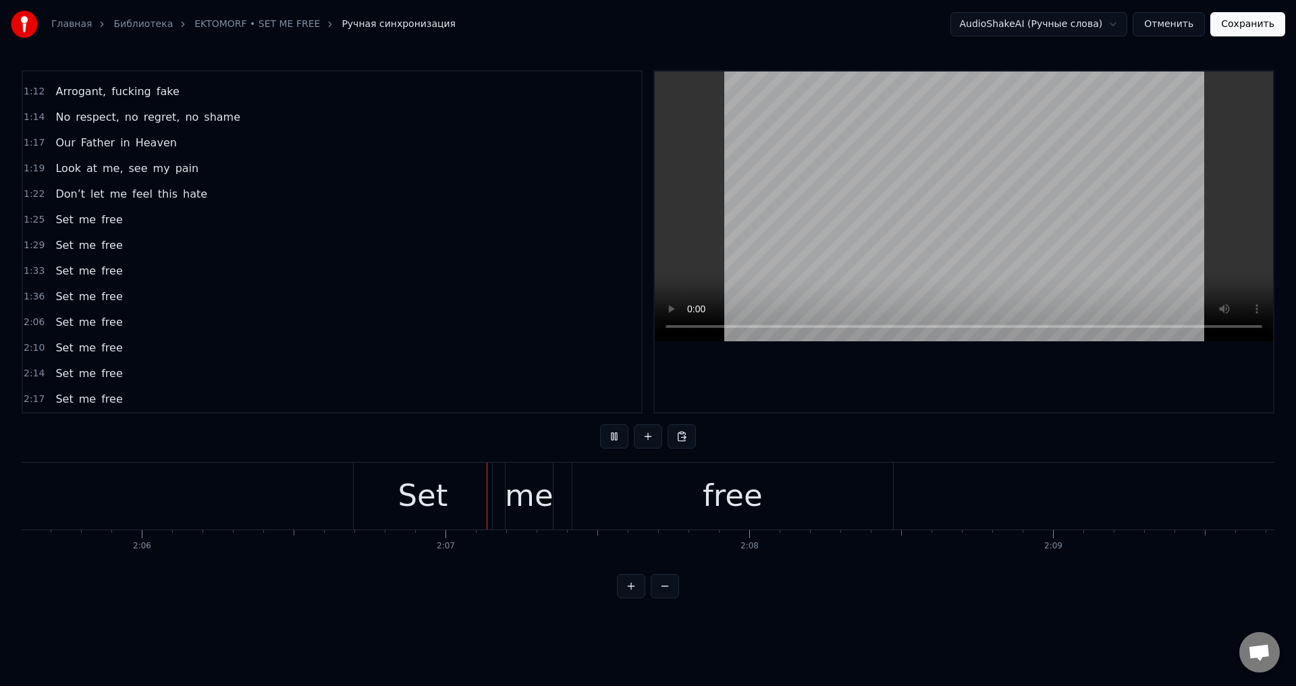
scroll to position [0, 38380]
click at [151, 505] on div "Set" at bounding box center [180, 496] width 138 height 67
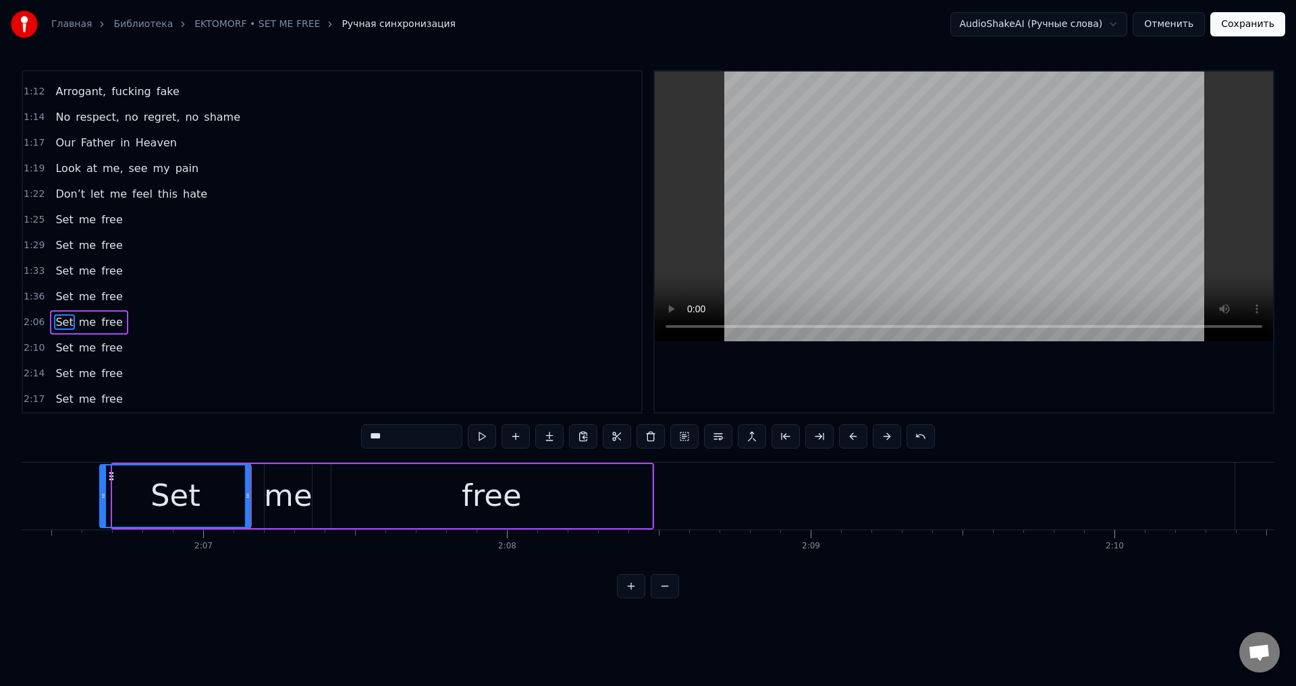
drag, startPoint x: 117, startPoint y: 497, endPoint x: 101, endPoint y: 502, distance: 16.9
click at [101, 502] on div at bounding box center [103, 496] width 5 height 61
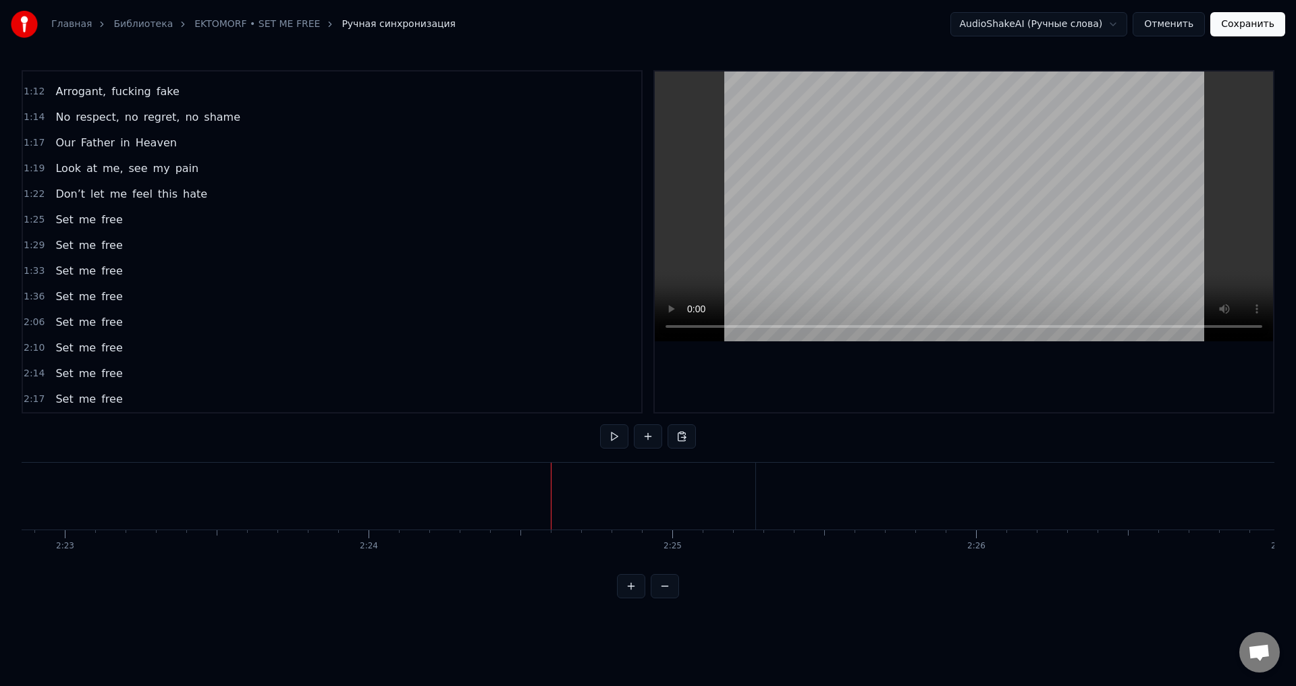
scroll to position [0, 43409]
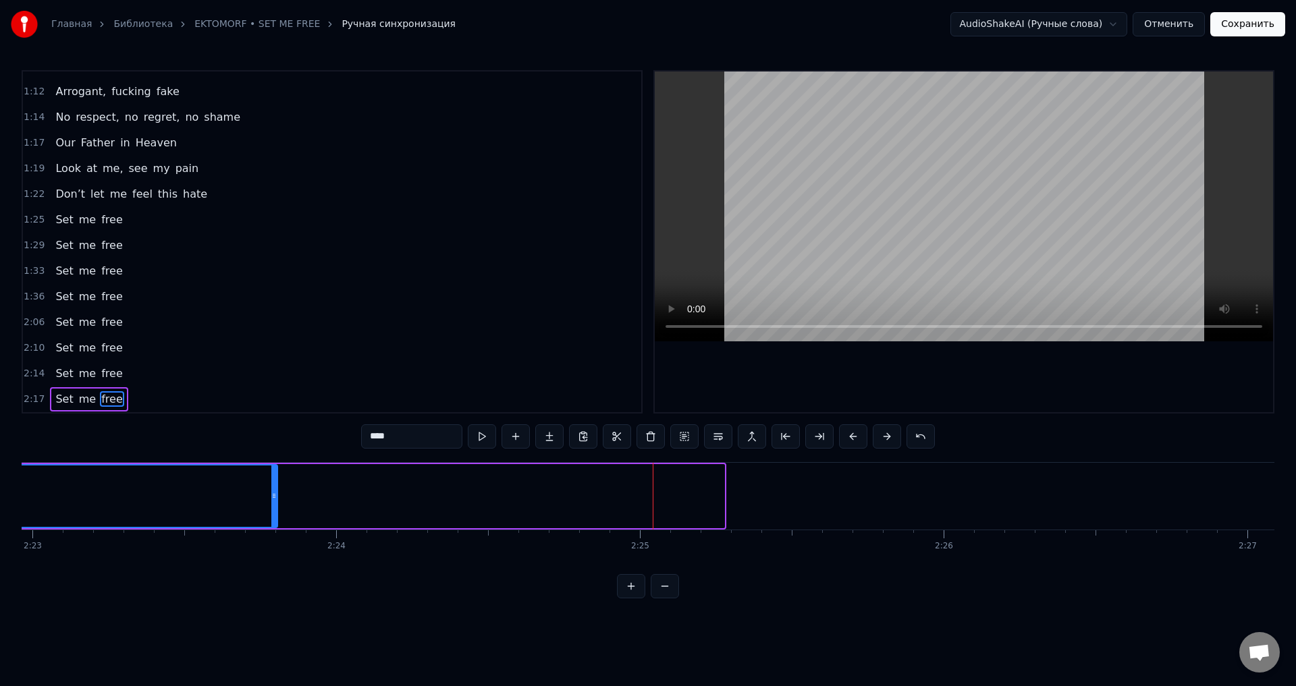
drag, startPoint x: 723, startPoint y: 501, endPoint x: 276, endPoint y: 500, distance: 446.7
click at [276, 500] on icon at bounding box center [273, 496] width 5 height 11
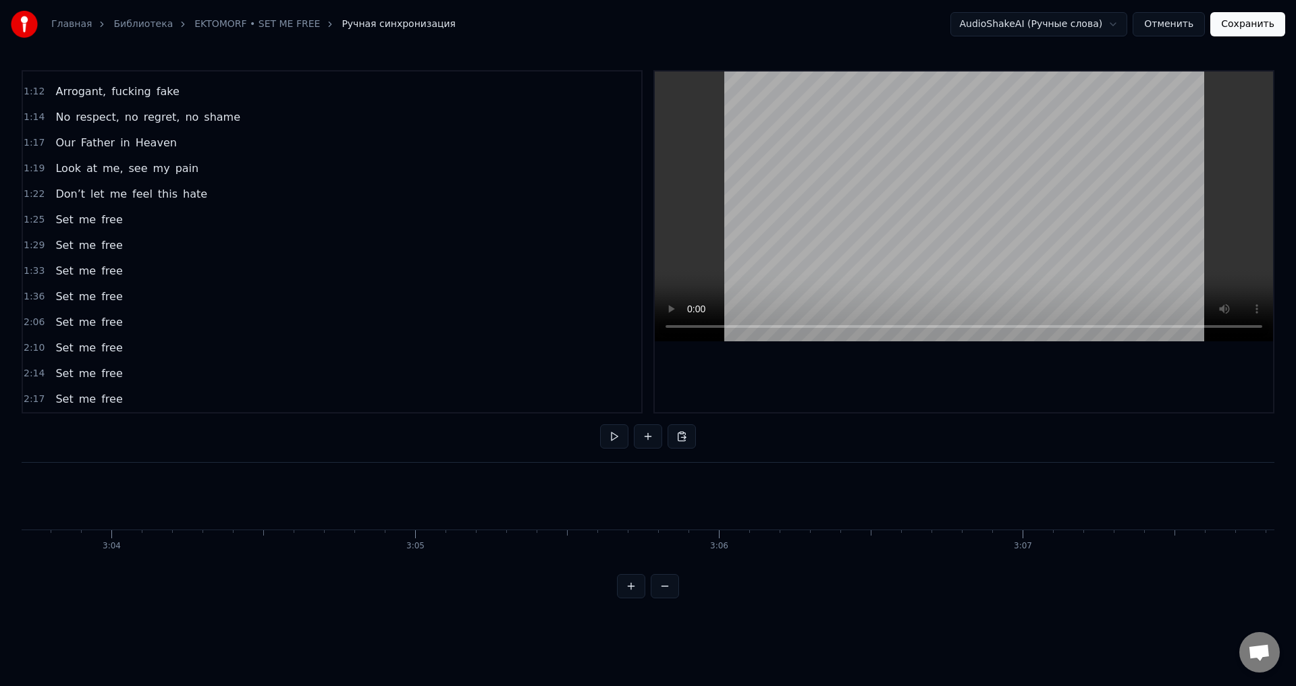
scroll to position [0, 56701]
click at [1235, 30] on button "Сохранить" at bounding box center [1247, 24] width 75 height 24
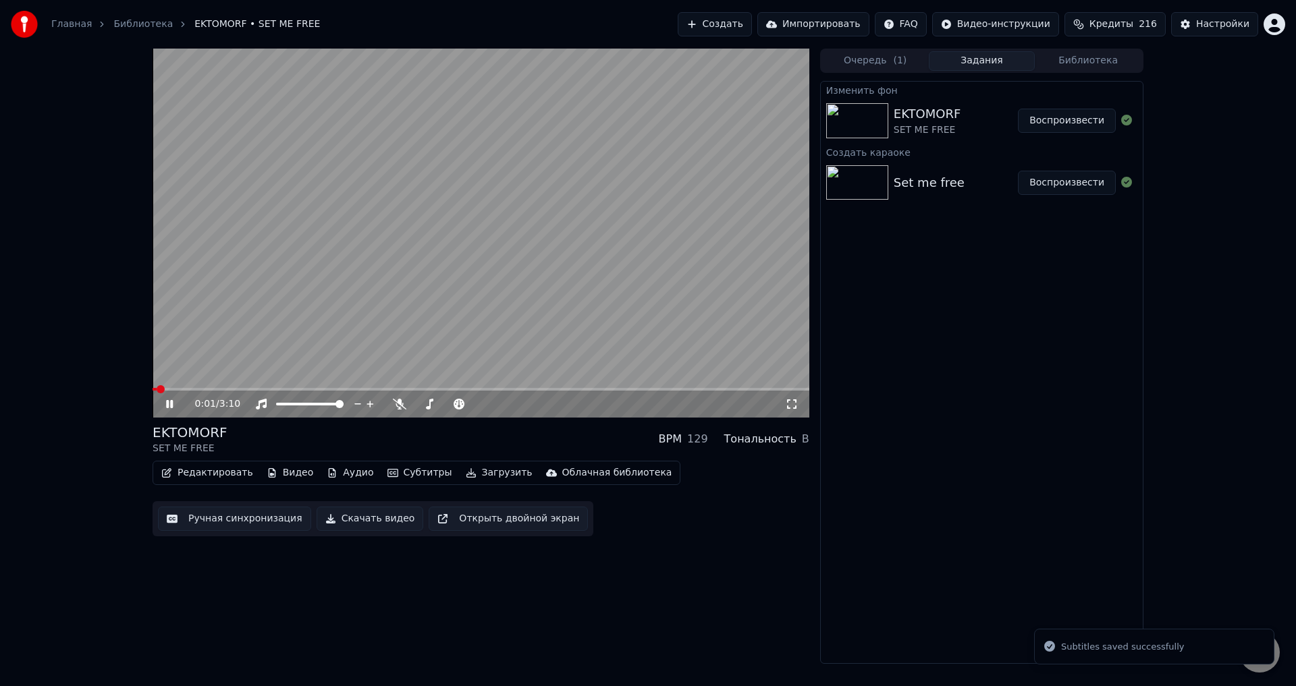
click at [331, 264] on video at bounding box center [480, 233] width 657 height 369
click at [244, 513] on button "Ручная синхронизация" at bounding box center [234, 519] width 153 height 24
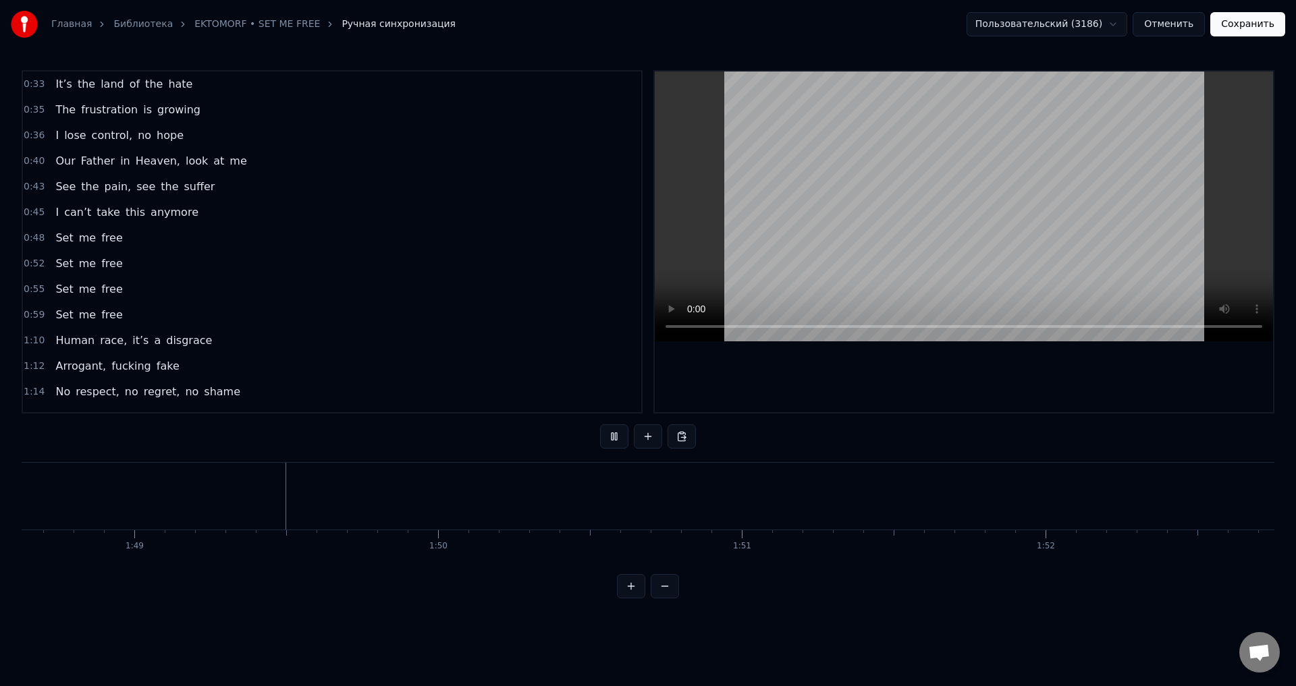
scroll to position [0, 32984]
click at [1246, 28] on button "Сохранить" at bounding box center [1247, 24] width 75 height 24
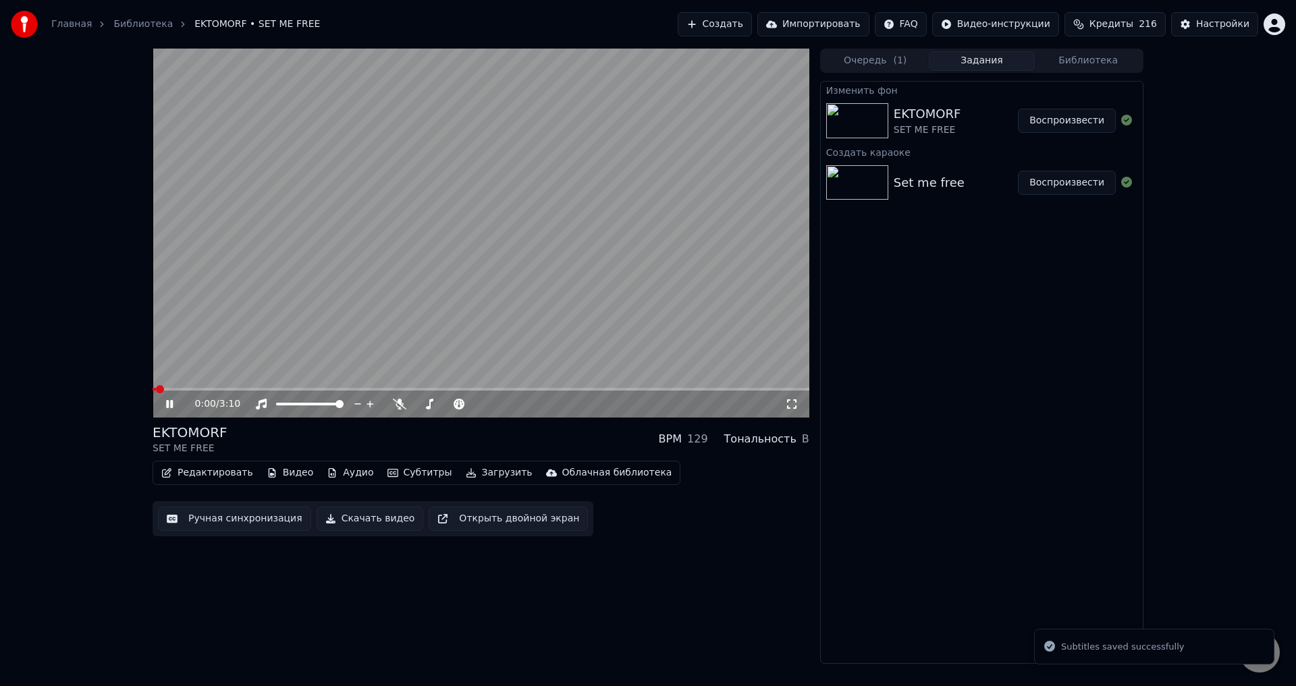
click at [491, 279] on video at bounding box center [480, 233] width 657 height 369
click at [519, 279] on video at bounding box center [480, 233] width 657 height 369
click at [794, 401] on icon at bounding box center [791, 404] width 13 height 11
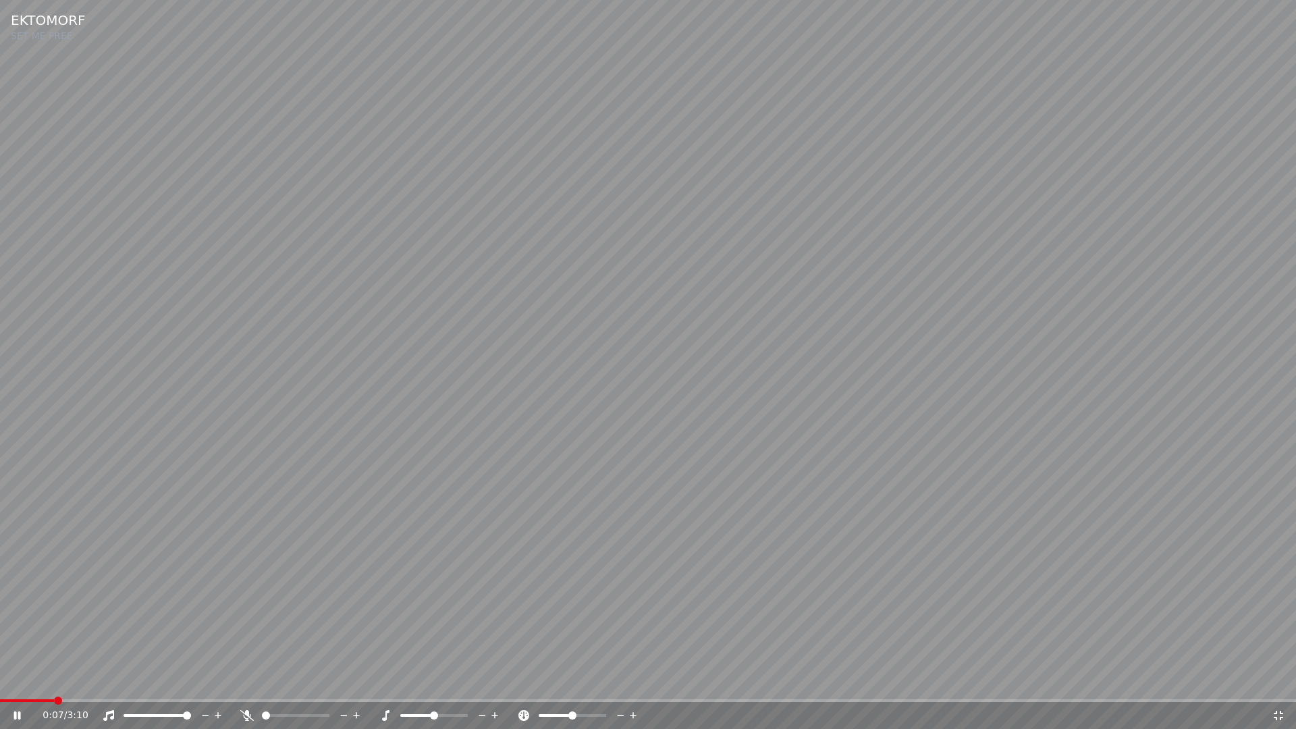
click at [273, 686] on span at bounding box center [648, 700] width 1296 height 3
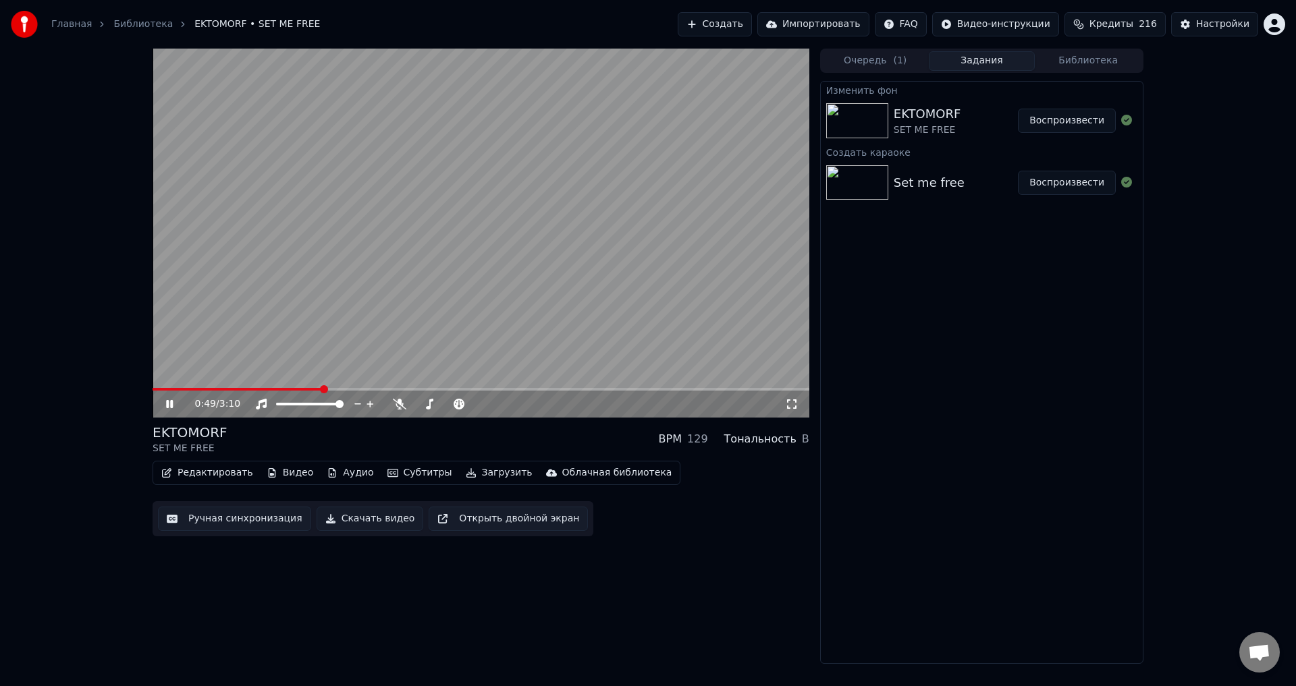
click at [597, 251] on video at bounding box center [480, 233] width 657 height 369
